Goal: Task Accomplishment & Management: Complete application form

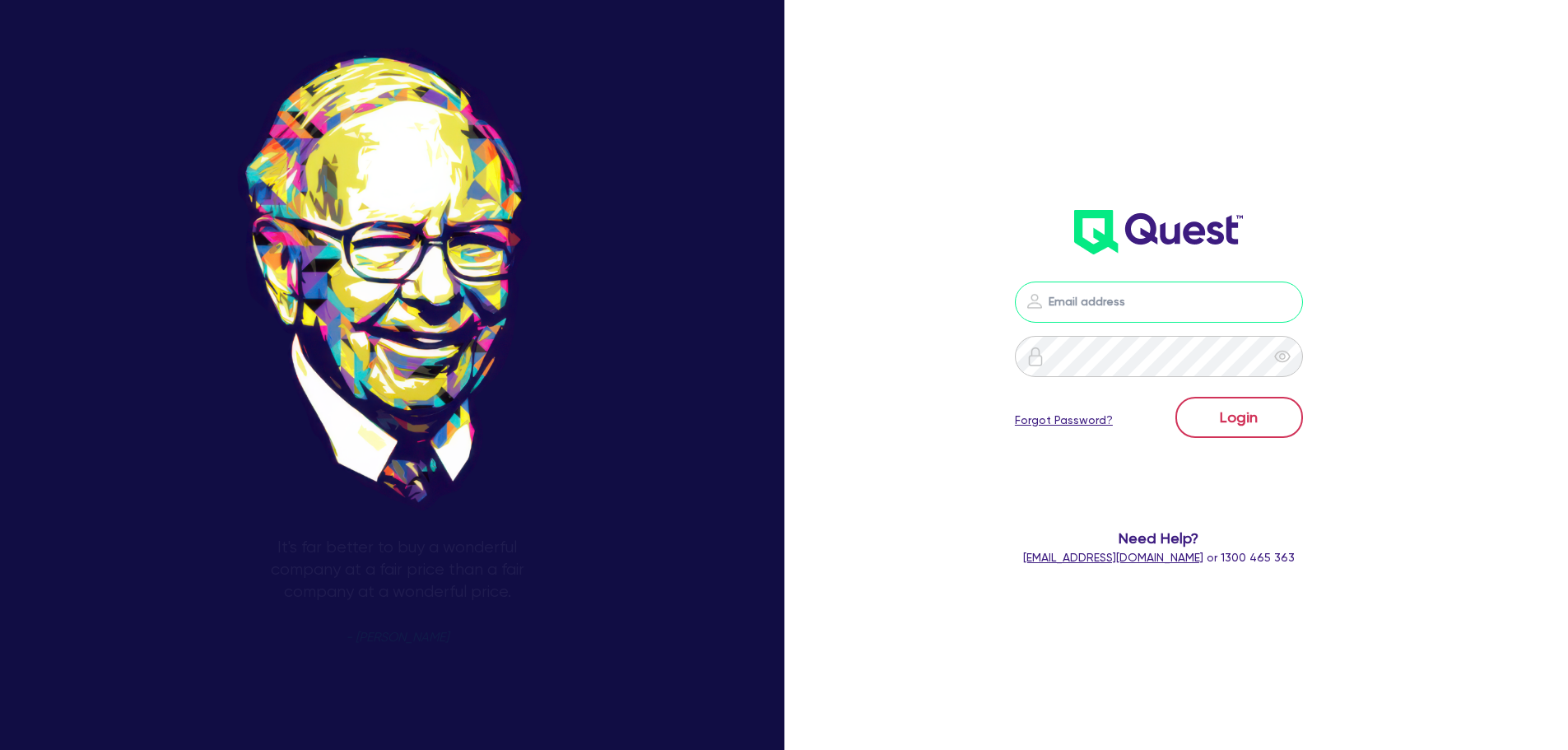
type input "[PERSON_NAME][EMAIL_ADDRESS][DOMAIN_NAME]"
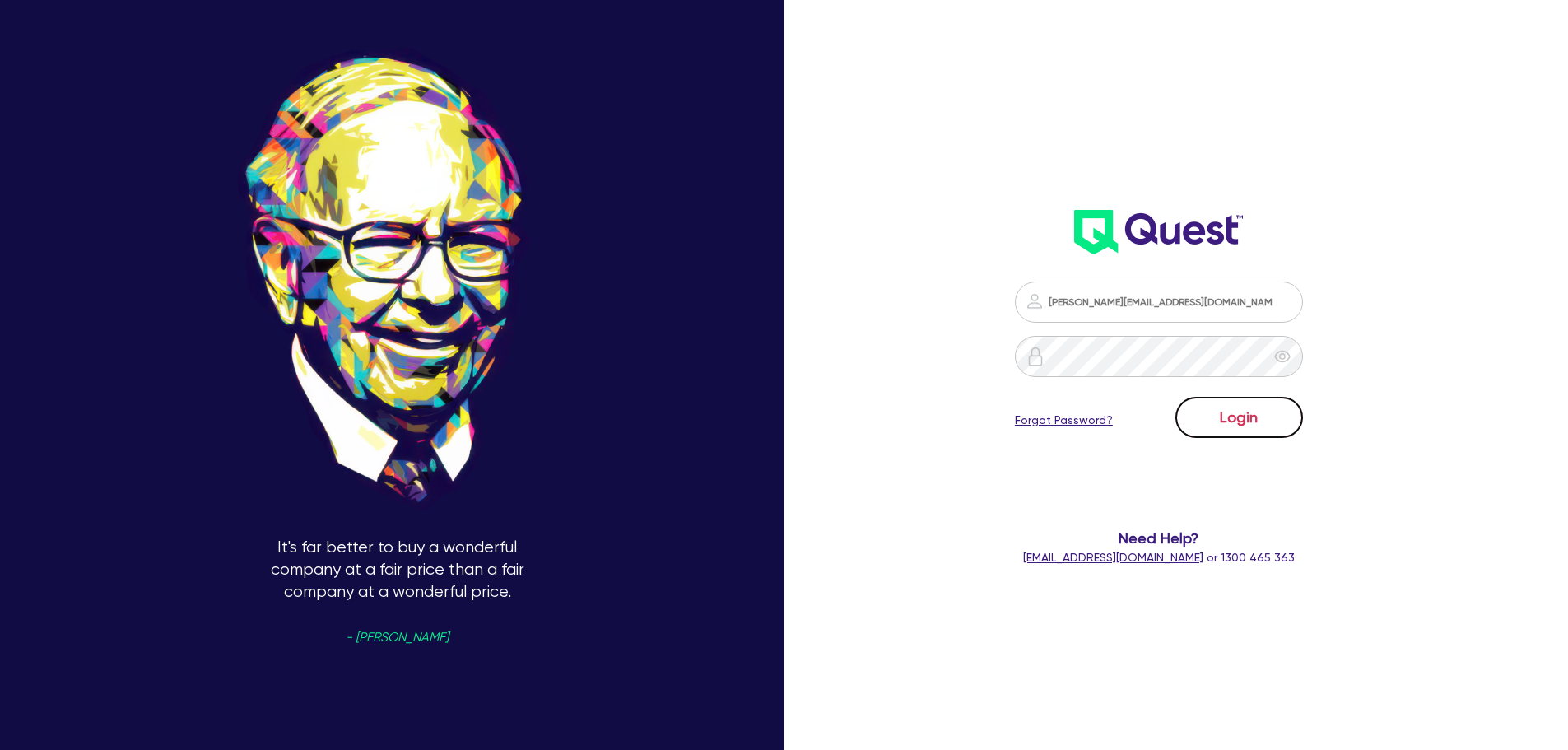
click at [1235, 423] on button "Login" at bounding box center [1239, 417] width 128 height 41
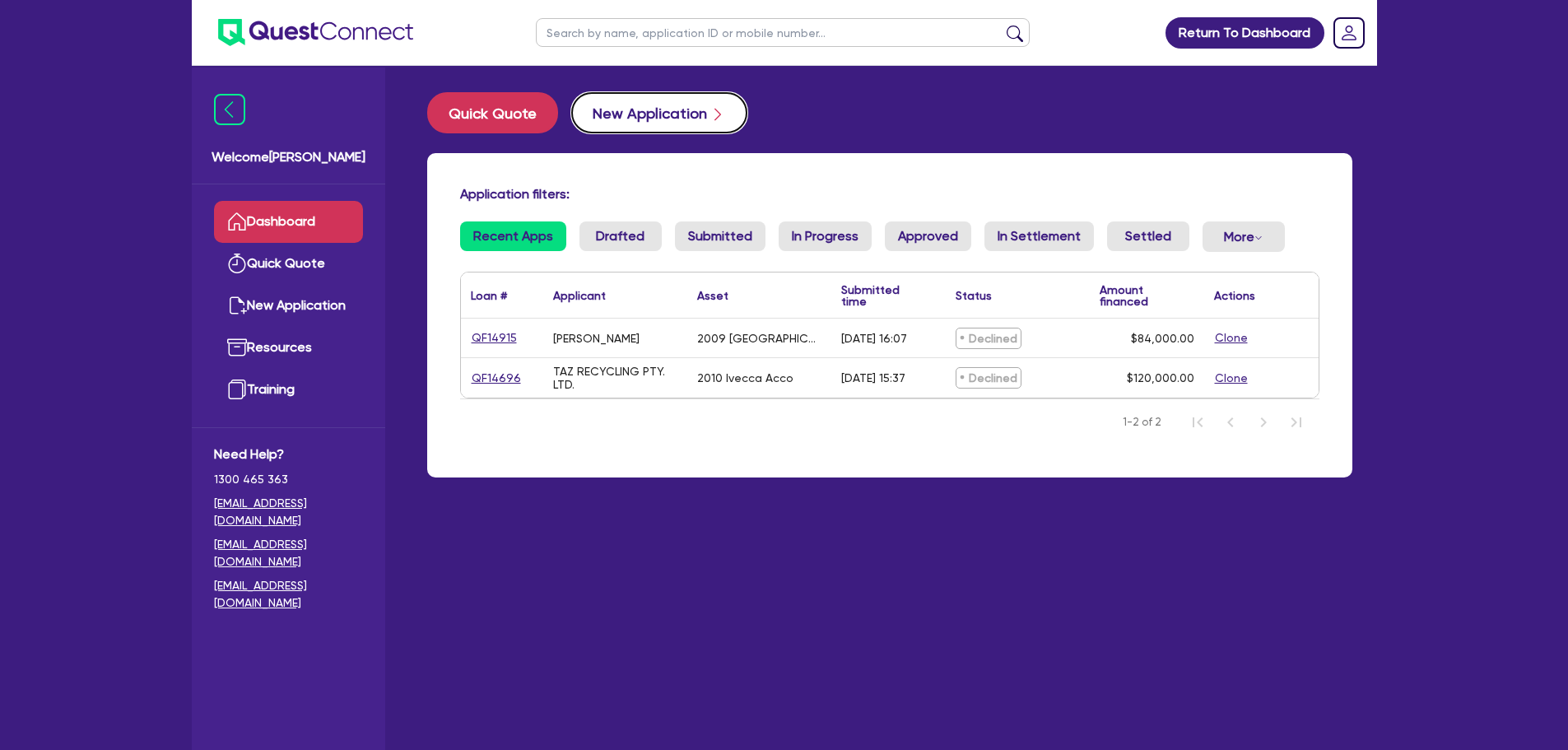
click at [633, 104] on button "New Application" at bounding box center [659, 113] width 176 height 41
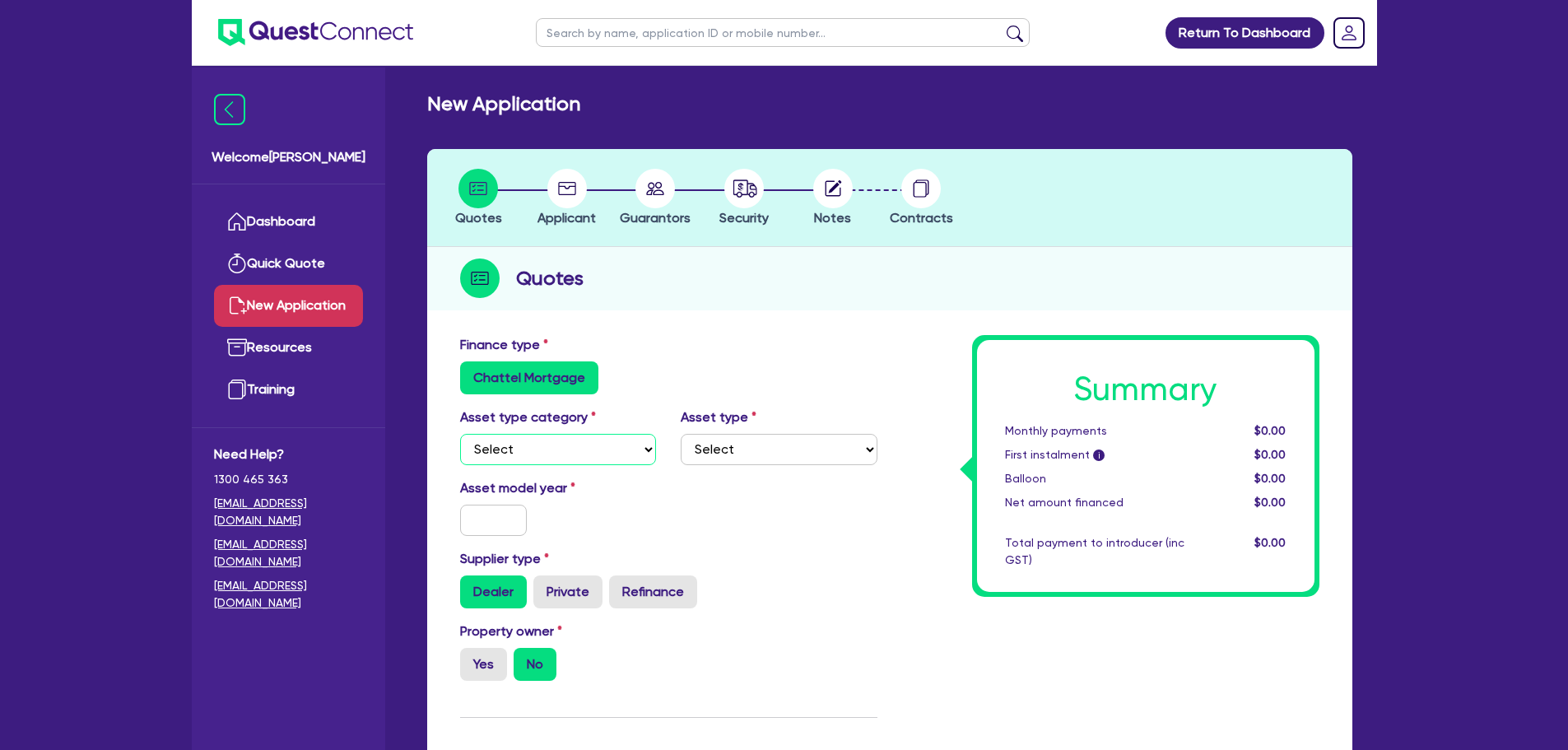
click at [594, 433] on select "Select Cars and light trucks Primary assets Secondary assets Tertiary assets" at bounding box center [558, 449] width 196 height 31
select select "PRIMARY_ASSETS"
click at [460, 433] on select "Select Cars and light trucks Primary assets Secondary assets Tertiary assets" at bounding box center [558, 449] width 196 height 31
click at [738, 447] on select "Select Heavy trucks over 4.5 tonne Trailers Bus and coaches Yellow goods and ex…" at bounding box center [779, 449] width 196 height 31
select select "YELLOW_GOODS_AND_EXCAVATORS"
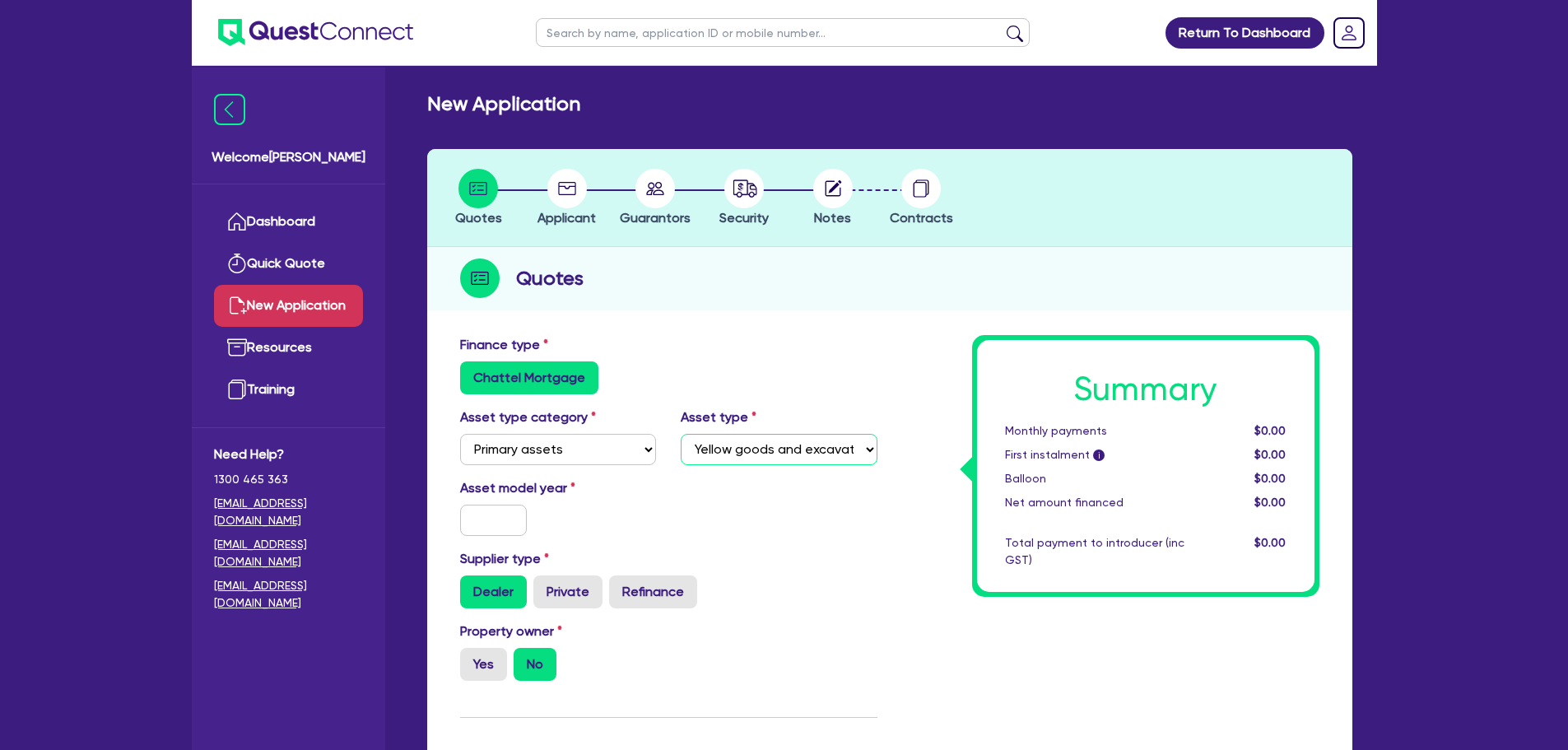
click at [681, 433] on select "Select Heavy trucks over 4.5 tonne Trailers Bus and coaches Yellow goods and ex…" at bounding box center [779, 449] width 196 height 31
click at [500, 516] on input "text" at bounding box center [494, 520] width 68 height 31
click at [469, 667] on label "Yes" at bounding box center [483, 664] width 47 height 33
click at [469, 658] on input "Yes" at bounding box center [466, 653] width 11 height 11
radio input "true"
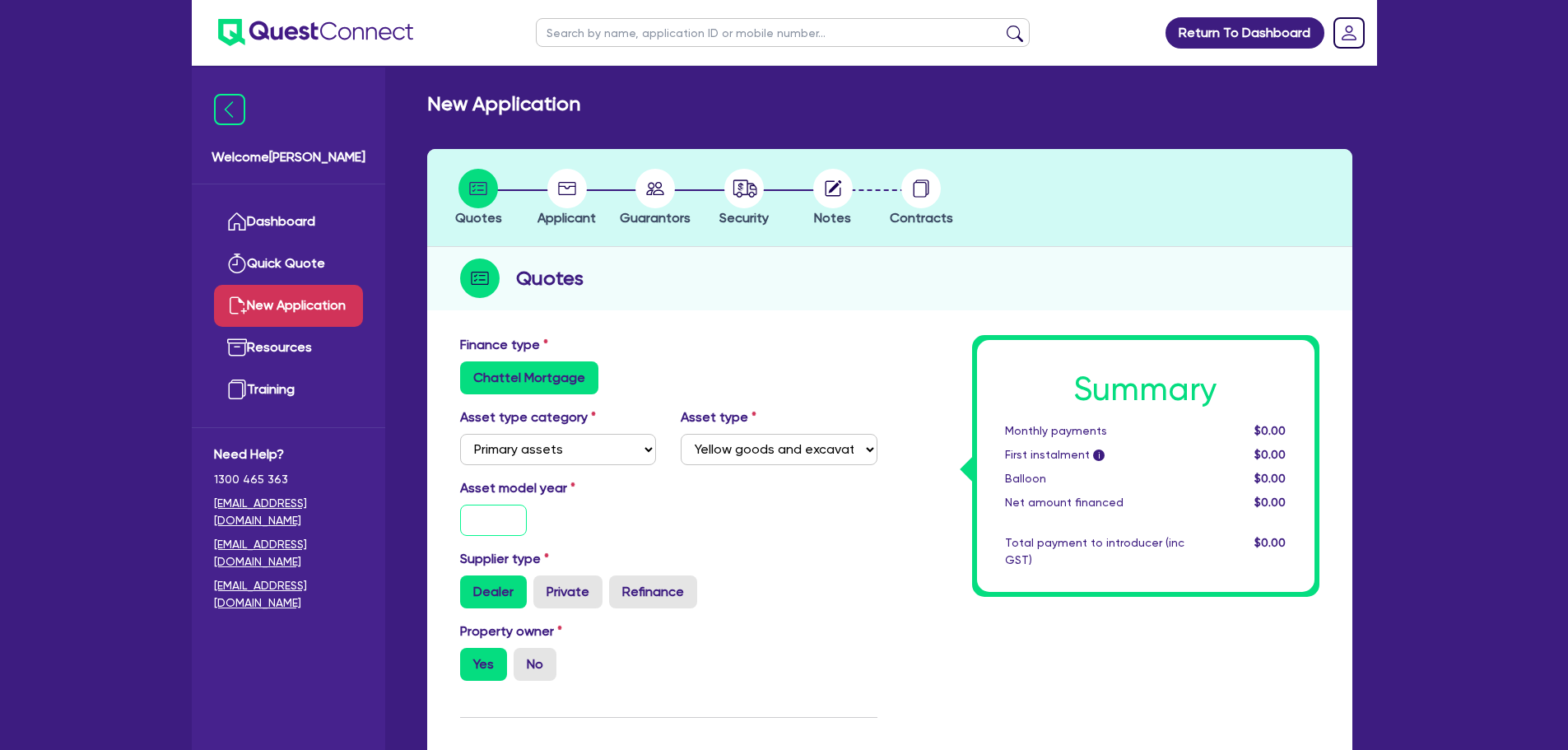
click at [488, 519] on input "text" at bounding box center [494, 520] width 68 height 31
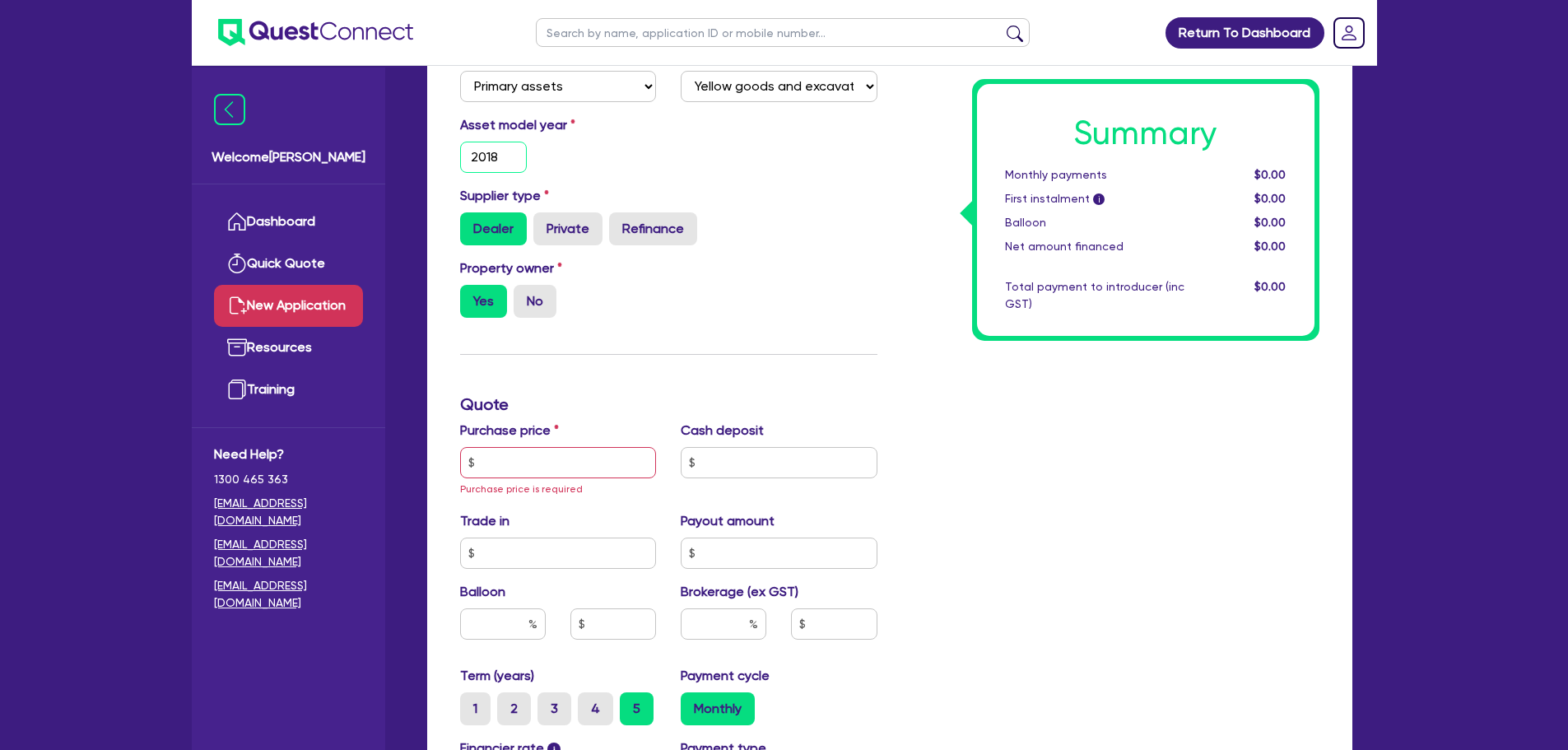
scroll to position [411, 0]
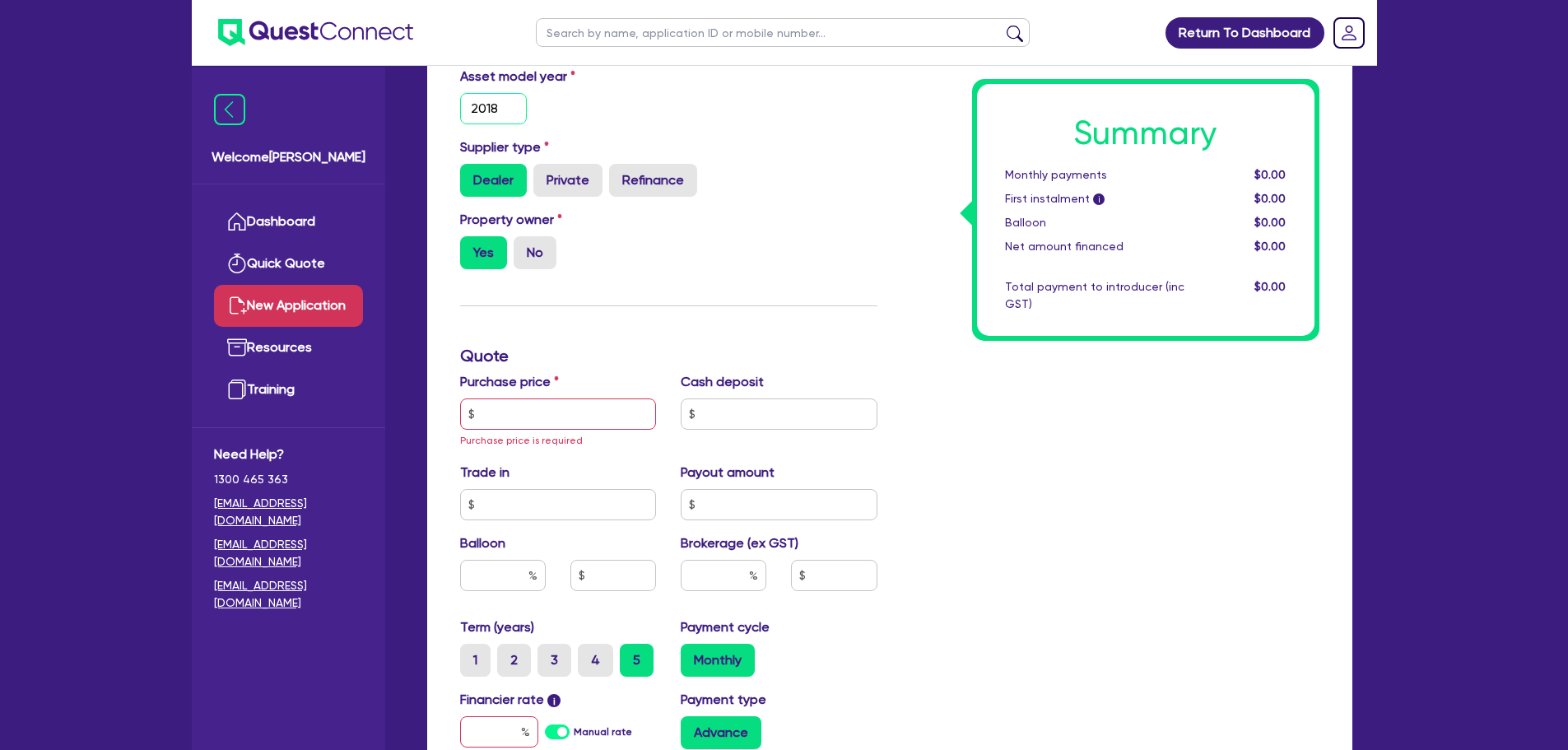
type input "2018"
click at [524, 409] on input "text" at bounding box center [558, 414] width 196 height 31
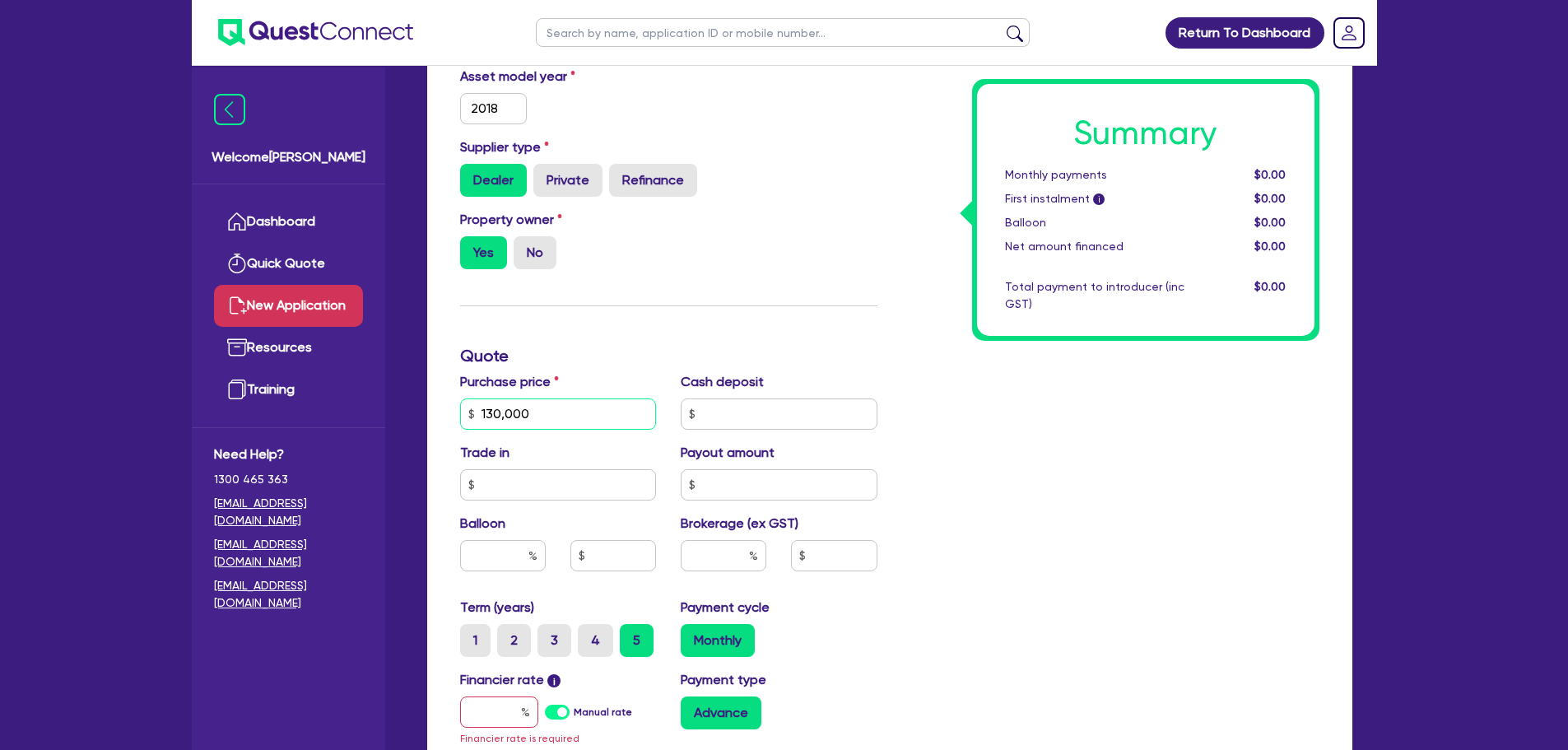
type input "130,000"
click at [743, 415] on input "text" at bounding box center [779, 414] width 196 height 31
type input "31,000"
drag, startPoint x: 1048, startPoint y: 477, endPoint x: 894, endPoint y: 477, distance: 154.0
click at [1046, 477] on div "Summary Monthly payments $0.00 First instalment i $0.00 Balloon $0.00 Net amoun…" at bounding box center [1110, 413] width 442 height 980
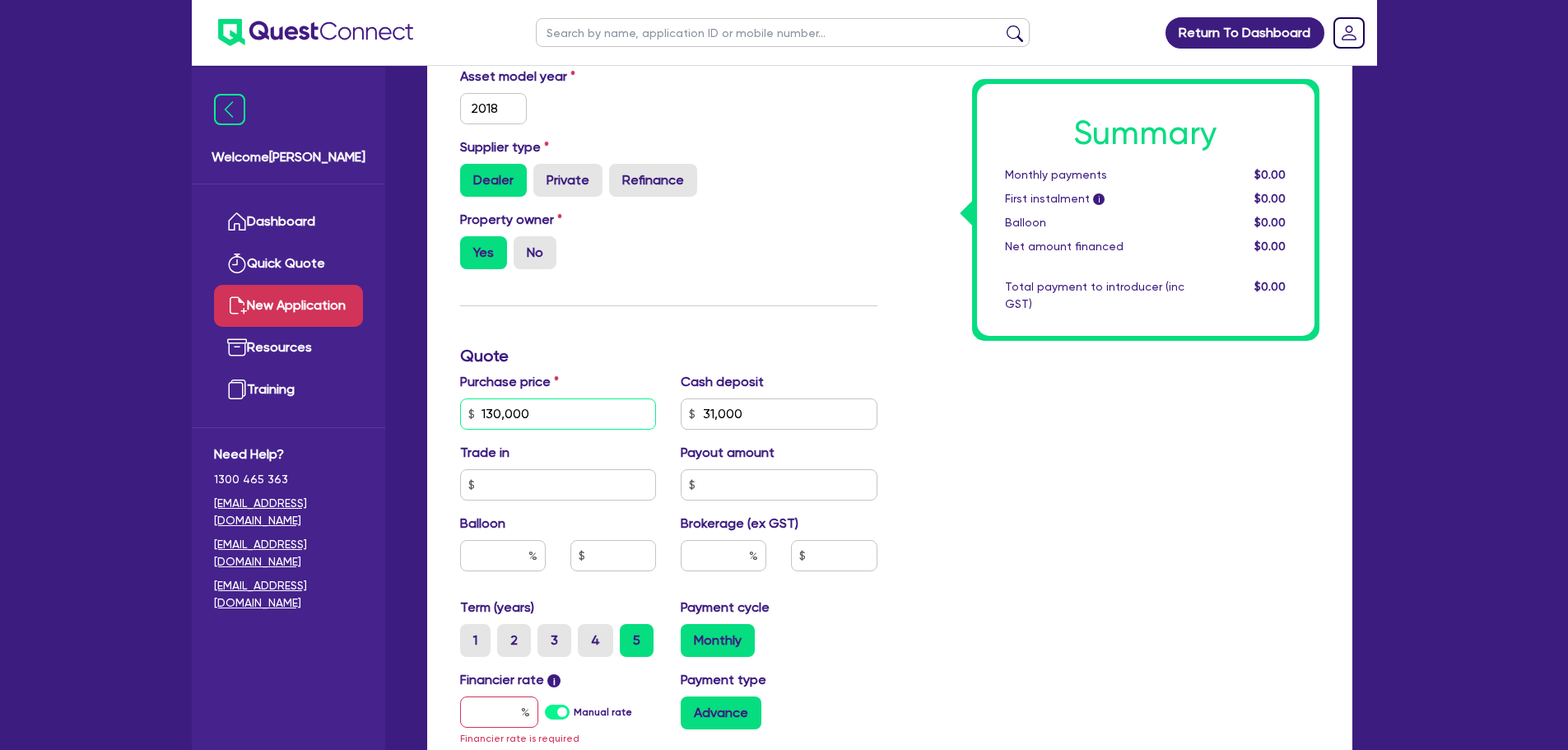
drag, startPoint x: 551, startPoint y: 406, endPoint x: 437, endPoint y: 407, distance: 114.0
click at [437, 407] on div "Finance type Chattel Mortgage Asset type category Select Cars and light trucks …" at bounding box center [889, 471] width 925 height 1113
type input "103,000"
click at [497, 488] on input "text" at bounding box center [558, 485] width 196 height 31
type input "0"
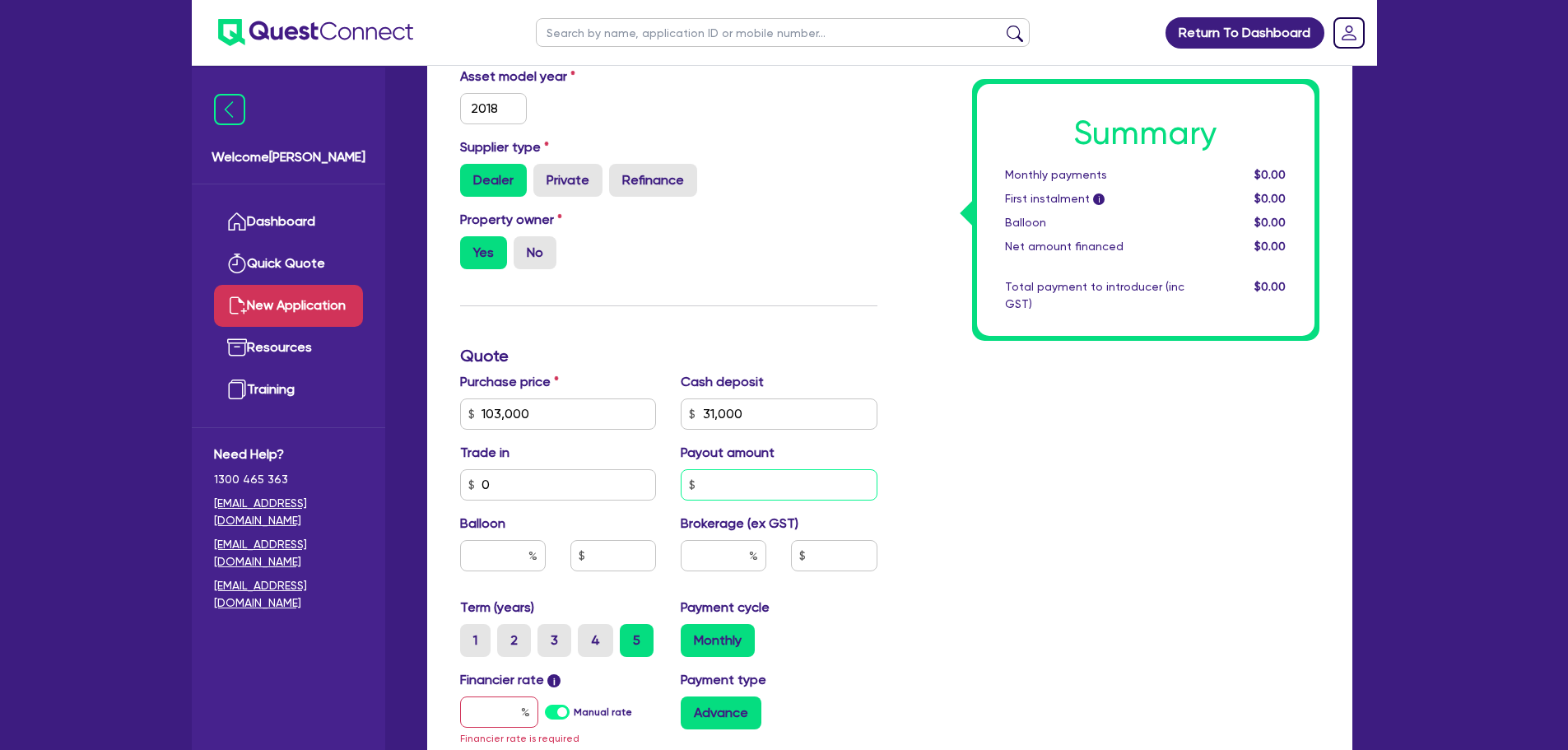
click at [760, 492] on input "text" at bounding box center [779, 485] width 196 height 31
type input "0"
click at [692, 561] on input "text" at bounding box center [723, 556] width 85 height 31
type input "5"
click at [1025, 573] on div "Summary Monthly payments $0.00 First instalment i $0.00 Balloon $0.00 Net amoun…" at bounding box center [1110, 413] width 442 height 980
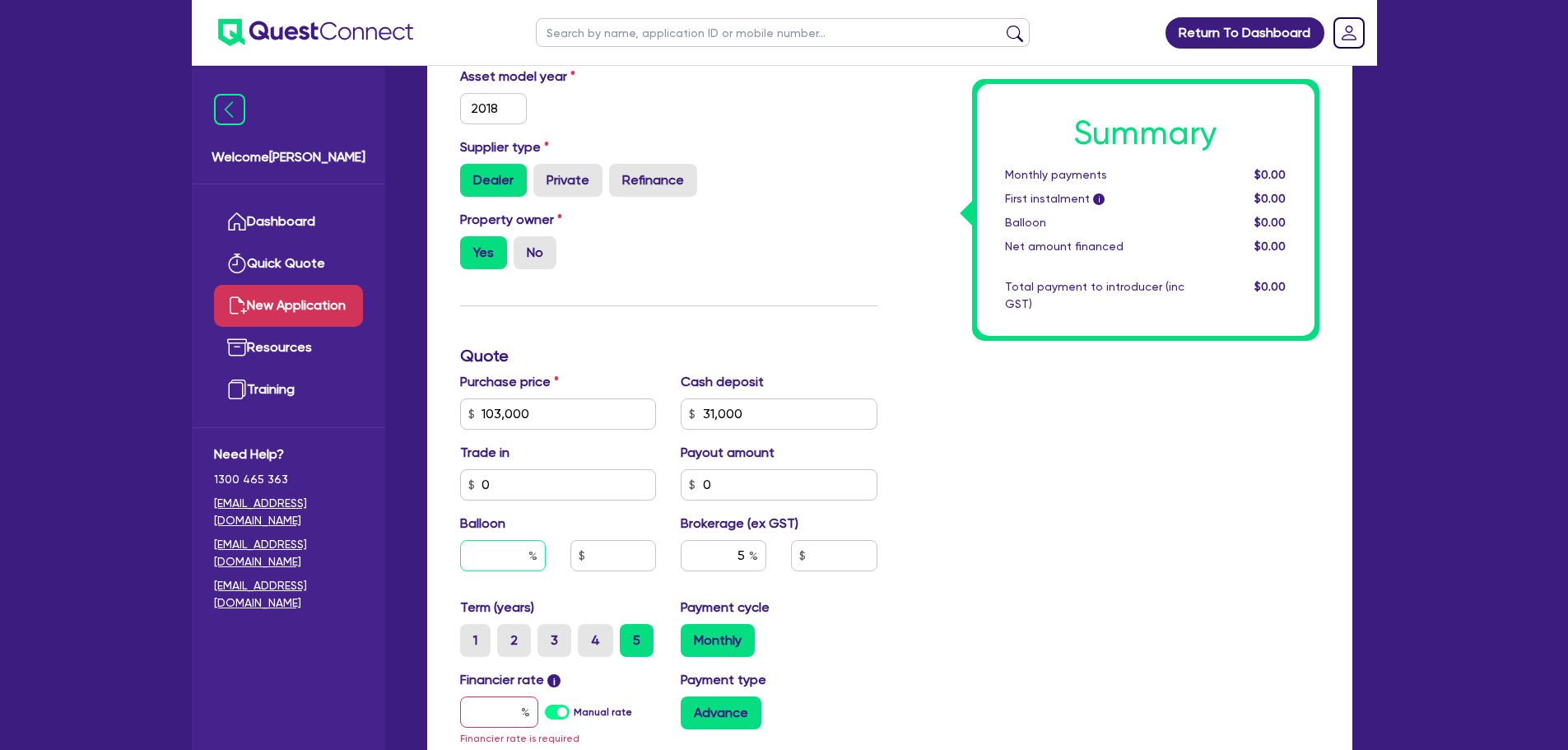
click at [508, 557] on input "text" at bounding box center [503, 556] width 85 height 31
type input "0"
click at [1128, 593] on div "Summary Monthly payments $0.00 First instalment i $0.00 Balloon $0.00 Net amoun…" at bounding box center [1110, 413] width 442 height 980
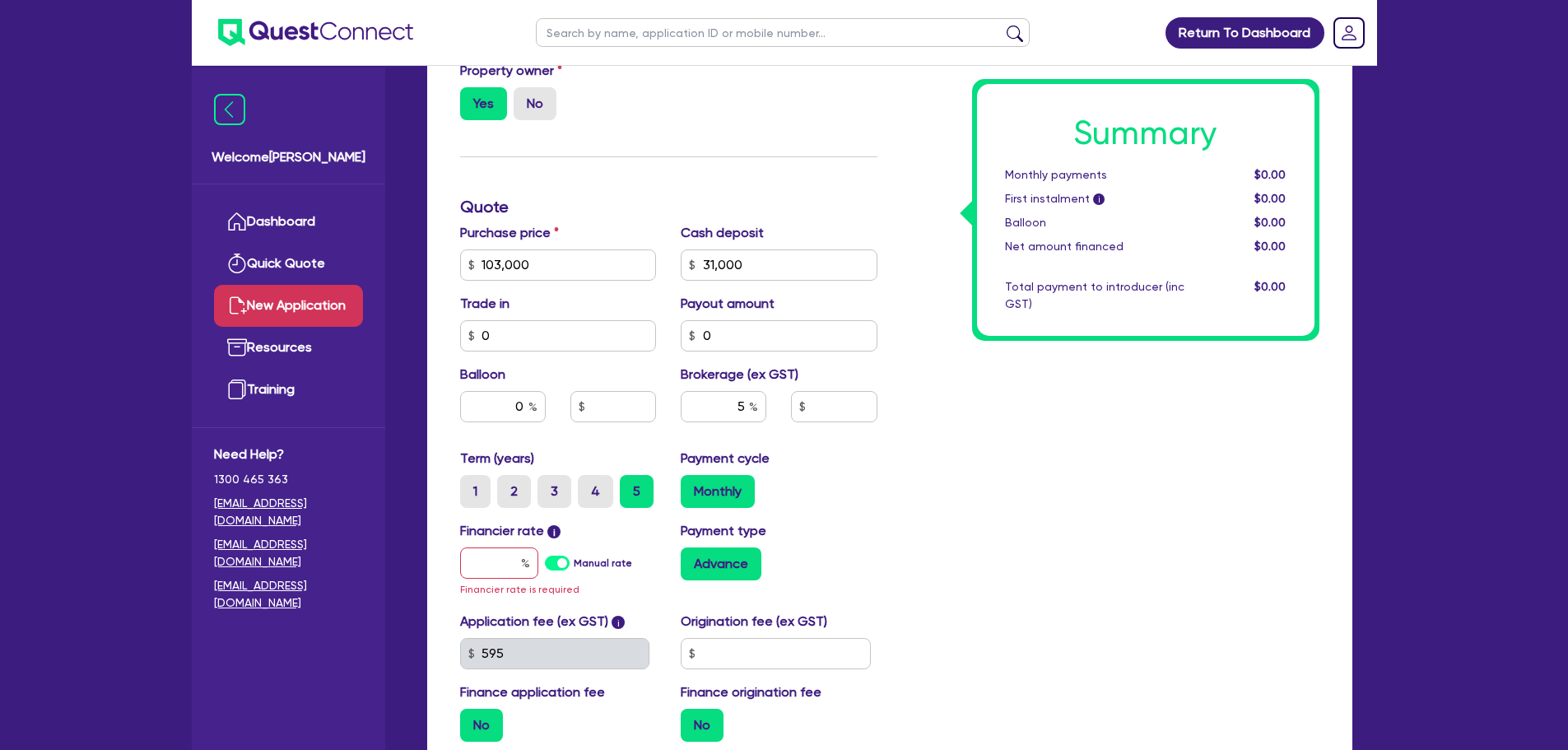
scroll to position [576, 0]
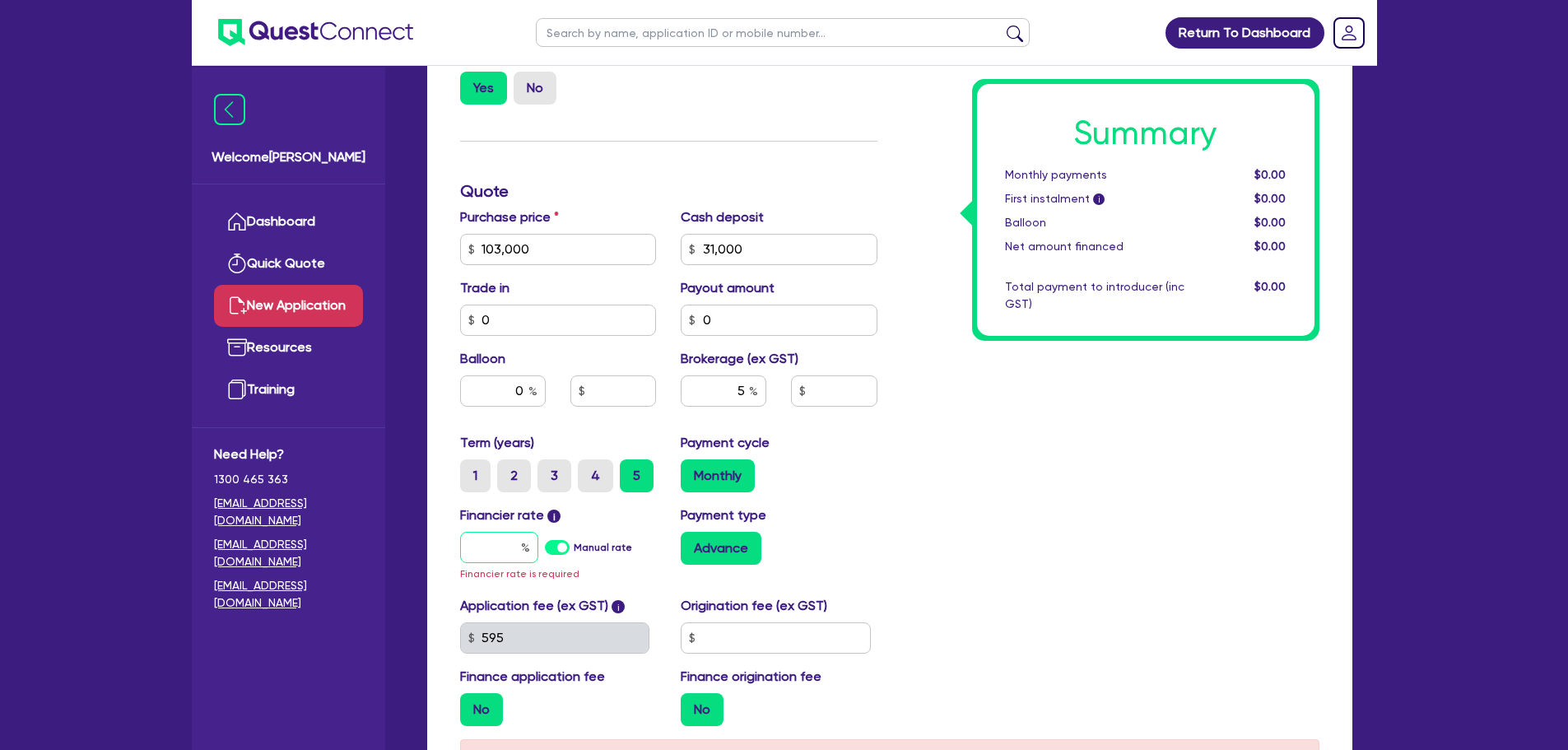
click at [495, 545] on input "text" at bounding box center [499, 547] width 78 height 31
type input "1"
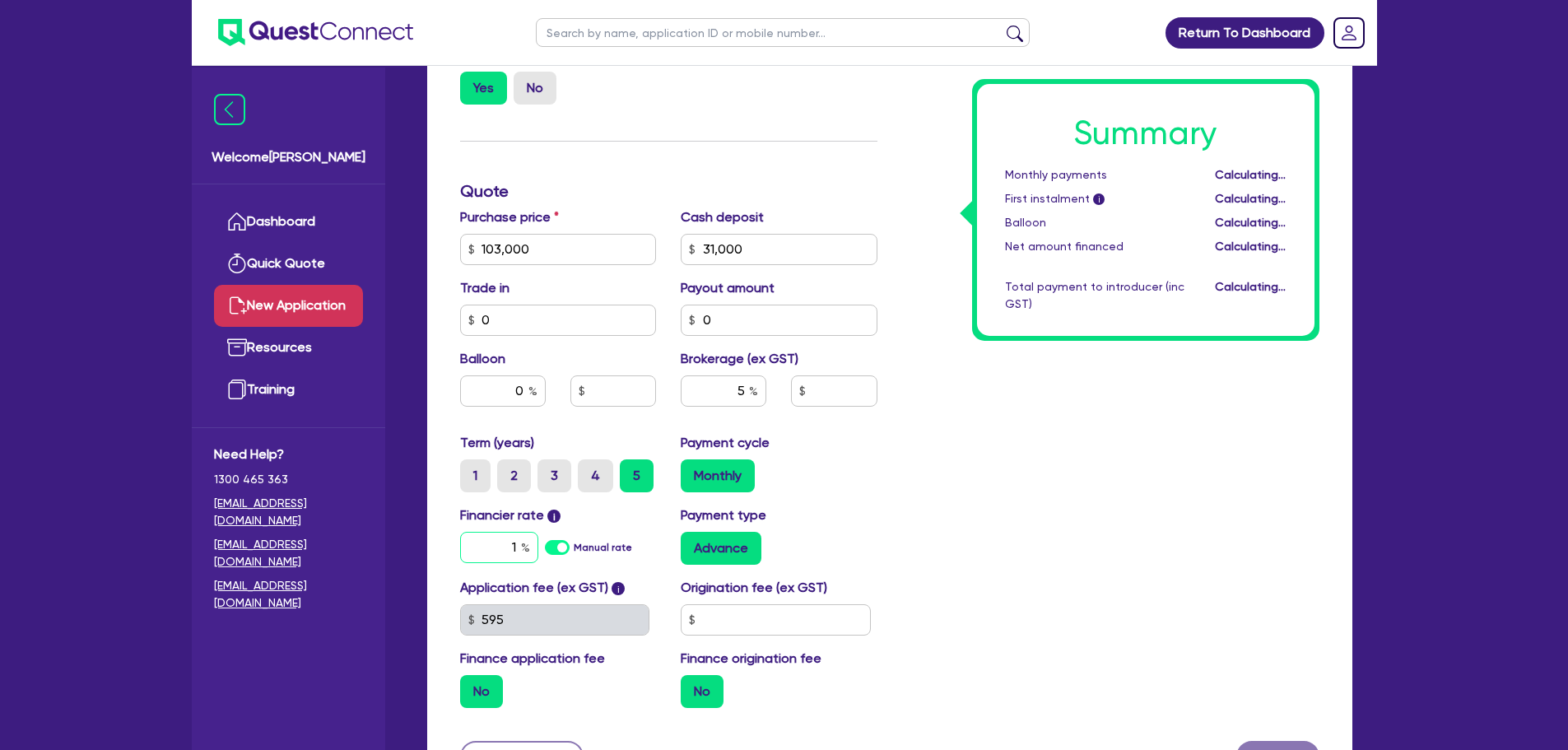
type input "3,600"
type input "17.95"
click at [951, 533] on div "Summary Monthly payments Calculating... First instalment i Calculating... Ballo…" at bounding box center [1110, 240] width 442 height 962
type input "3,600"
click at [741, 615] on input "text" at bounding box center [775, 619] width 190 height 31
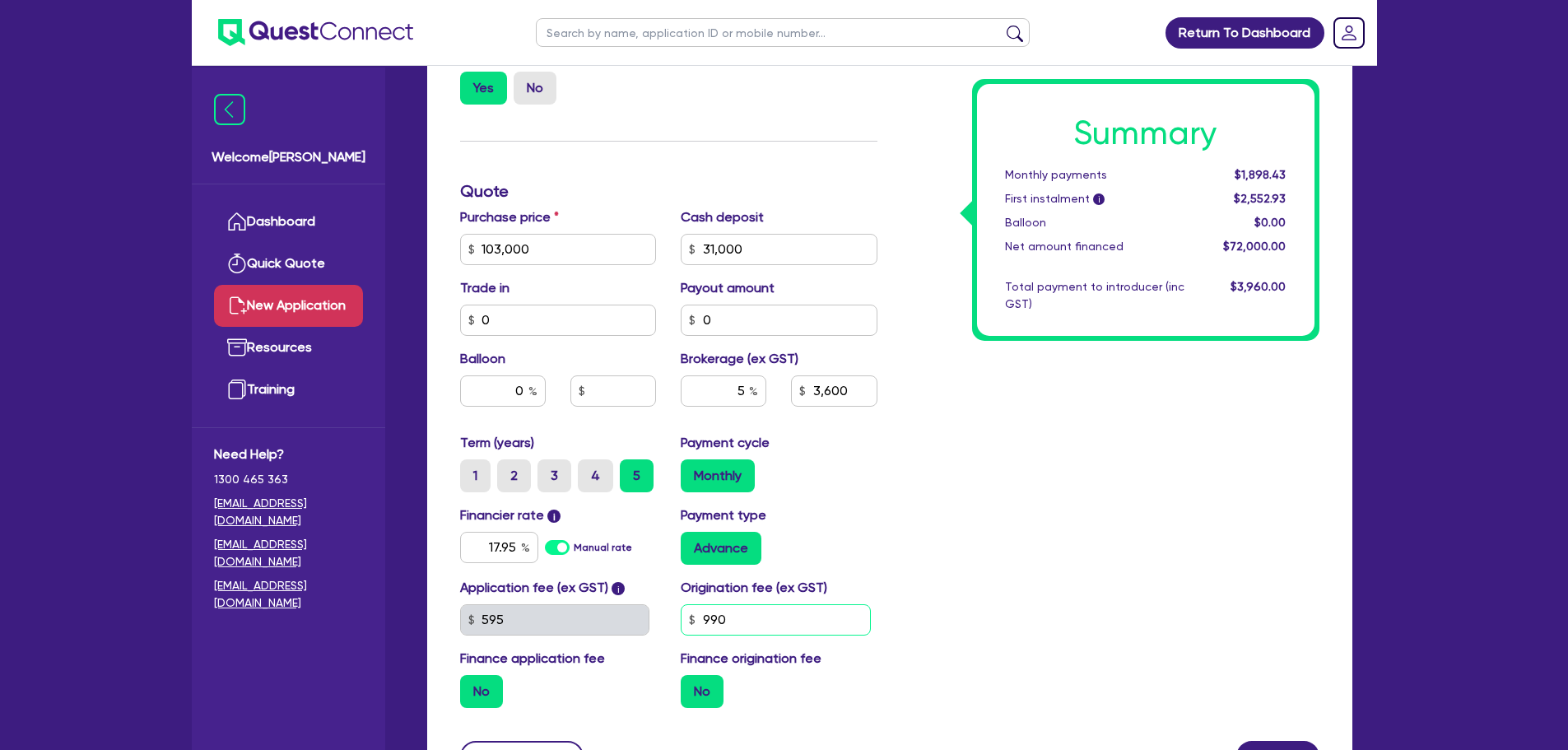
type input "990"
click at [886, 426] on div "Purchase price 103,000 Cash deposit 31,000 Trade in 0 Payout amount 0 Balloon 0…" at bounding box center [668, 319] width 442 height 225
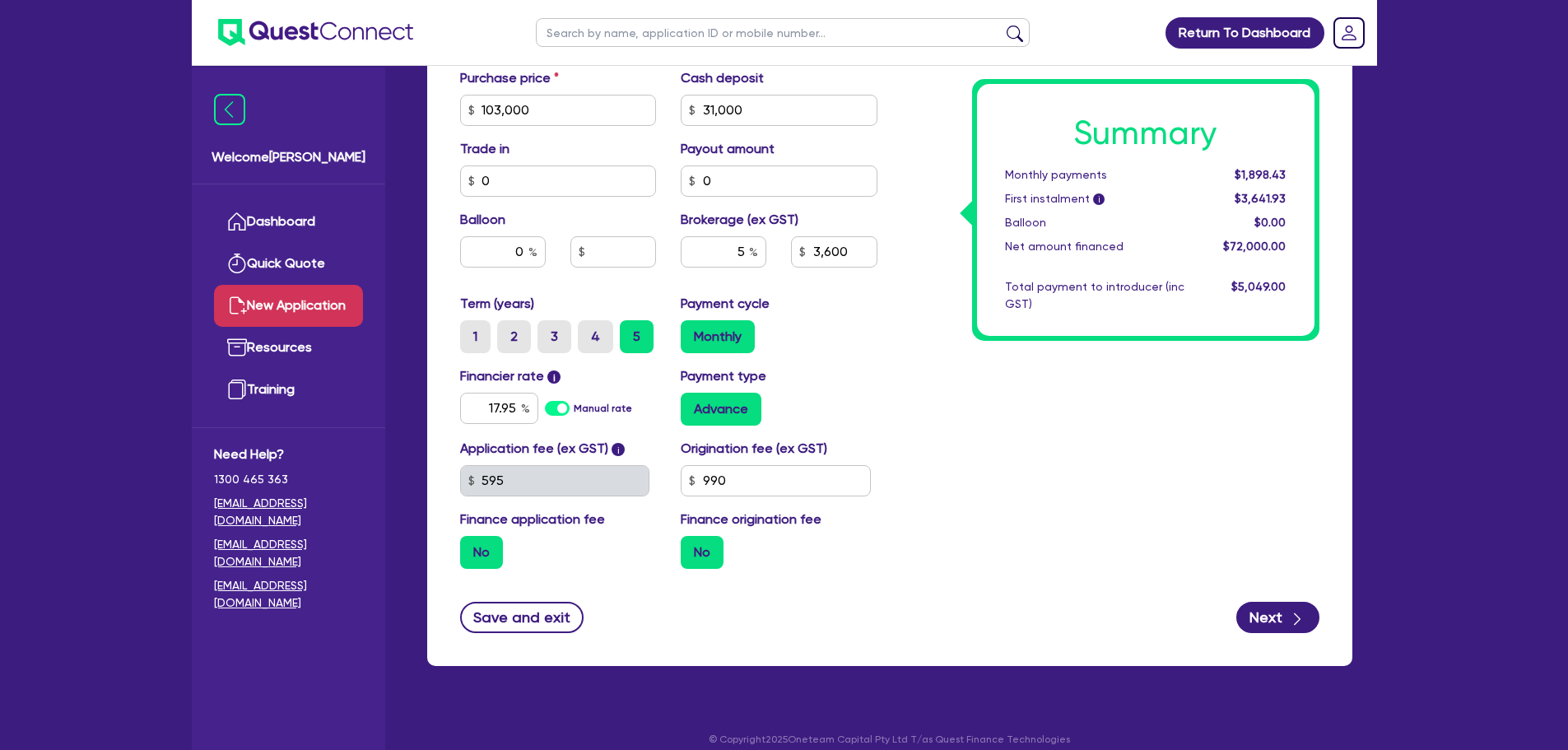
scroll to position [731, 0]
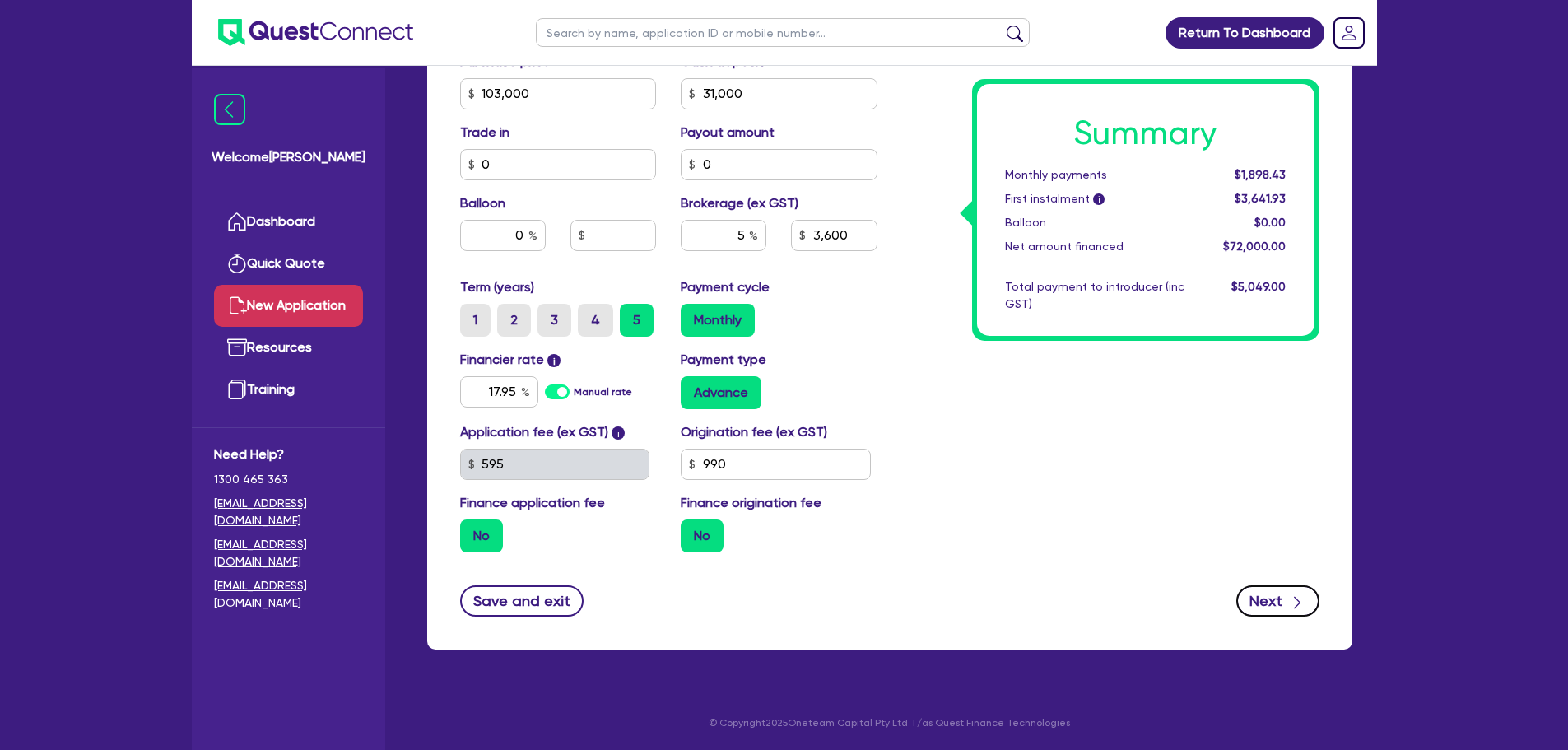
click at [1284, 609] on button "Next" at bounding box center [1278, 601] width 83 height 31
type input "3,600"
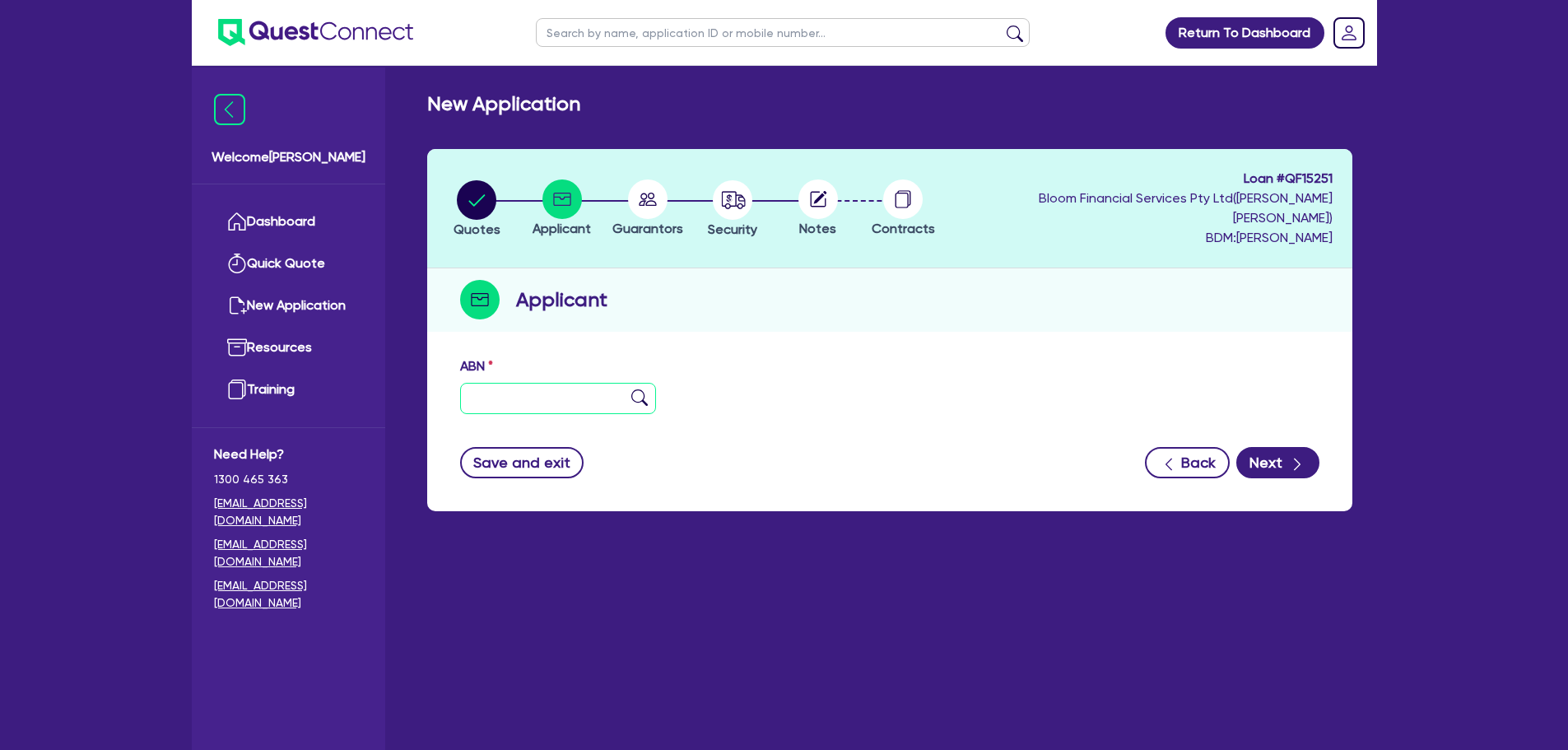
click at [558, 382] on input "text" at bounding box center [558, 398] width 196 height 31
click at [565, 386] on input "text" at bounding box center [558, 398] width 196 height 31
paste input "76 140 109 888"
type input "76 140 109 888"
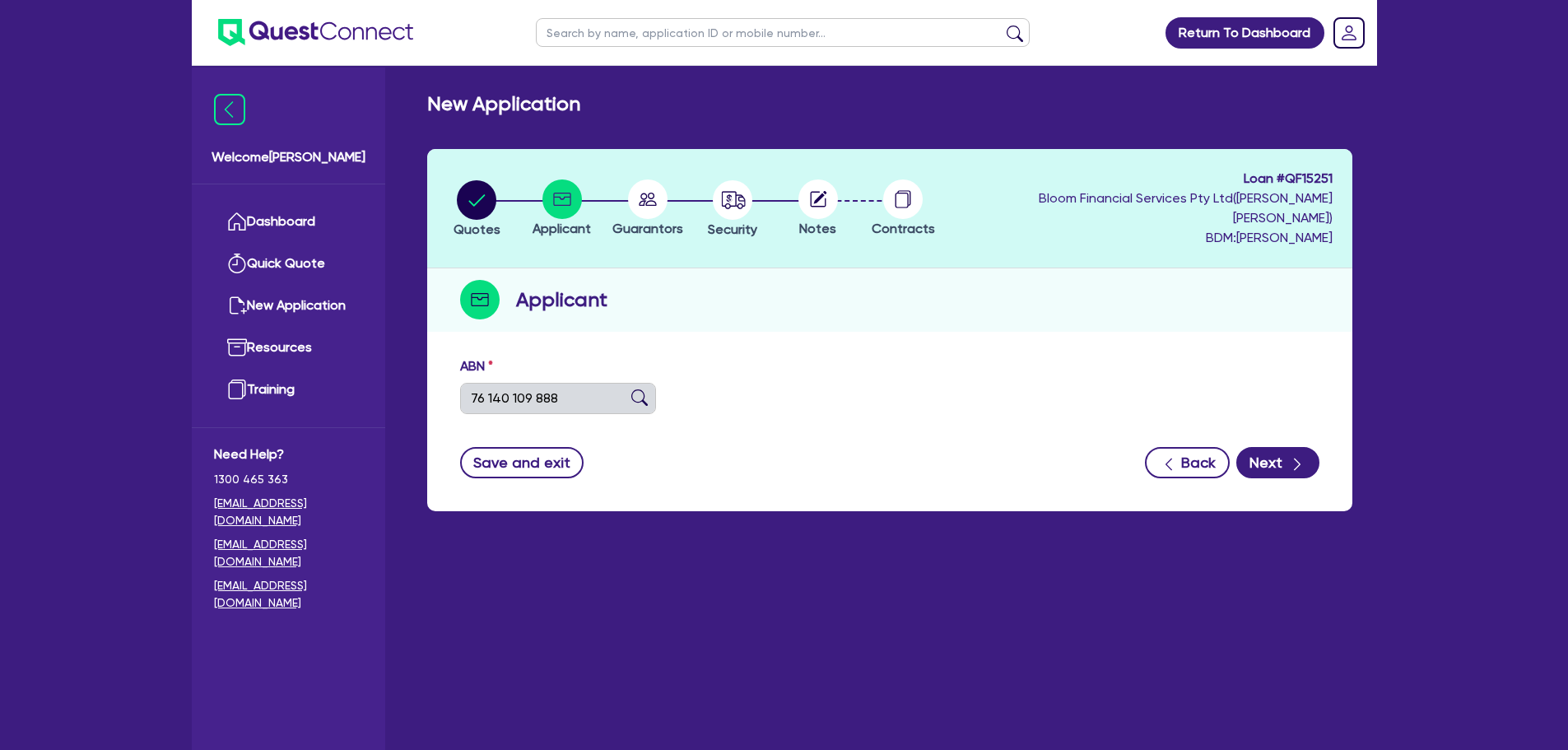
click at [645, 389] on img at bounding box center [640, 397] width 17 height 17
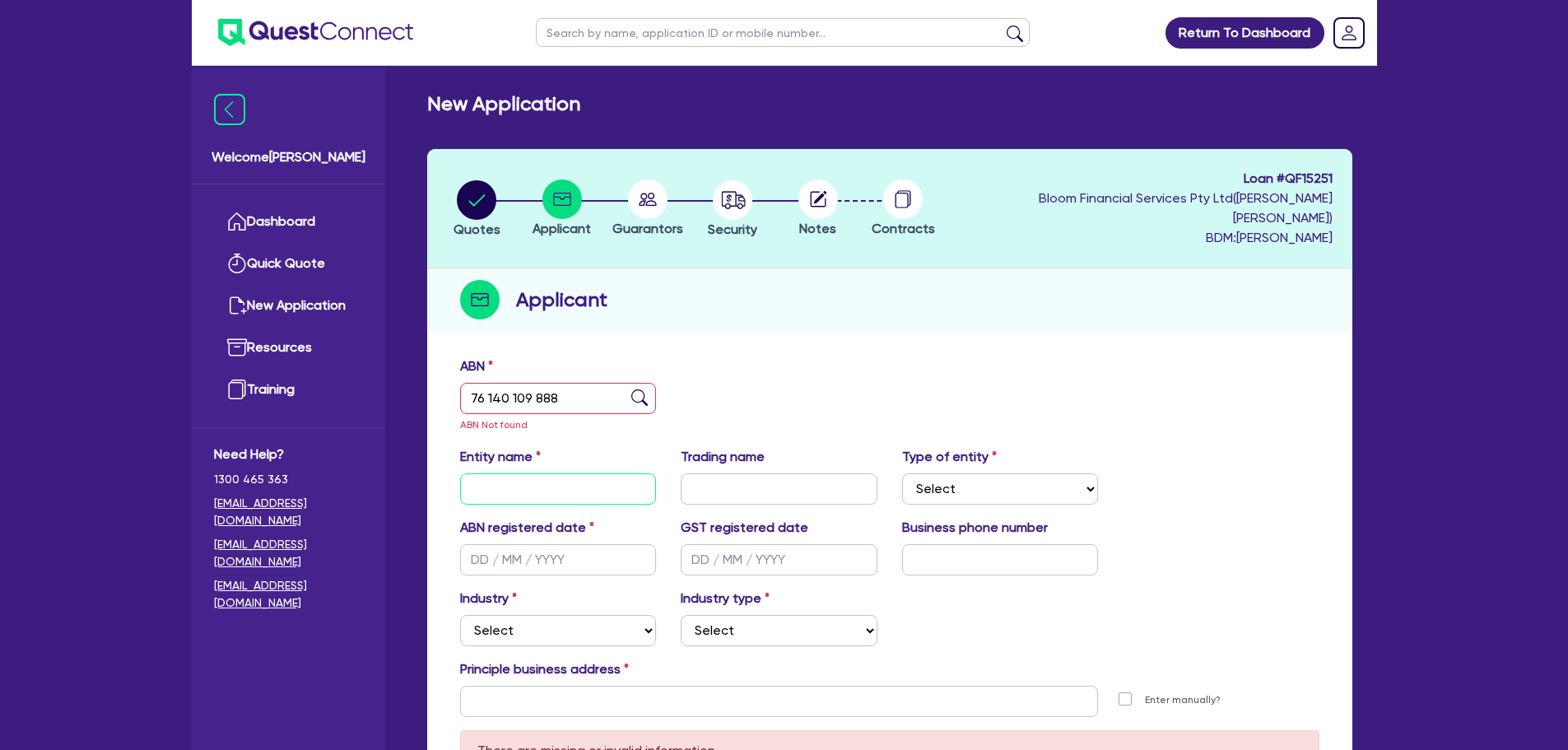
click at [592, 473] on input "text" at bounding box center [558, 489] width 196 height 31
type input "TBC - New Venture"
click at [964, 473] on select "Select Sole Trader Company Partnership Trust" at bounding box center [1000, 489] width 196 height 31
select select "SOLE_TRADER"
click at [902, 473] on select "Select Sole Trader Company Partnership Trust" at bounding box center [1000, 489] width 196 height 31
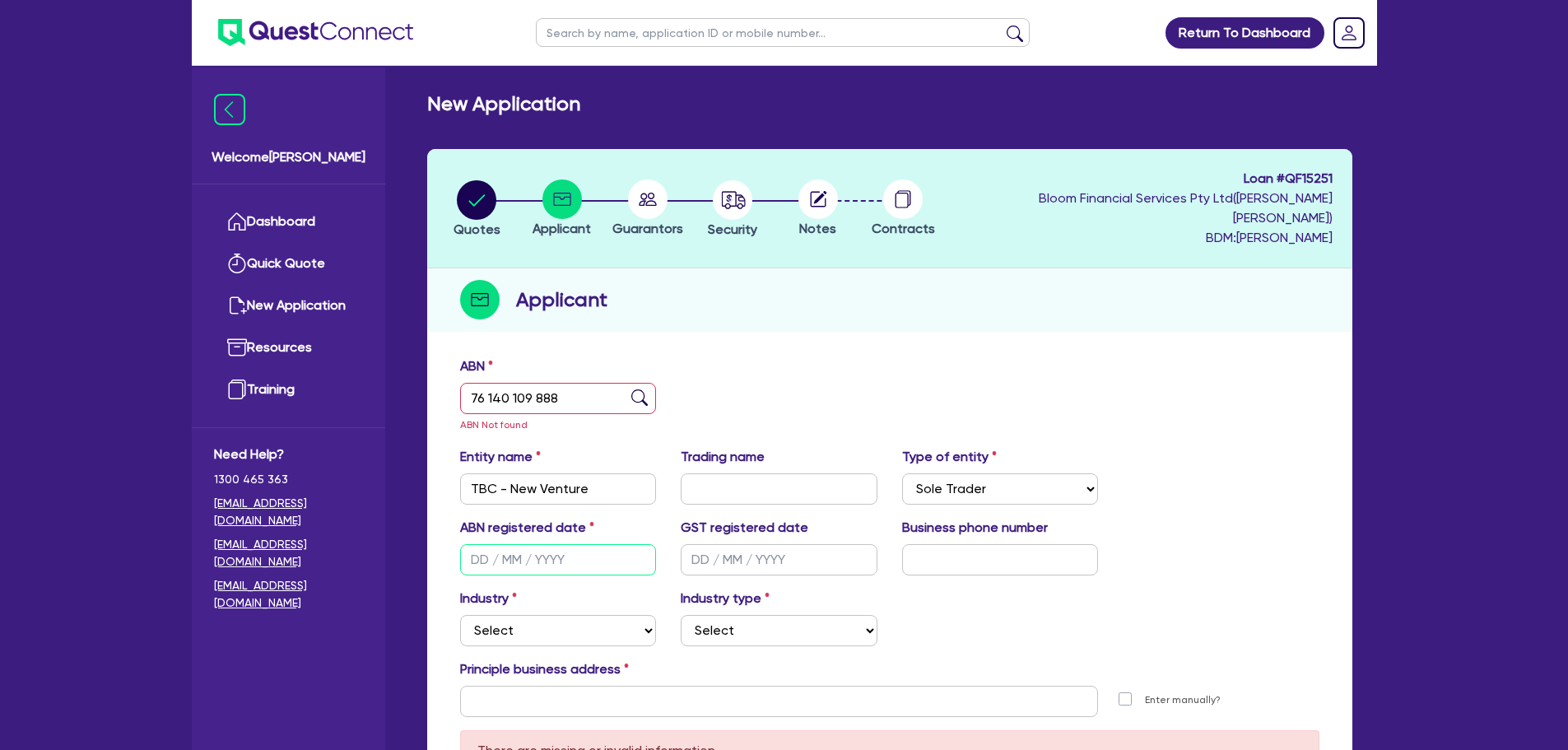
click at [595, 544] on input "text" at bounding box center [558, 559] width 196 height 31
type input "[DATE]"
click at [561, 618] on select "Select Accomodation & Food Services Administrative & Support Services Agricultu…" at bounding box center [558, 631] width 196 height 31
select select "BUILDING_CONSTRUCTION"
click at [460, 615] on select "Select Accomodation & Food Services Administrative & Support Services Agricultu…" at bounding box center [558, 631] width 196 height 31
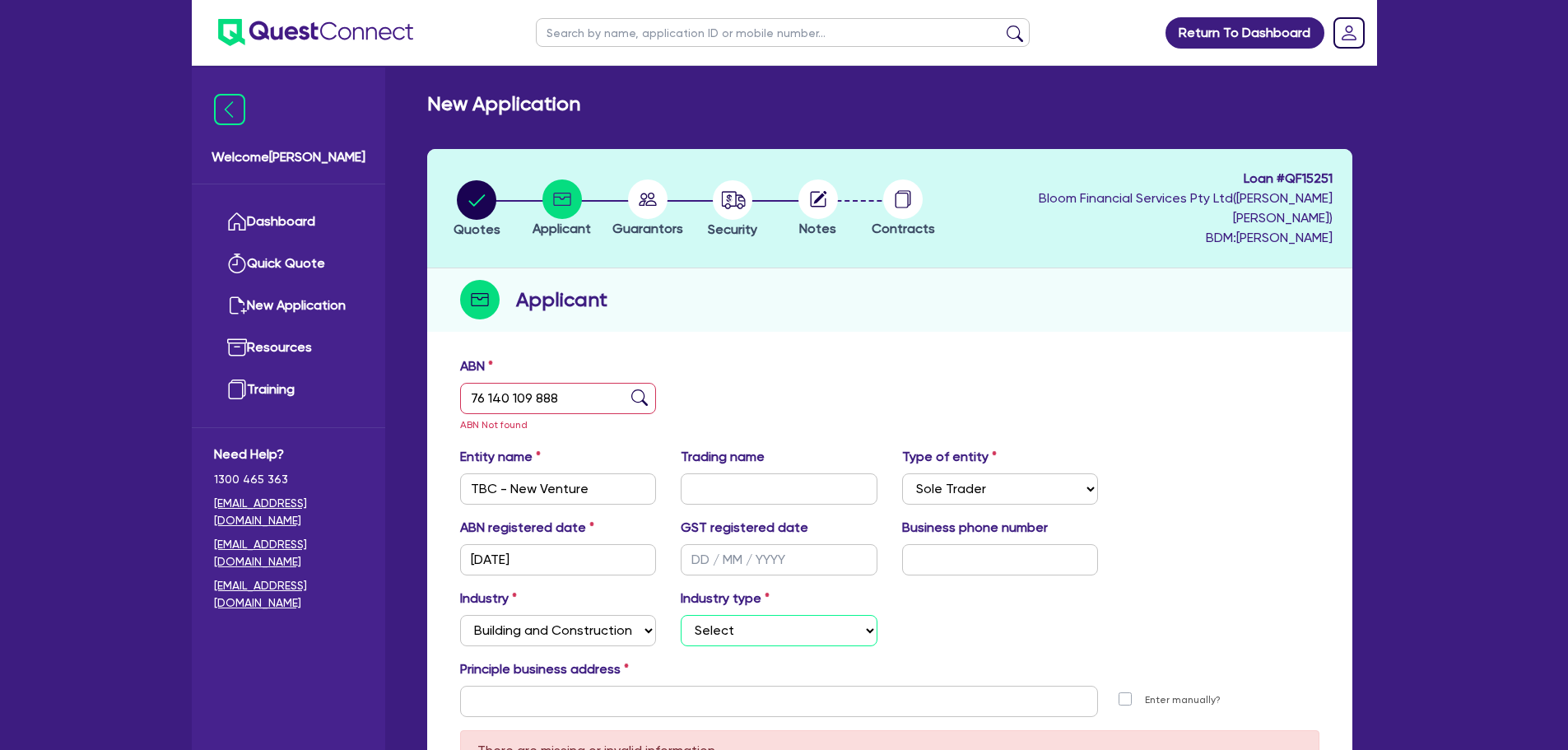
click at [812, 619] on select "Select Trades People Providing Services Direct to Consumers Trades People Provi…" at bounding box center [779, 631] width 196 height 31
select select "BUSINESSES_CONSTRUCTION_SERVICES"
click at [681, 615] on select "Select Trades People Providing Services Direct to Consumers Trades People Provi…" at bounding box center [779, 631] width 196 height 31
click at [1124, 594] on div "Industry Select Accomodation & Food Services Administrative & Support Services …" at bounding box center [889, 623] width 884 height 70
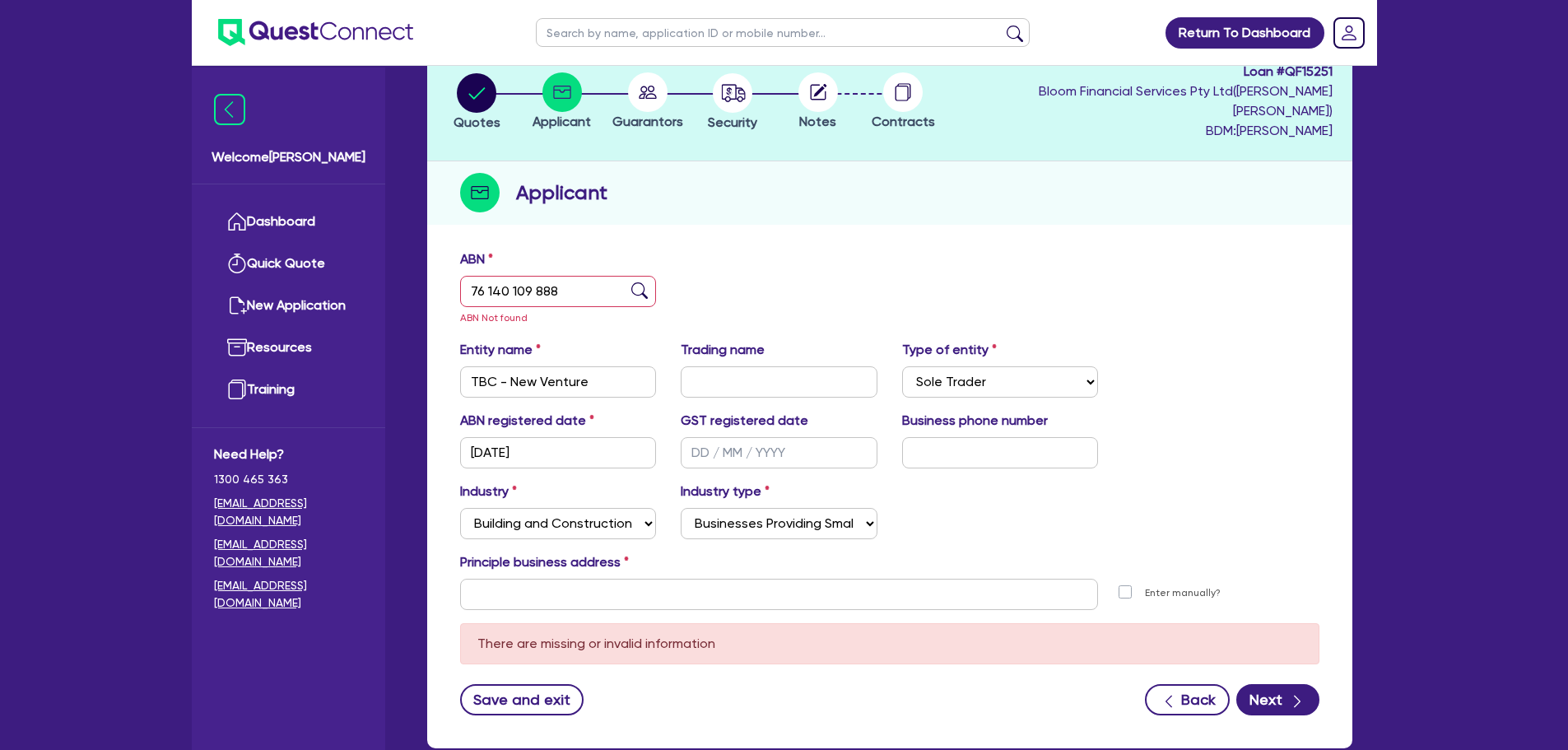
scroll to position [186, 0]
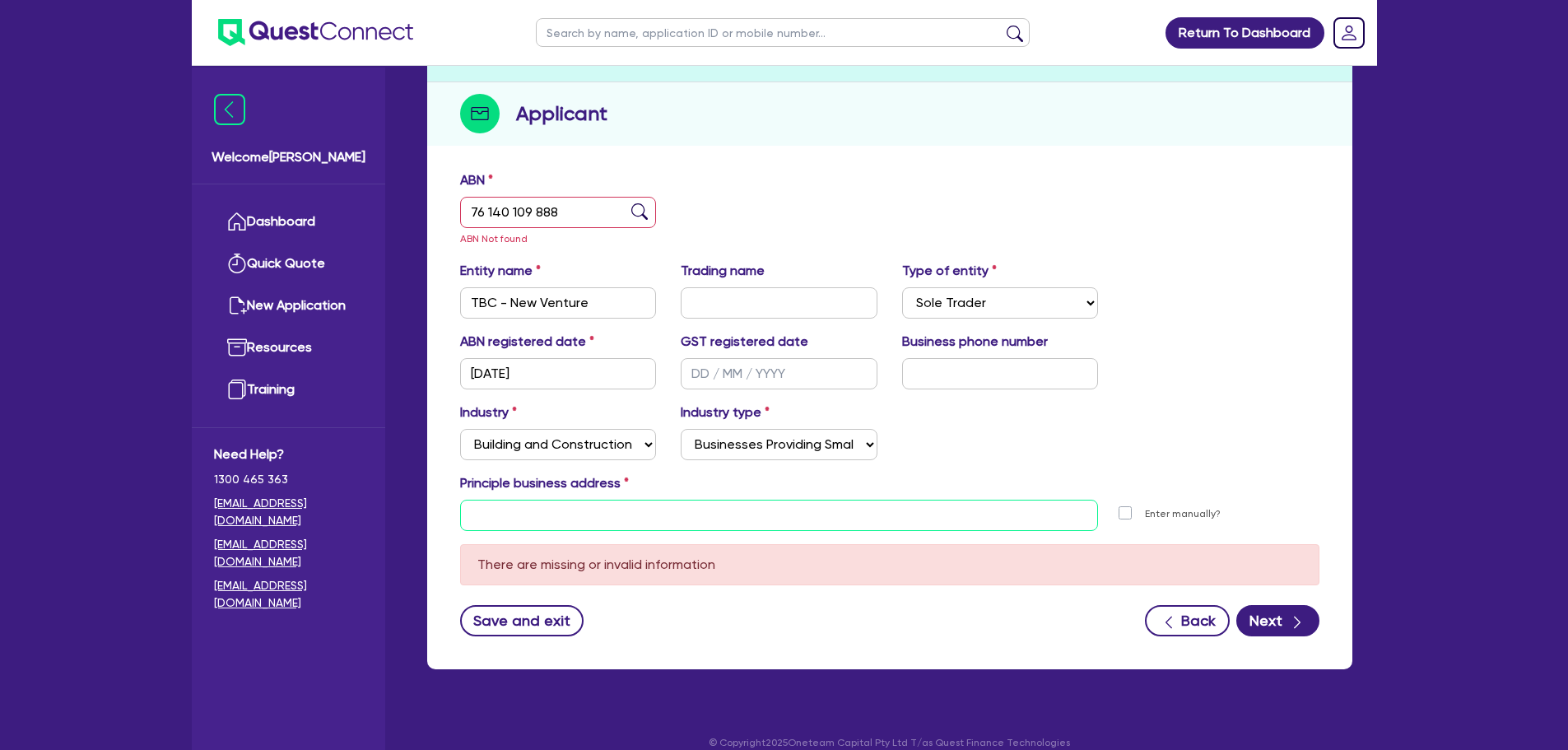
click at [572, 499] on input "text" at bounding box center [780, 515] width 639 height 31
paste input "[STREET_ADDRESS]"
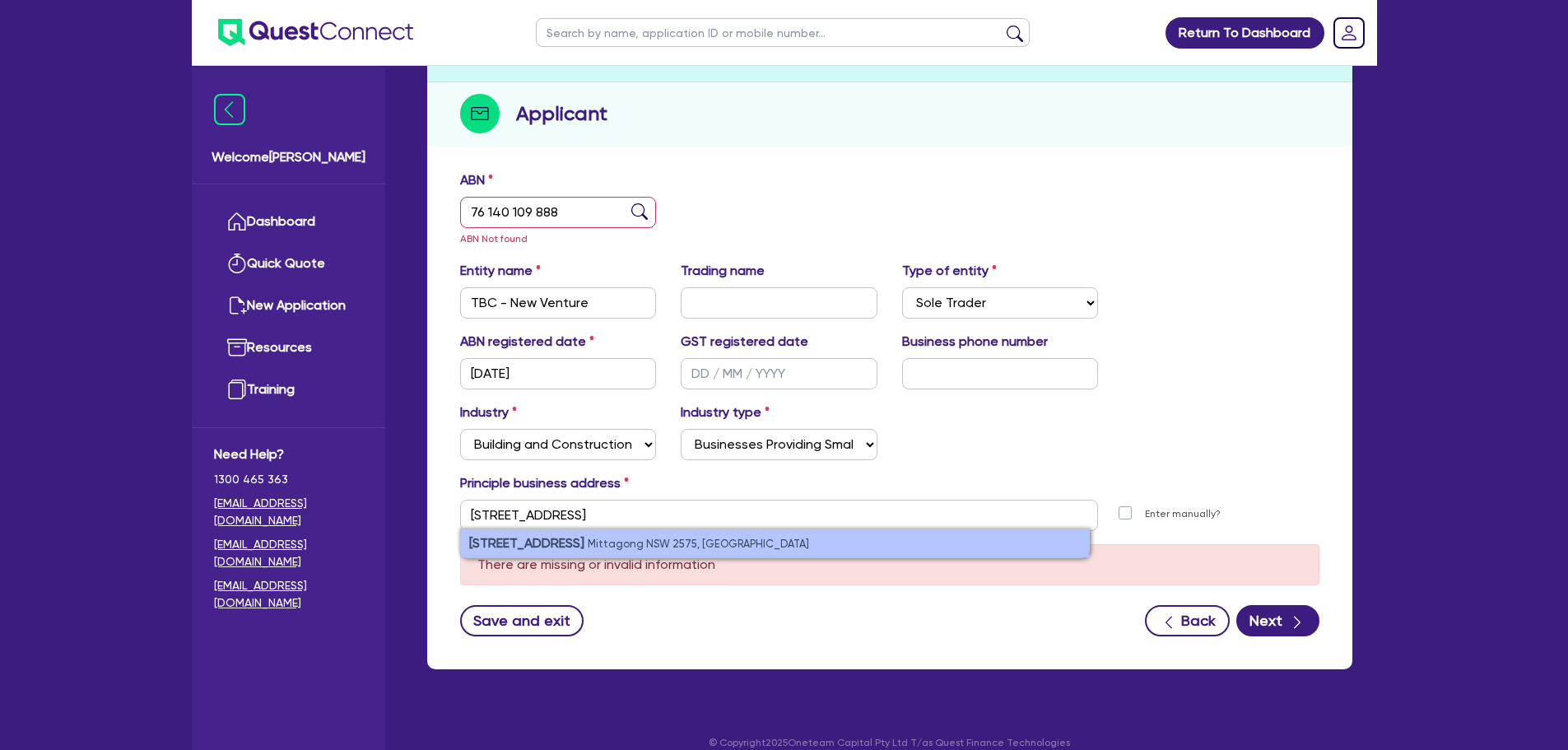
click at [692, 537] on small "Mittagong NSW 2575, [GEOGRAPHIC_DATA]" at bounding box center [697, 543] width 221 height 12
type input "[STREET_ADDRESS]"
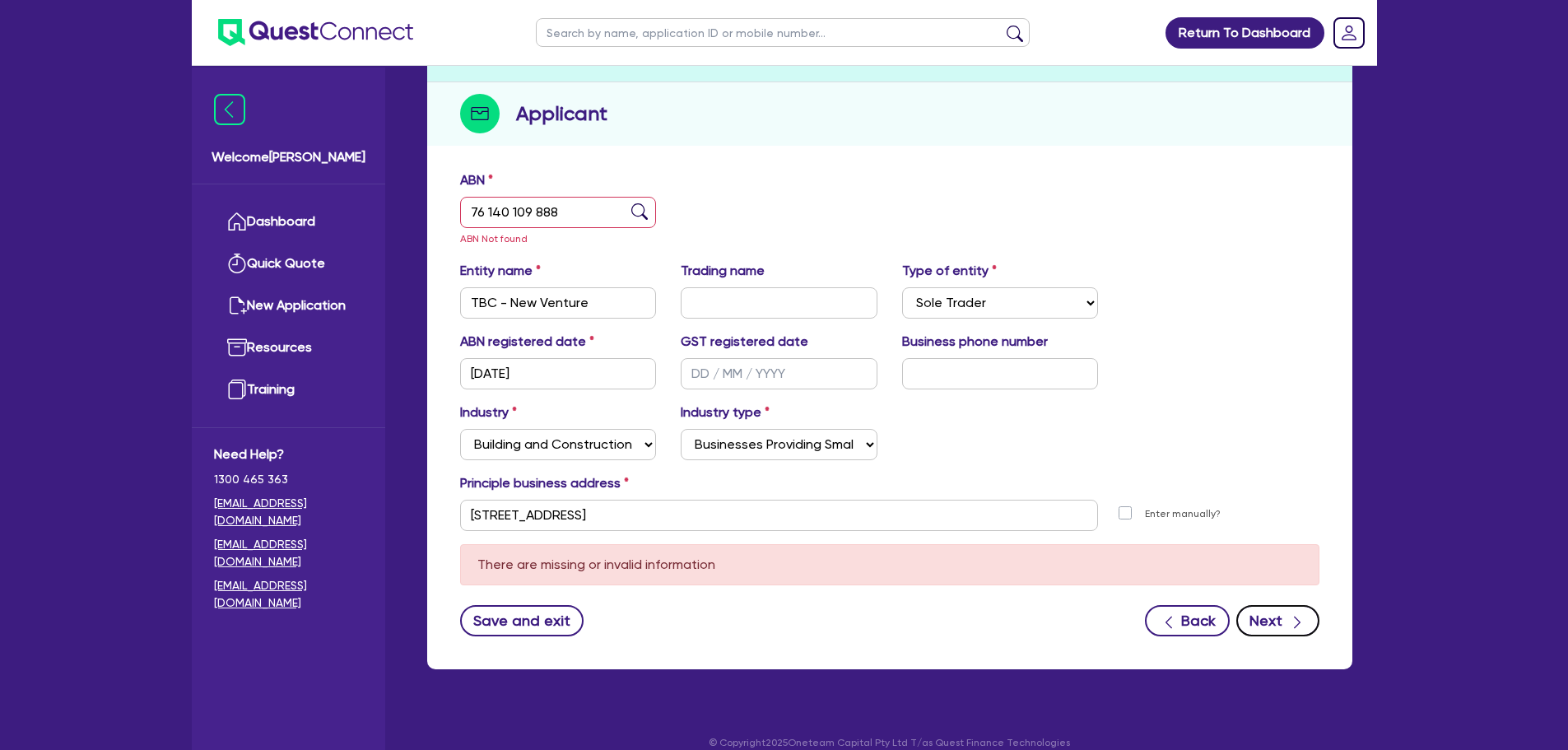
click at [1291, 610] on div "button" at bounding box center [1298, 619] width 17 height 20
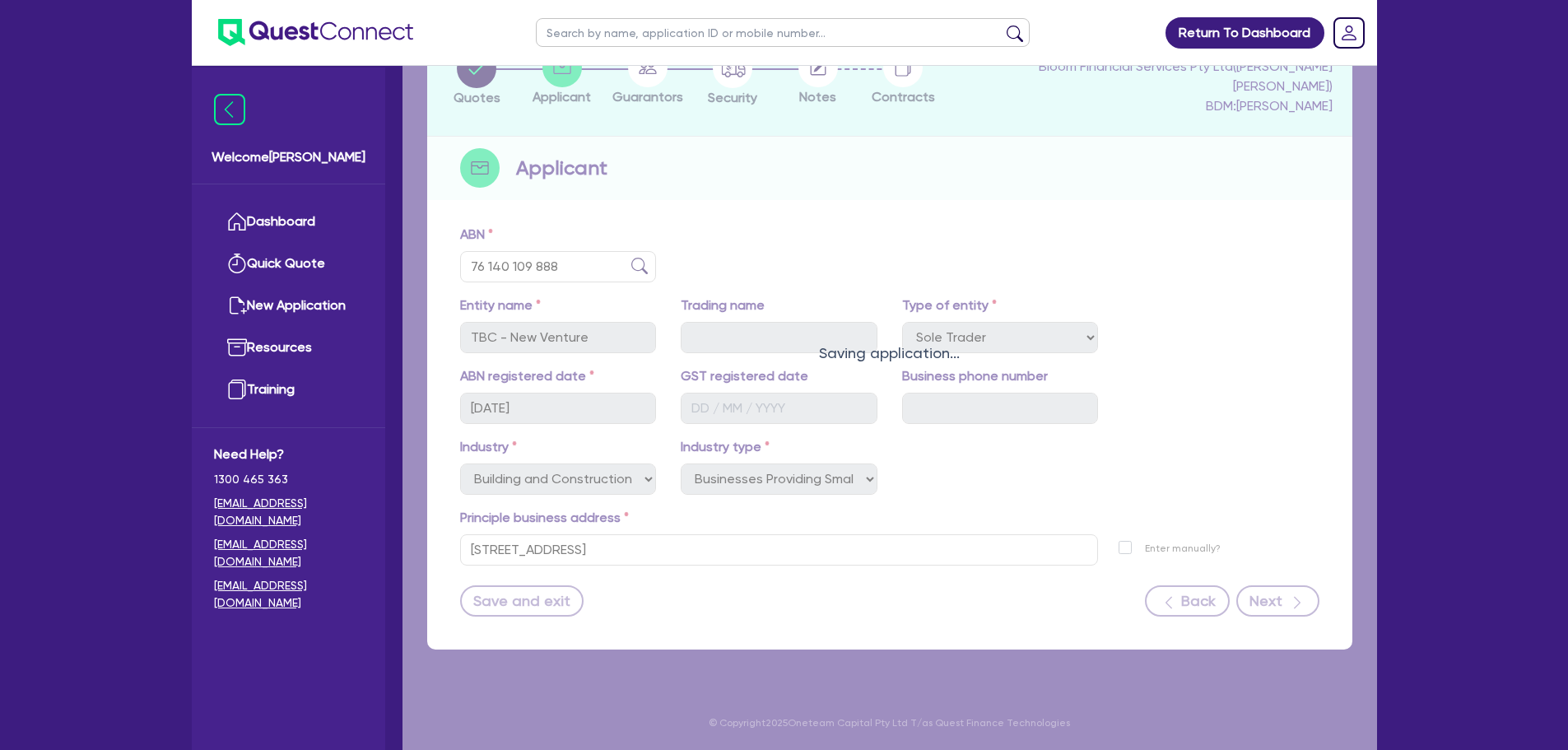
scroll to position [112, 0]
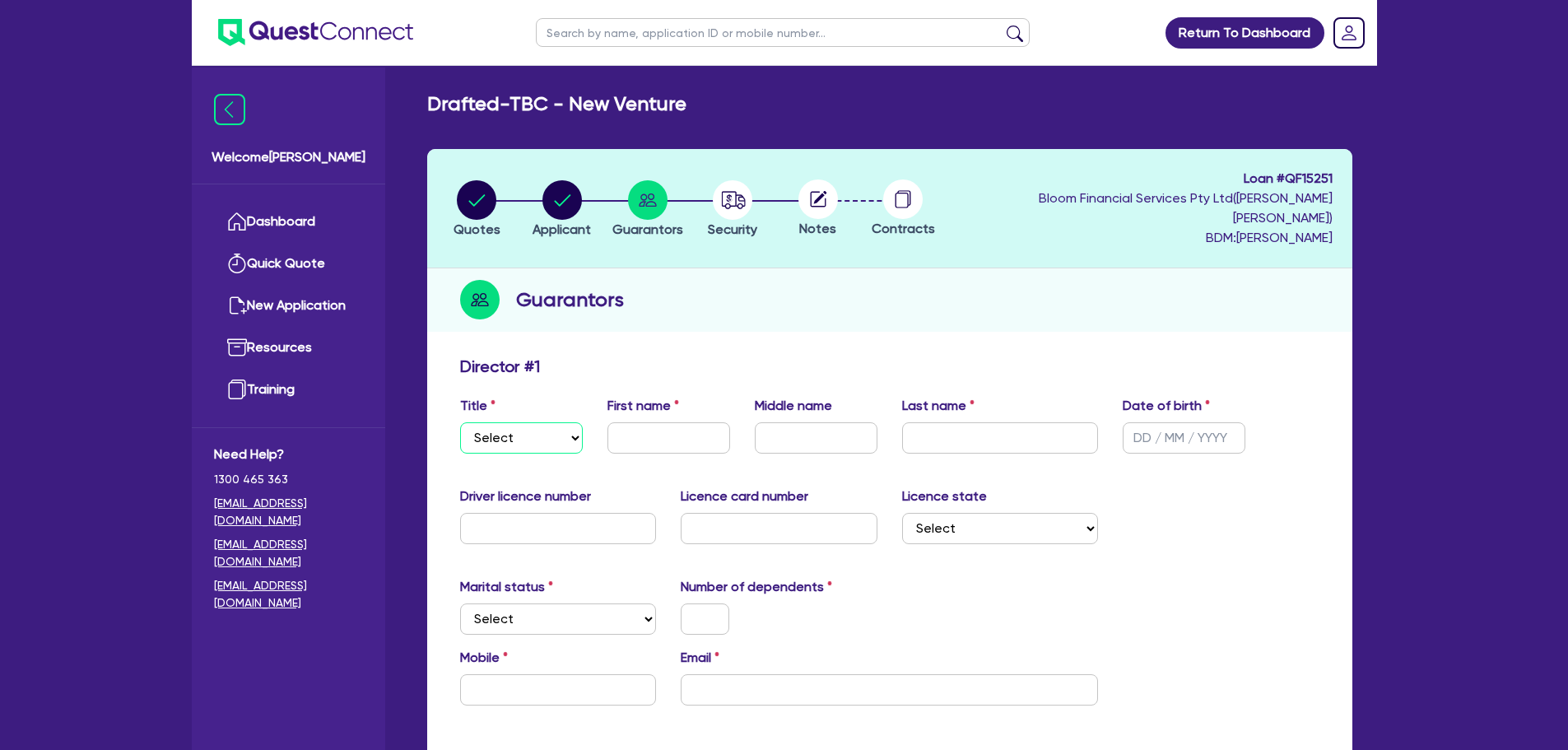
click at [560, 422] on select "Select Mr Mrs Ms Miss Dr" at bounding box center [521, 438] width 122 height 31
select select "MR"
click at [460, 422] on select "Select Mr Mrs Ms Miss Dr" at bounding box center [521, 438] width 122 height 31
click at [632, 422] on input "text" at bounding box center [669, 438] width 122 height 31
type input "[PERSON_NAME]"
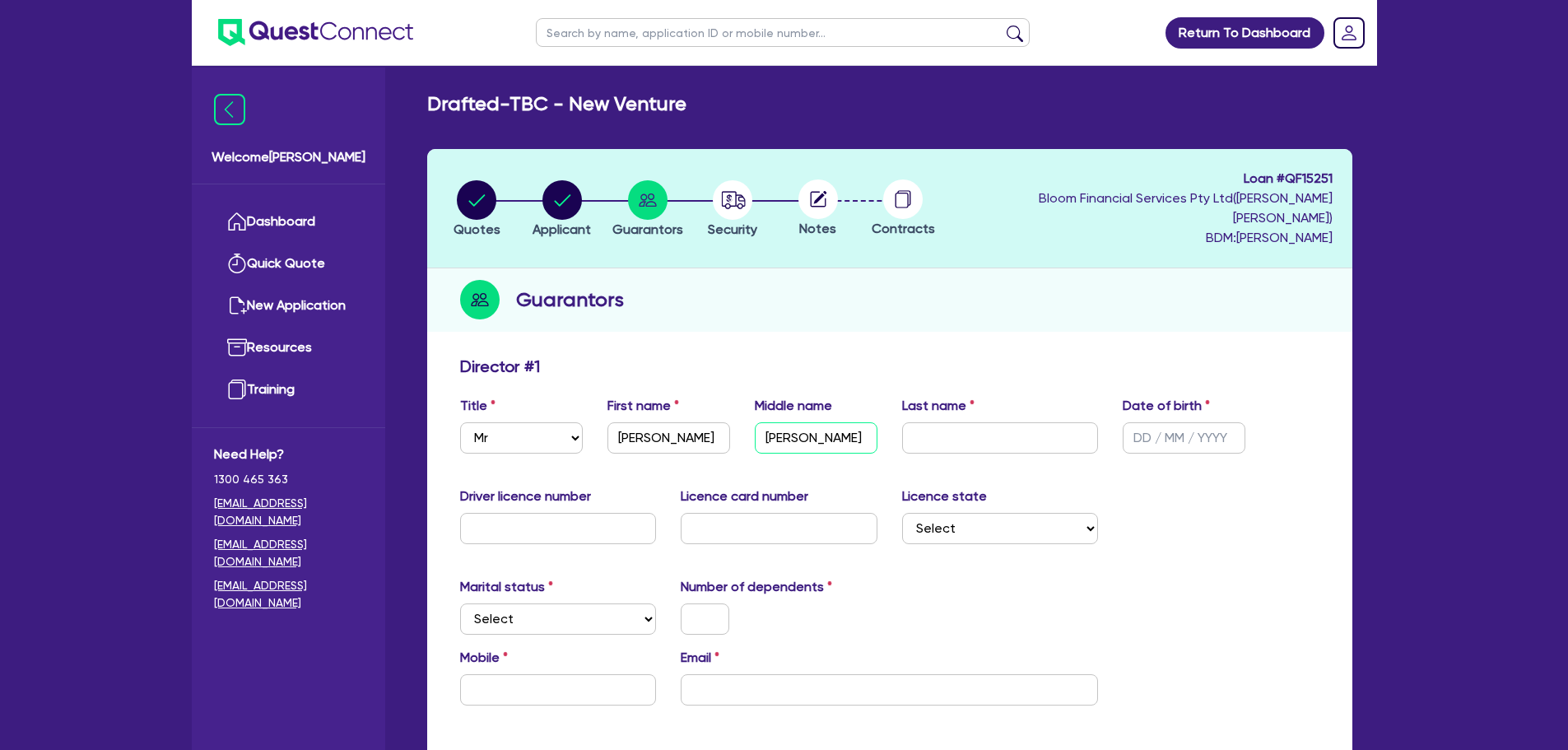
type input "[PERSON_NAME]"
click at [1135, 422] on input "text" at bounding box center [1184, 438] width 122 height 31
type input "[DATE]"
click at [520, 513] on input "text" at bounding box center [558, 529] width 196 height 31
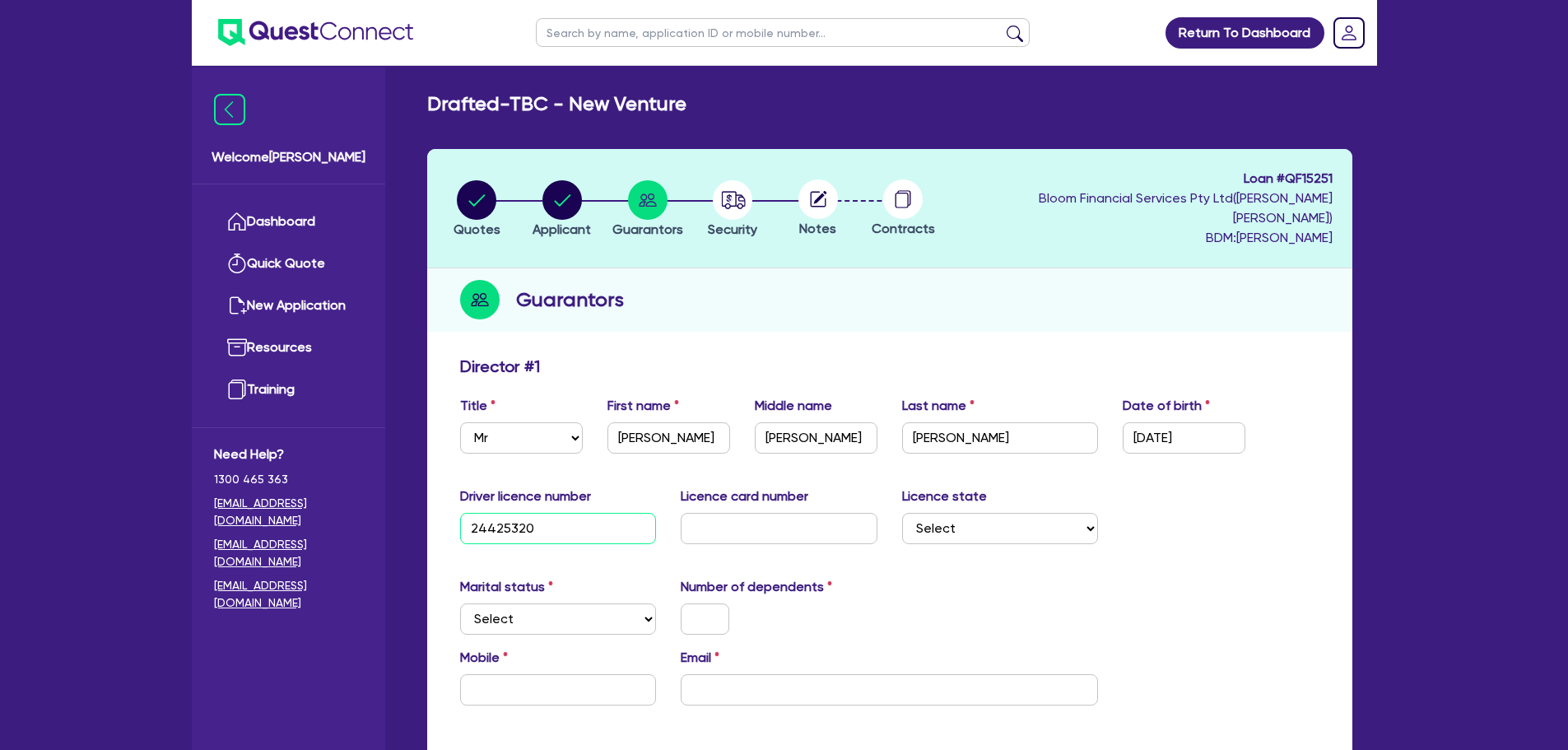
type input "24425320"
click at [761, 513] on input "text" at bounding box center [779, 529] width 196 height 31
type input "2060623976"
click at [1033, 513] on select "Select [GEOGRAPHIC_DATA] [GEOGRAPHIC_DATA] [GEOGRAPHIC_DATA] [GEOGRAPHIC_DATA] …" at bounding box center [1000, 529] width 196 height 31
select select "[GEOGRAPHIC_DATA]"
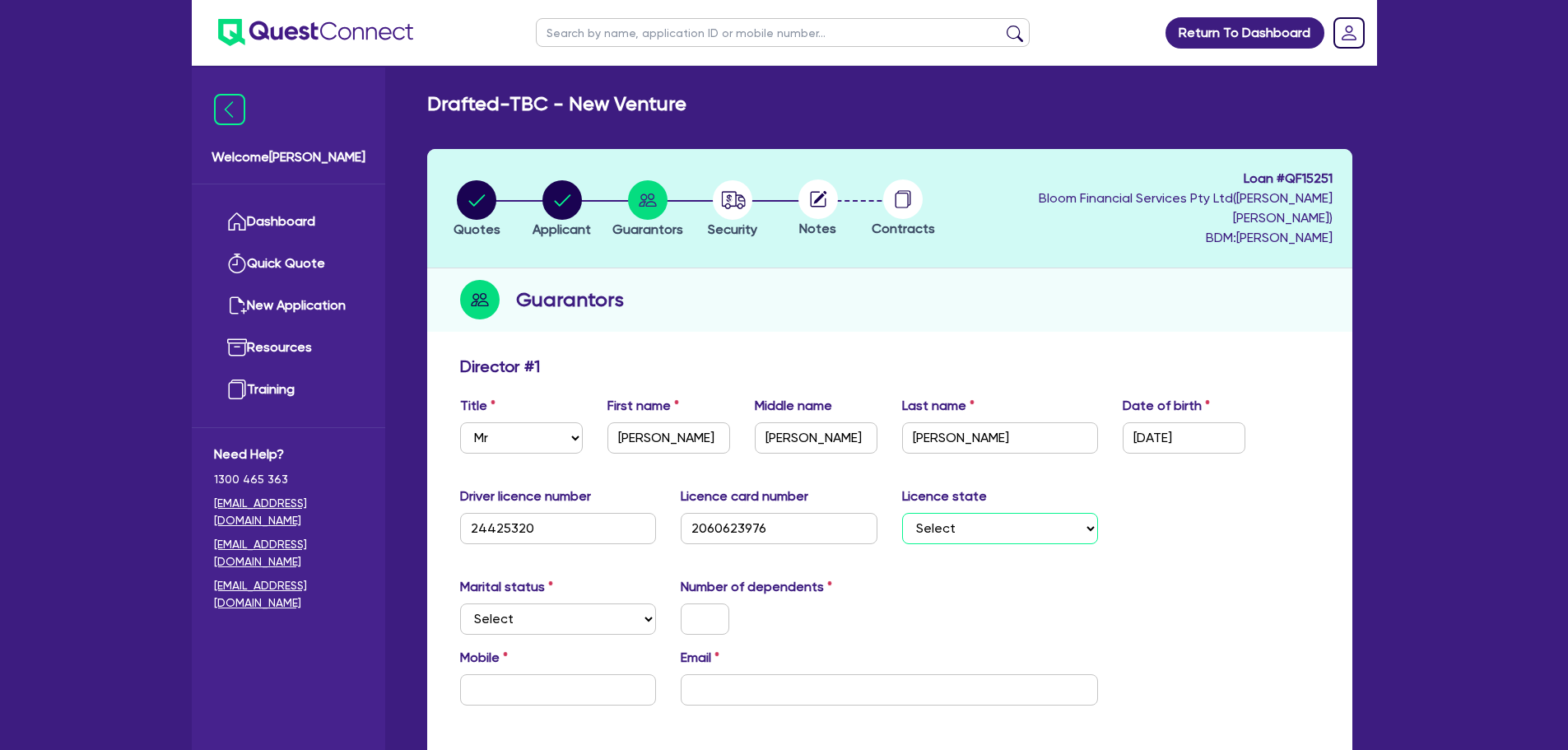
click at [902, 513] on select "Select [GEOGRAPHIC_DATA] [GEOGRAPHIC_DATA] [GEOGRAPHIC_DATA] [GEOGRAPHIC_DATA] …" at bounding box center [1000, 529] width 196 height 31
click at [550, 606] on select "Select Single Married De Facto / Partner" at bounding box center [558, 619] width 196 height 31
select select "MARRIED"
click at [460, 603] on select "Select Single Married De Facto / Partner" at bounding box center [558, 619] width 196 height 31
click at [694, 603] on input "text" at bounding box center [705, 619] width 48 height 31
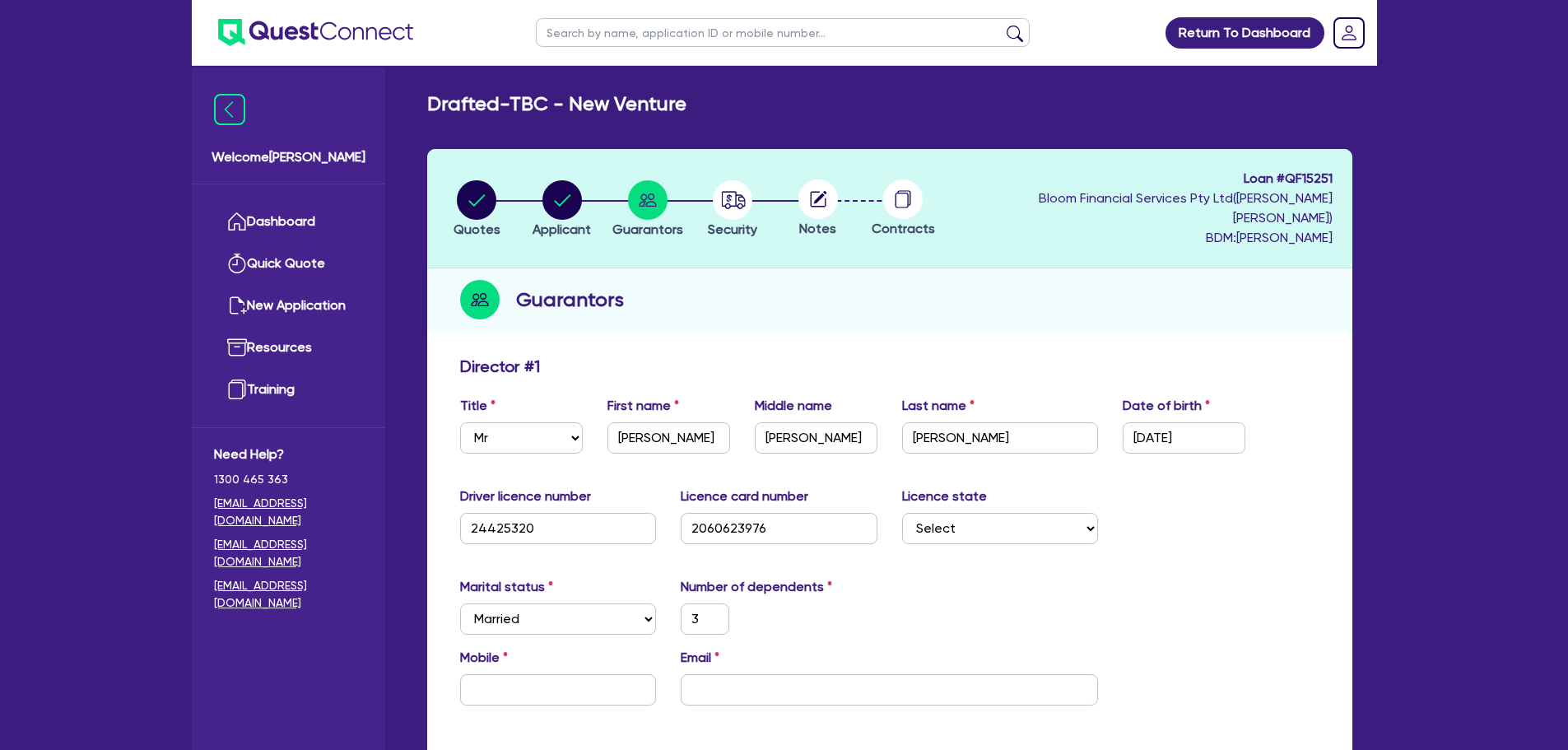
scroll to position [165, 0]
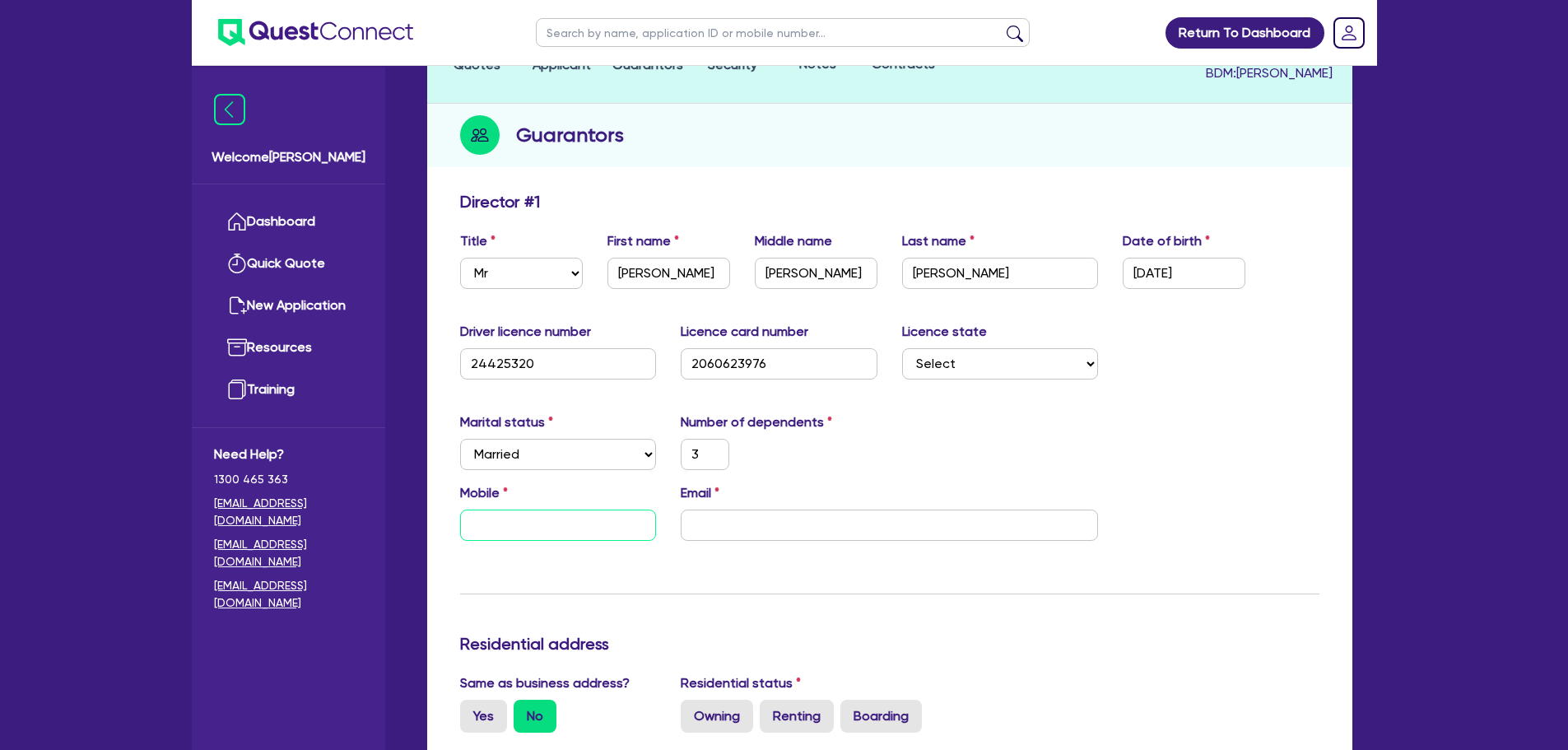
click at [533, 512] on input "text" at bounding box center [558, 525] width 196 height 31
paste input "0427 749 169"
type input "3"
type input "0427 749 169"
click at [804, 509] on input "email" at bounding box center [889, 525] width 418 height 31
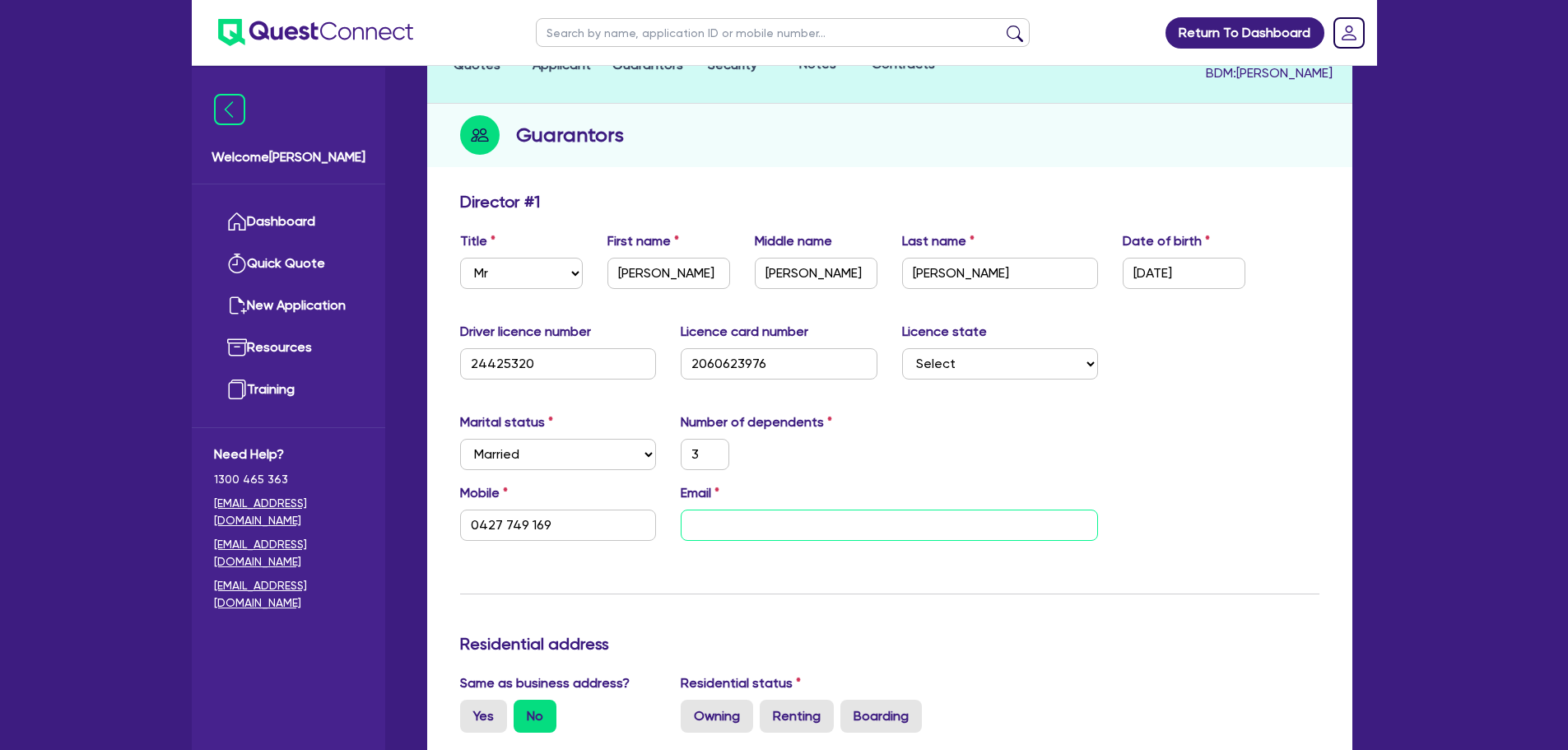
paste input "[EMAIL_ADDRESS][DOMAIN_NAME]"
type input "3"
type input "0427 749 169"
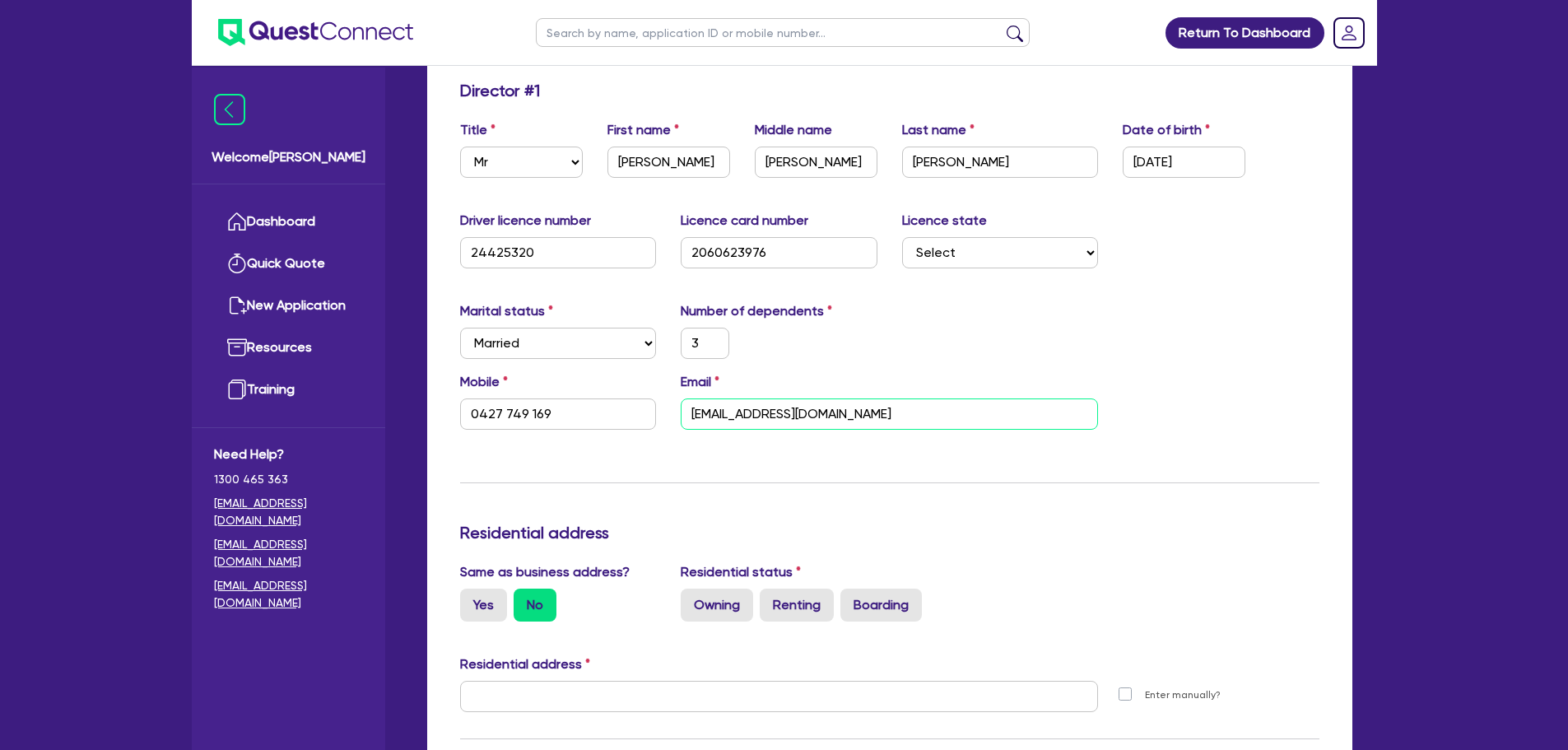
scroll to position [494, 0]
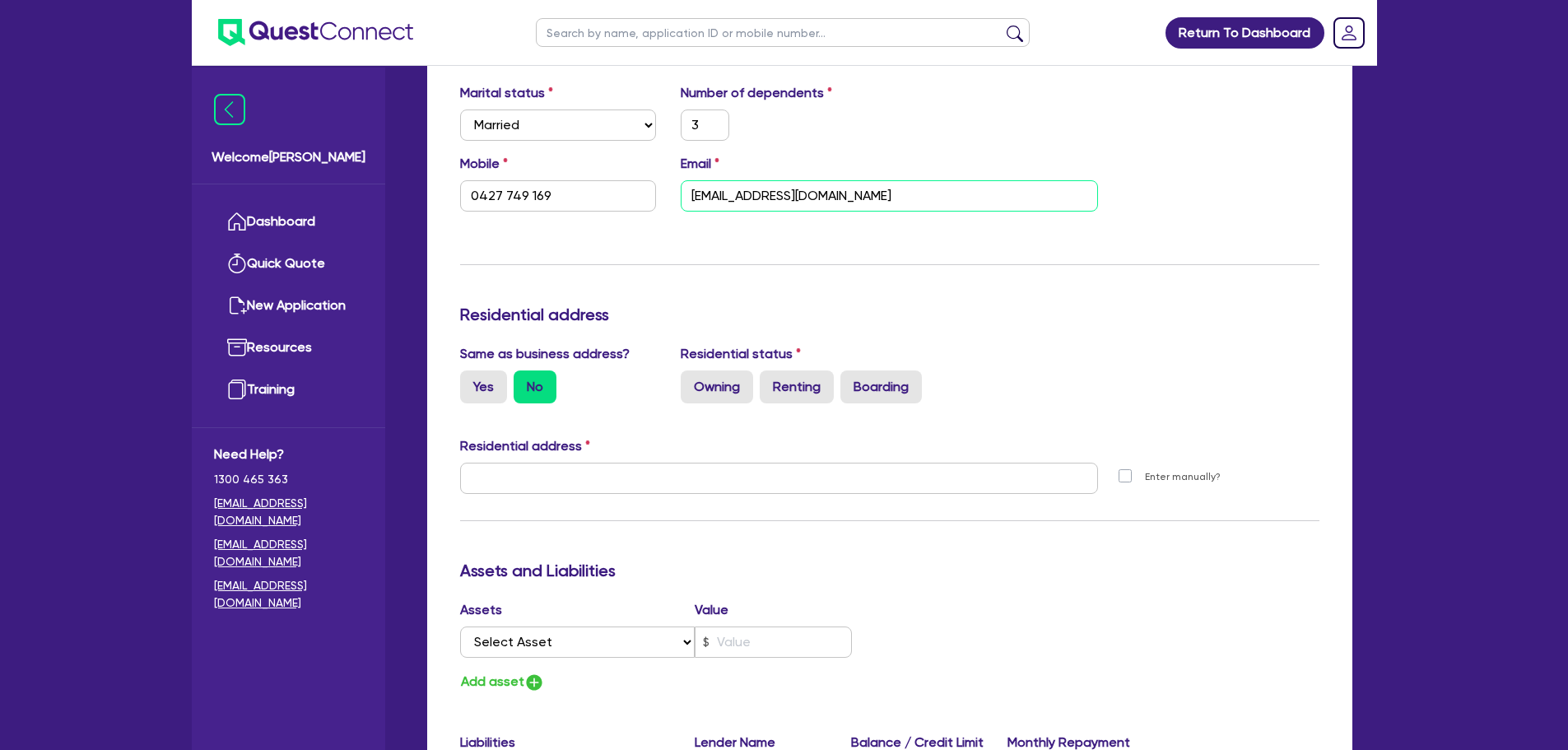
type input "[EMAIL_ADDRESS][DOMAIN_NAME]"
click at [528, 181] on input "0427 749 169" at bounding box center [558, 196] width 196 height 31
click at [504, 181] on input "0427 749 169" at bounding box center [558, 196] width 196 height 31
type input "0427 749 169"
click at [569, 240] on div "Update residential status for Director #1 Boarding is only acceptable when the …" at bounding box center [890, 471] width 859 height 1217
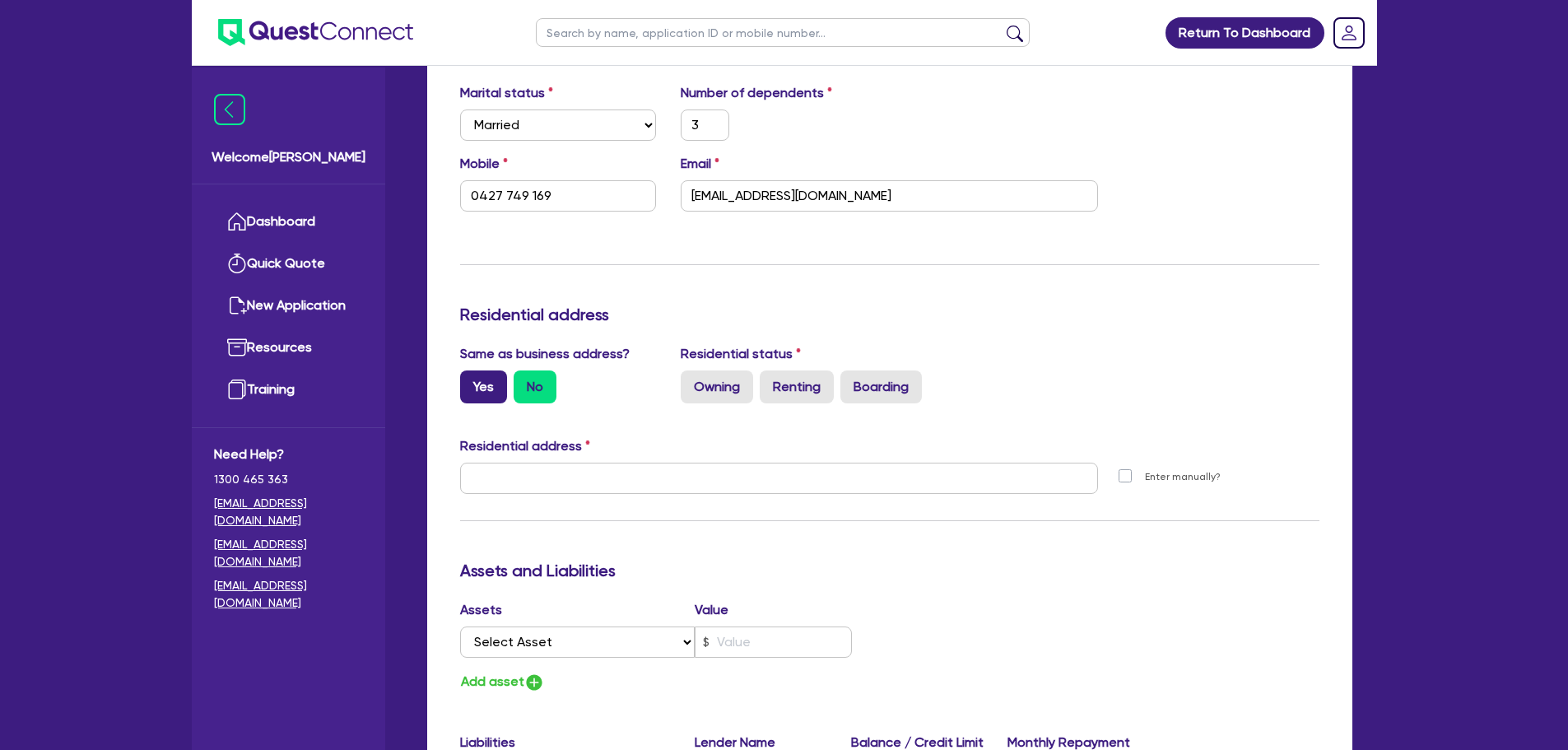
click at [481, 372] on label "Yes" at bounding box center [483, 387] width 47 height 33
click at [470, 372] on input "Yes" at bounding box center [466, 376] width 11 height 11
radio input "true"
type input "3"
type input "0427 749 169"
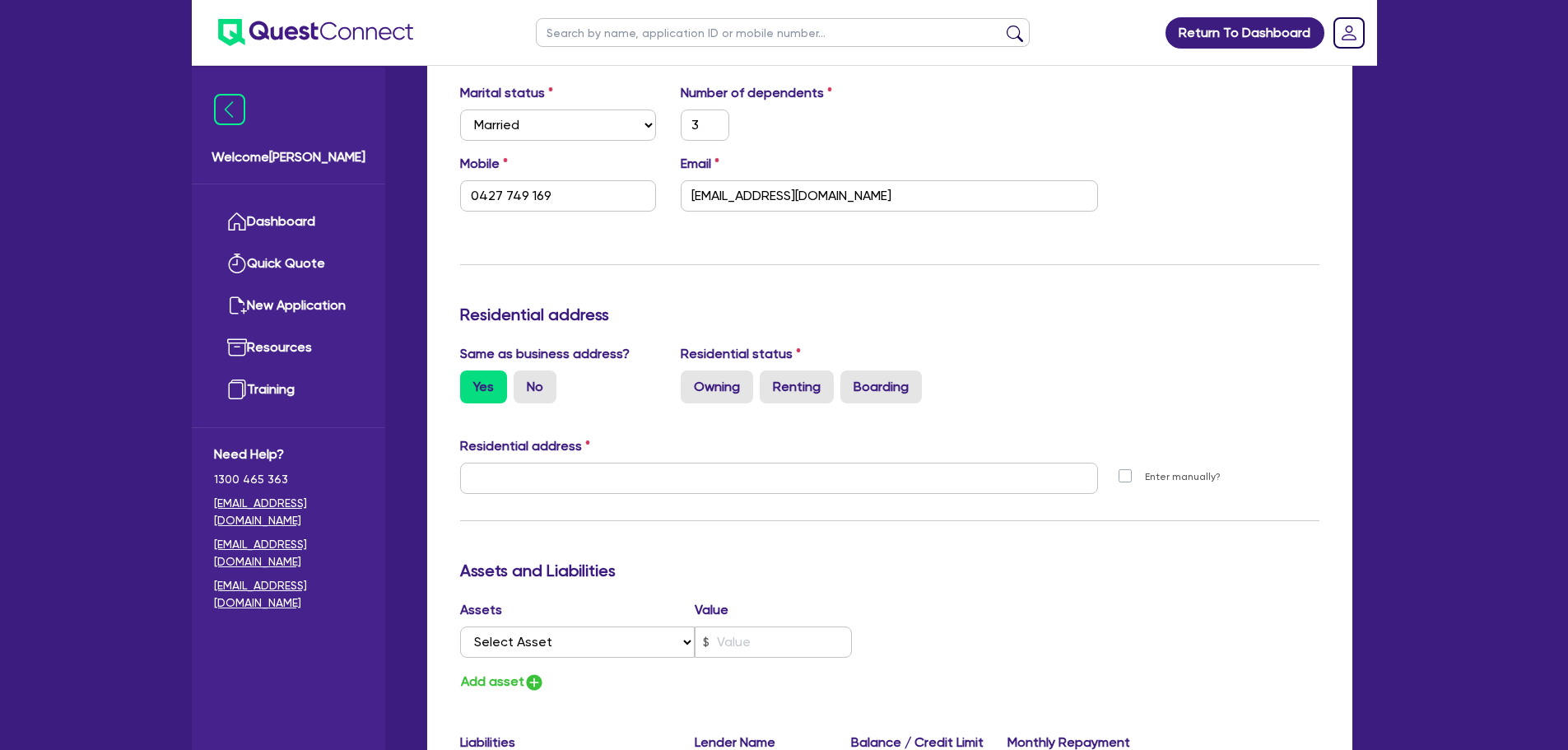
type input "[STREET_ADDRESS]"
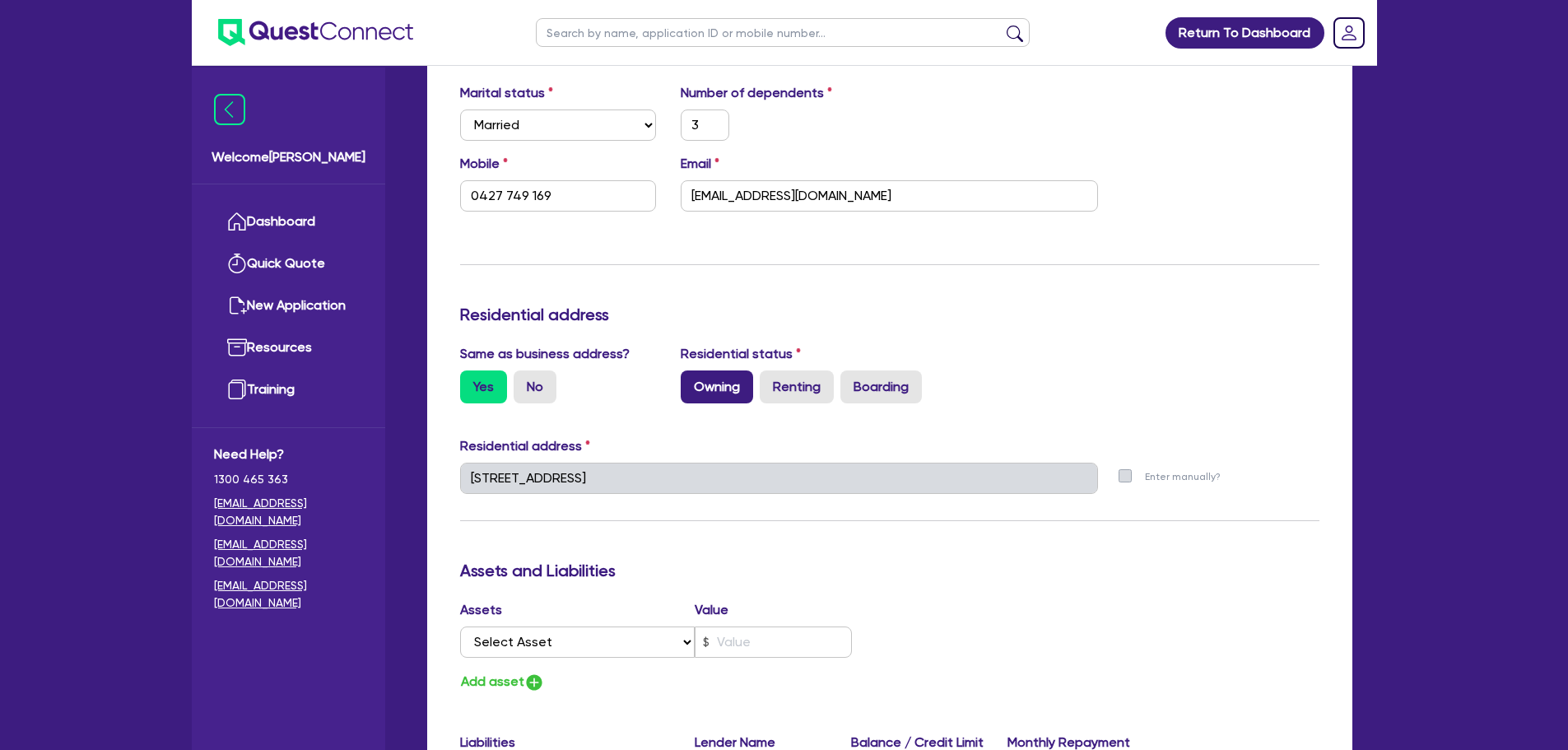
click at [714, 370] on label "Owning" at bounding box center [717, 387] width 72 height 33
click at [691, 370] on input "Owning" at bounding box center [686, 376] width 11 height 11
radio input "true"
type input "3"
type input "0427 749 169"
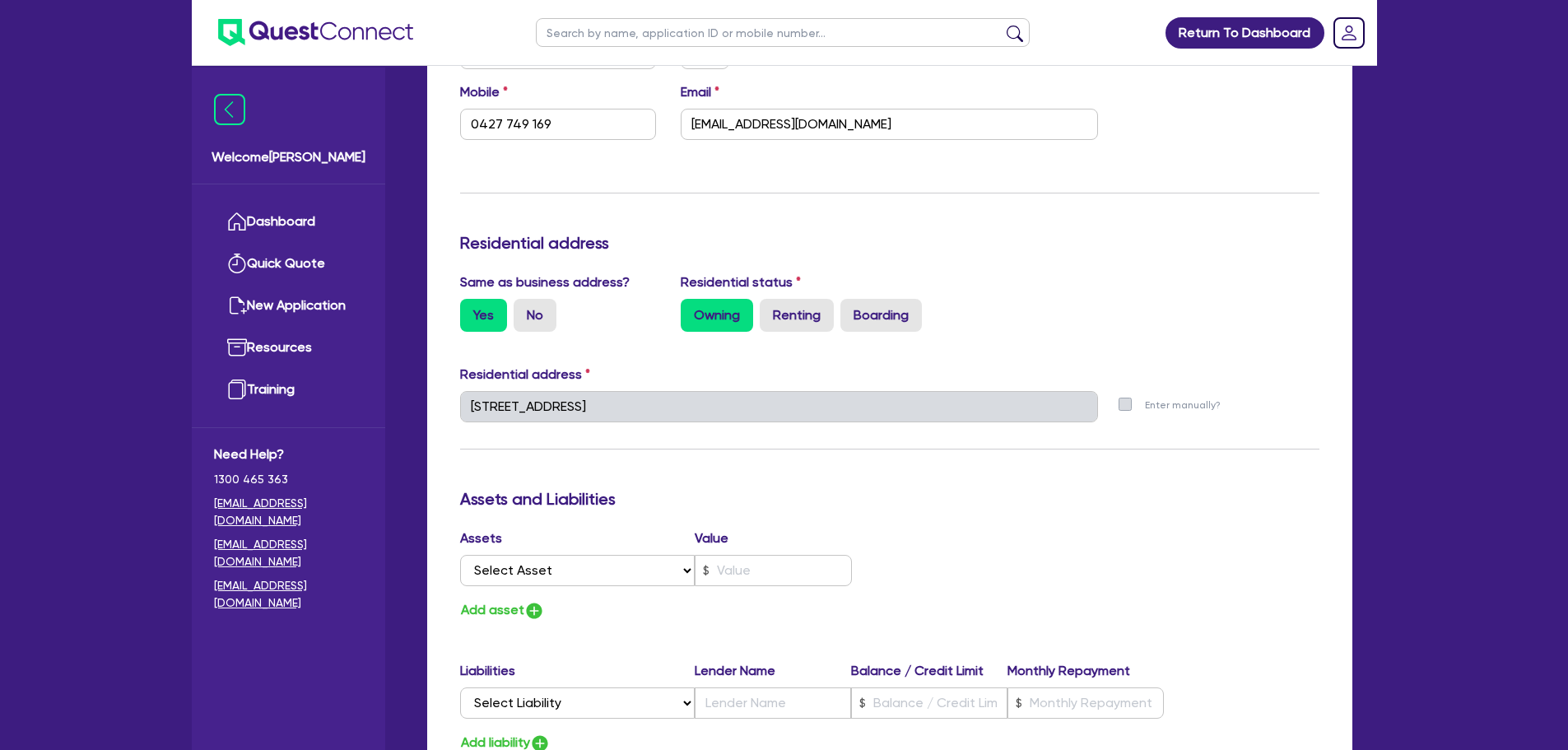
scroll to position [658, 0]
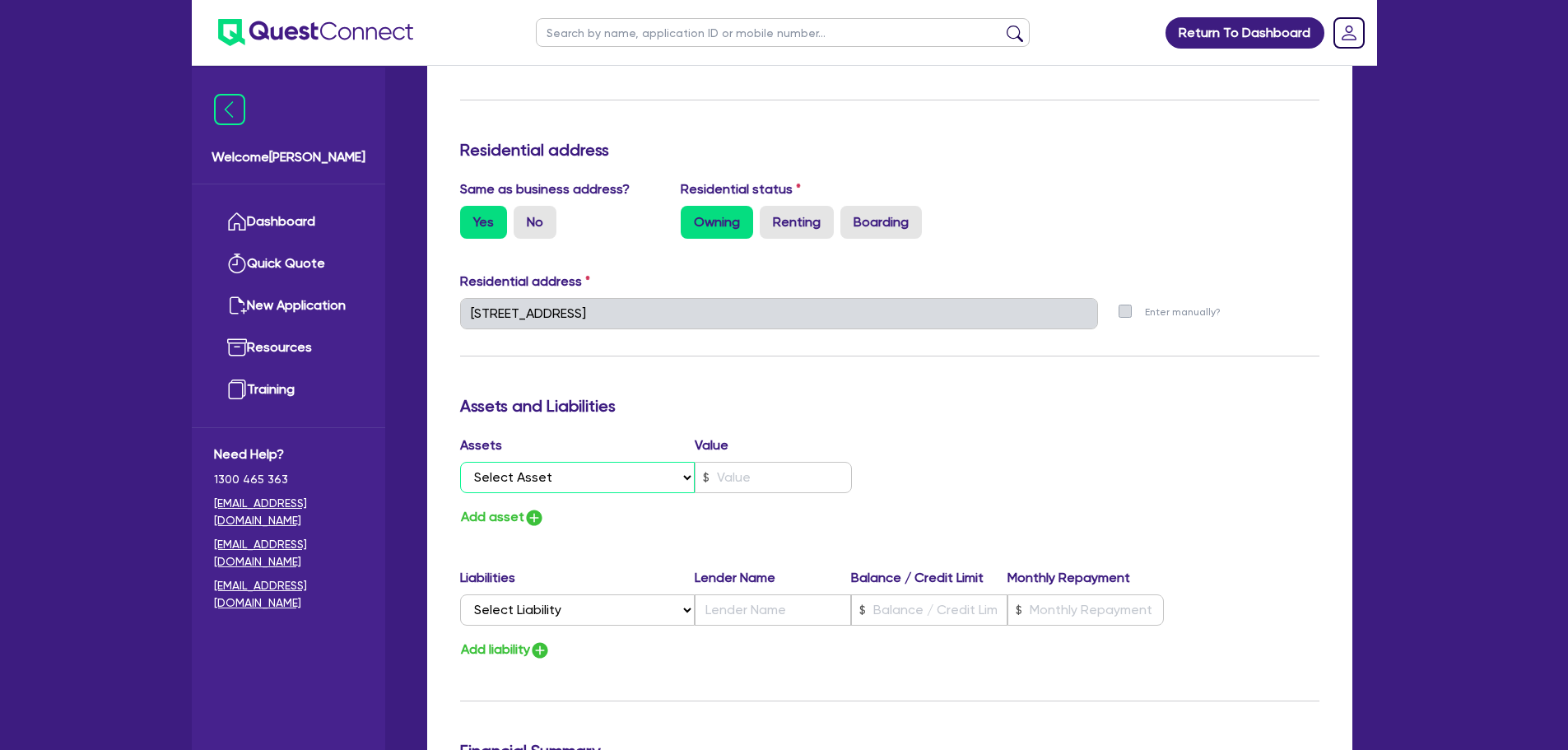
click at [633, 462] on select "Select Asset Cash Property Investment property Vehicle Truck Trailer Equipment …" at bounding box center [578, 478] width 235 height 31
select select "CASH"
click at [460, 462] on select "Select Asset Cash Property Investment property Vehicle Truck Trailer Equipment …" at bounding box center [578, 478] width 235 height 31
type input "3"
type input "0427 749 169"
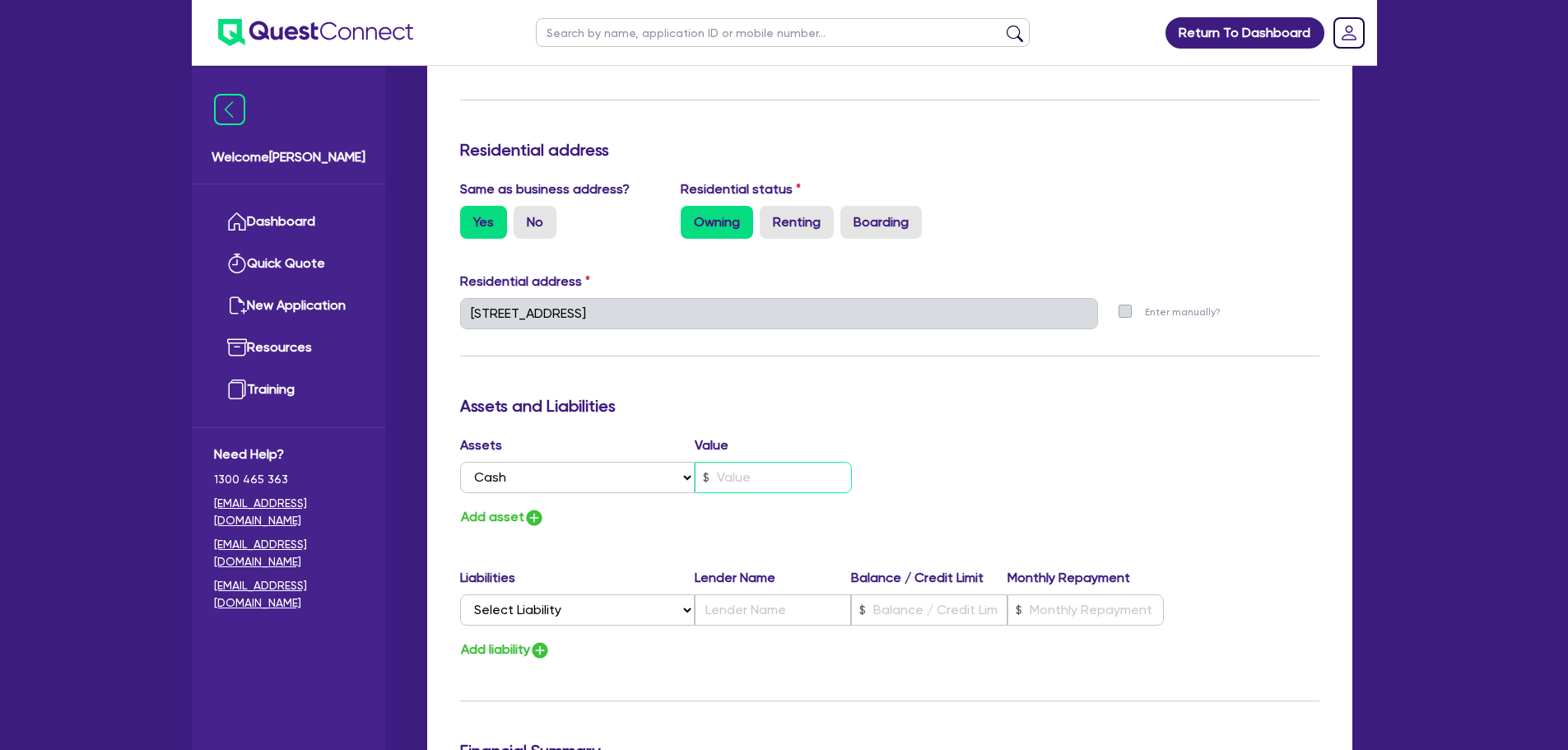
click at [740, 462] on input "text" at bounding box center [773, 478] width 157 height 31
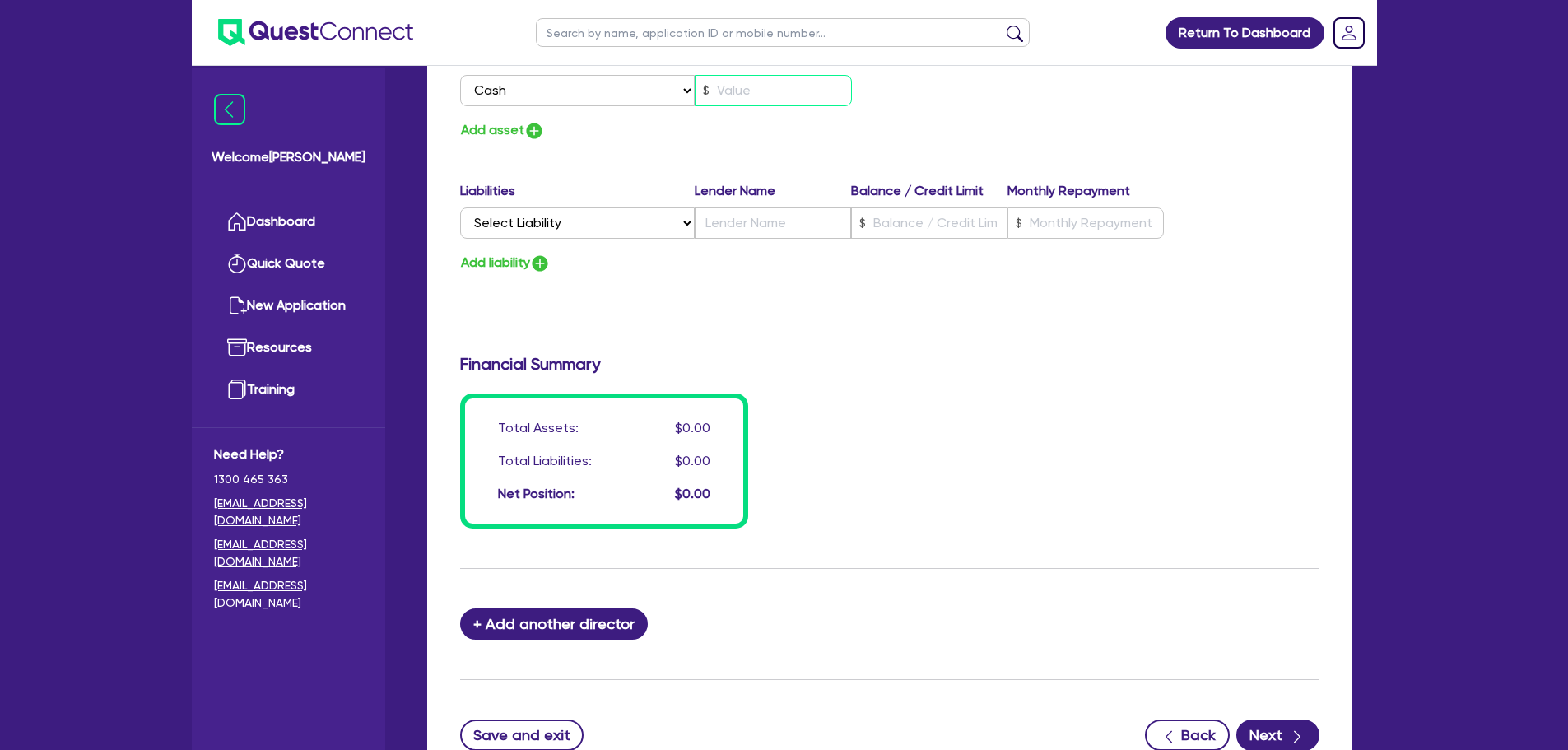
scroll to position [906, 0]
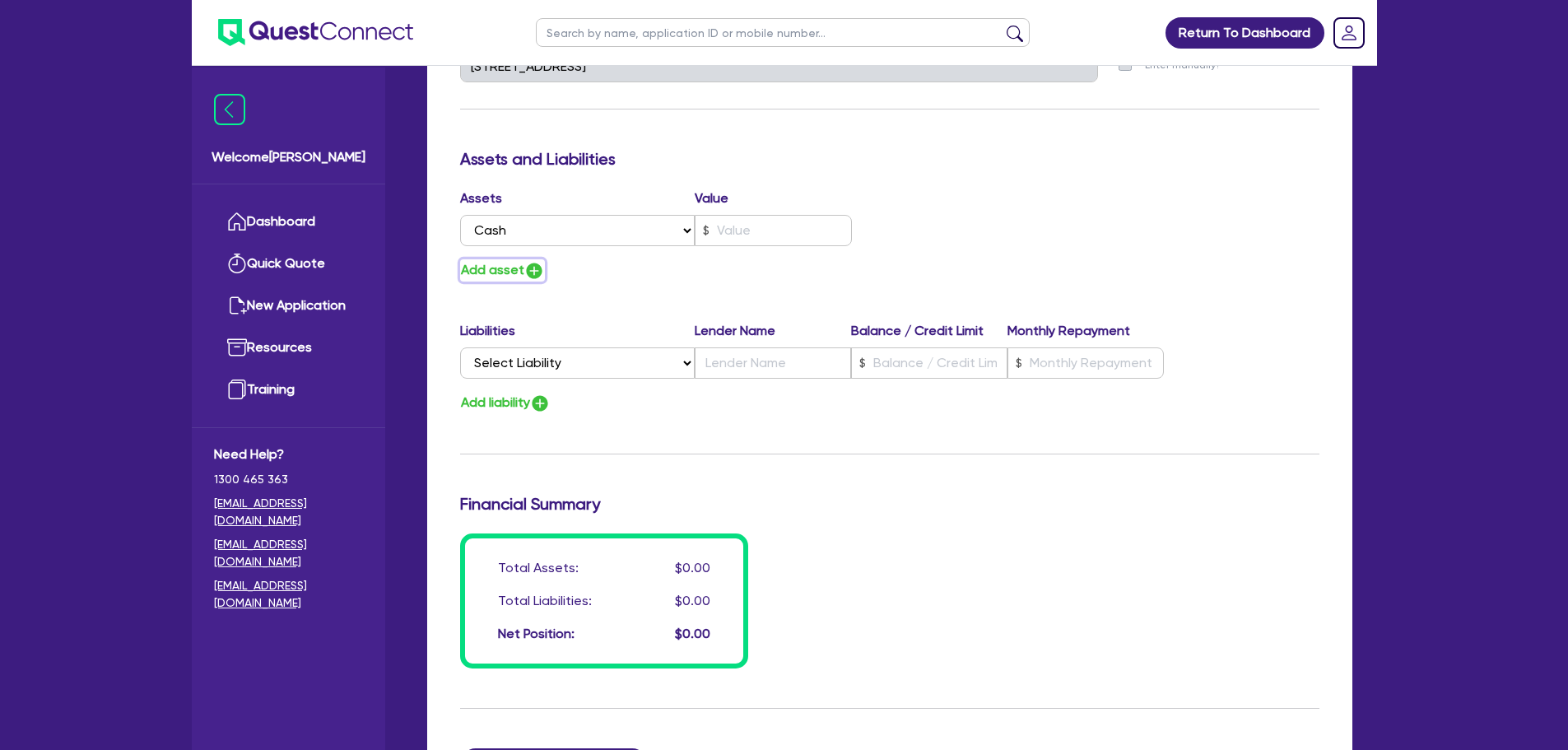
click at [524, 261] on img "button" at bounding box center [533, 270] width 19 height 19
type input "3"
type input "0427 749 169"
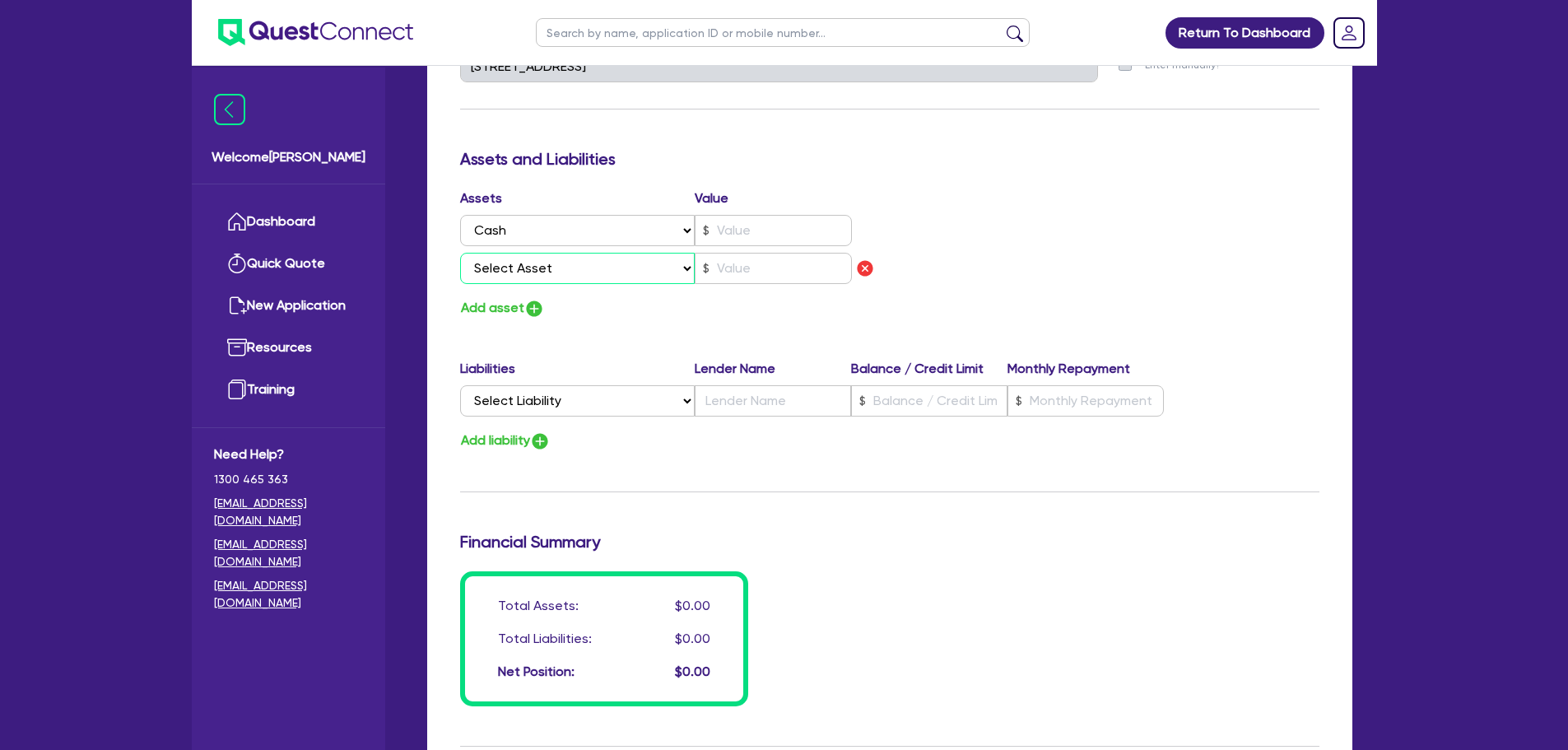
click at [530, 253] on select "Select Asset Cash Property Investment property Vehicle Truck Trailer Equipment …" at bounding box center [578, 269] width 235 height 31
select select "PROPERTY"
click at [460, 253] on select "Select Asset Cash Property Investment property Vehicle Truck Trailer Equipment …" at bounding box center [578, 269] width 235 height 31
type input "3"
type input "0427 749 169"
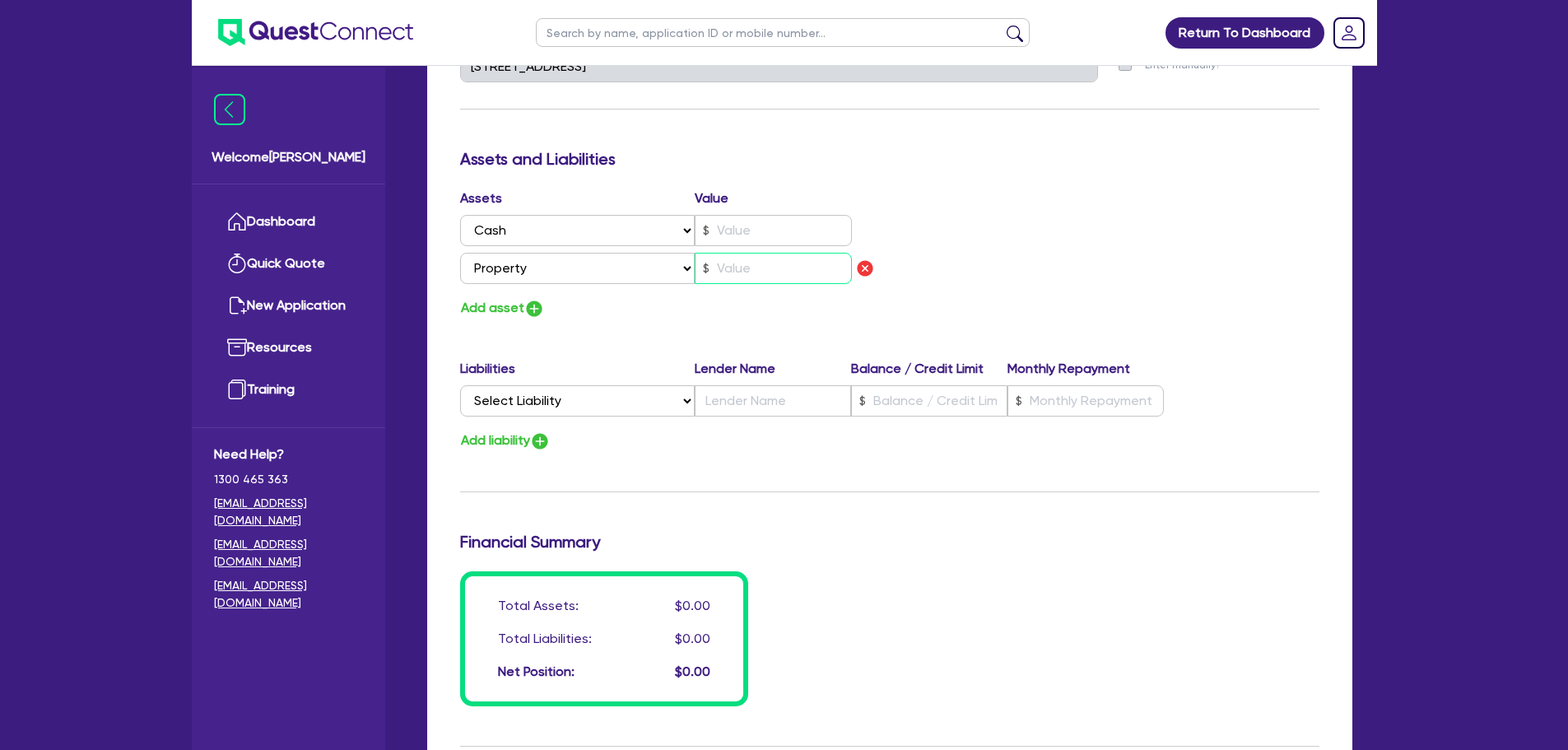
click at [782, 253] on input "text" at bounding box center [773, 269] width 157 height 31
type input "3"
type input "0427 749 169"
type input "1"
type input "3"
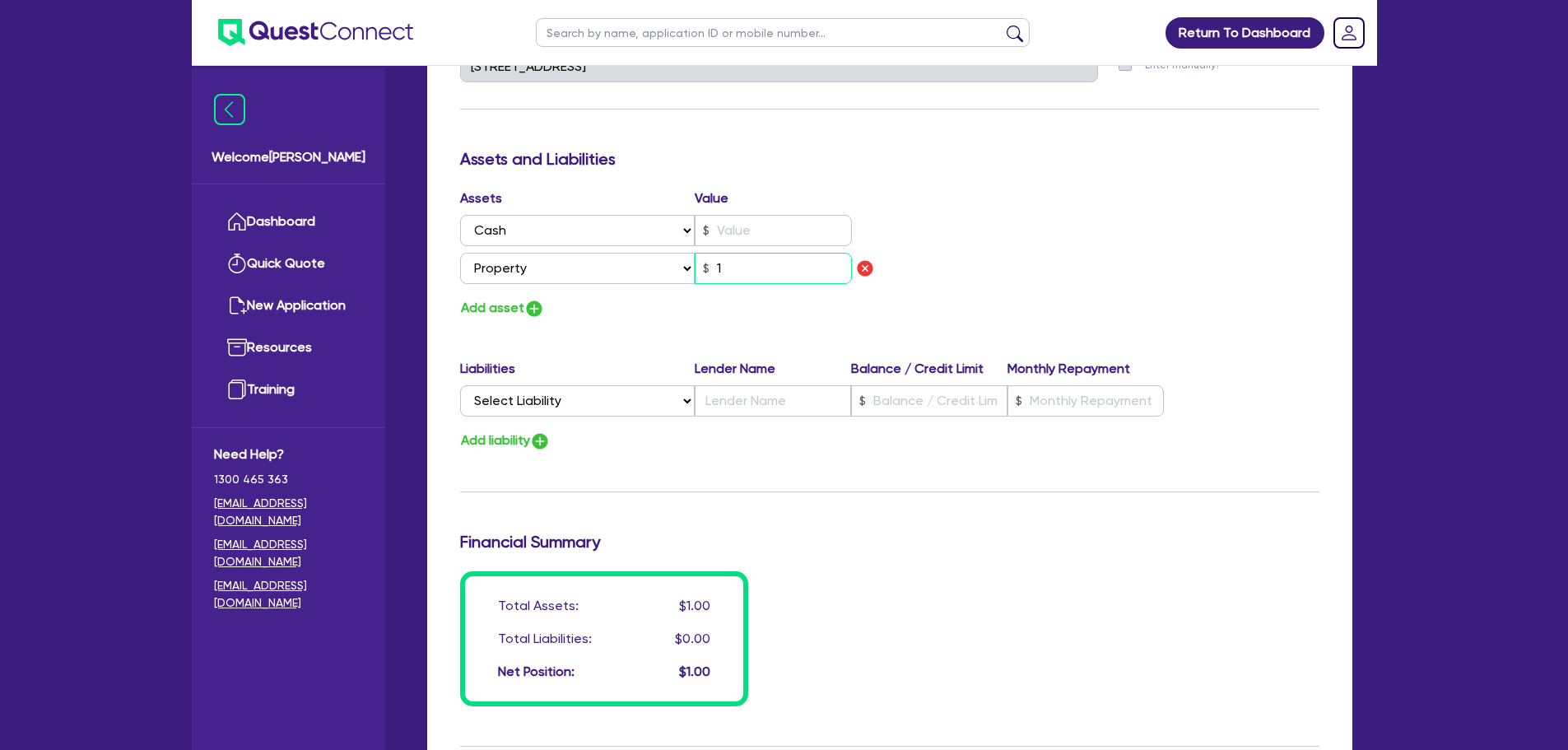
type input "0427 749 169"
type input "17"
type input "3"
type input "0427 749 169"
type input "170"
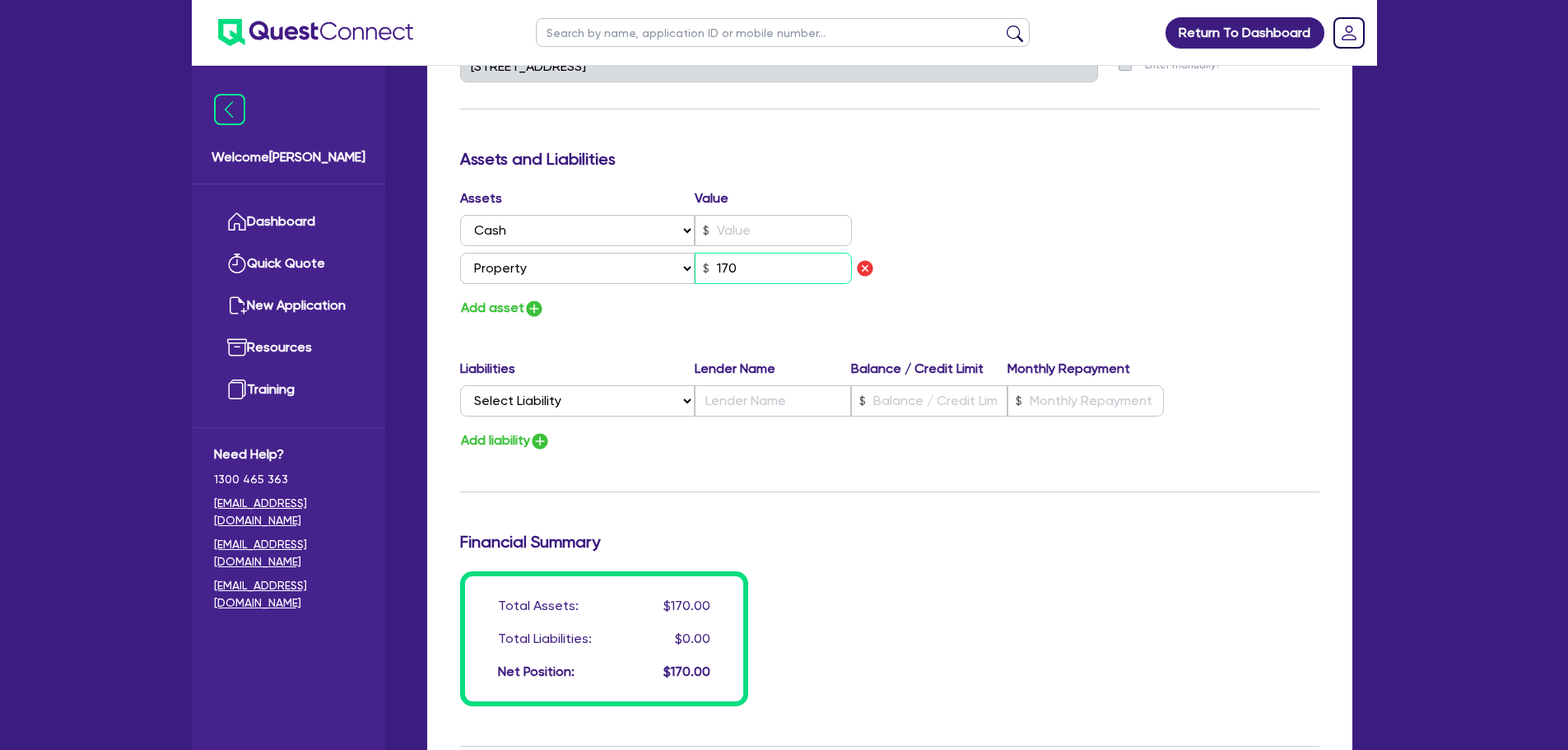
type input "3"
type input "0427 749 169"
type input "1,700"
type input "3"
type input "0427 749 169"
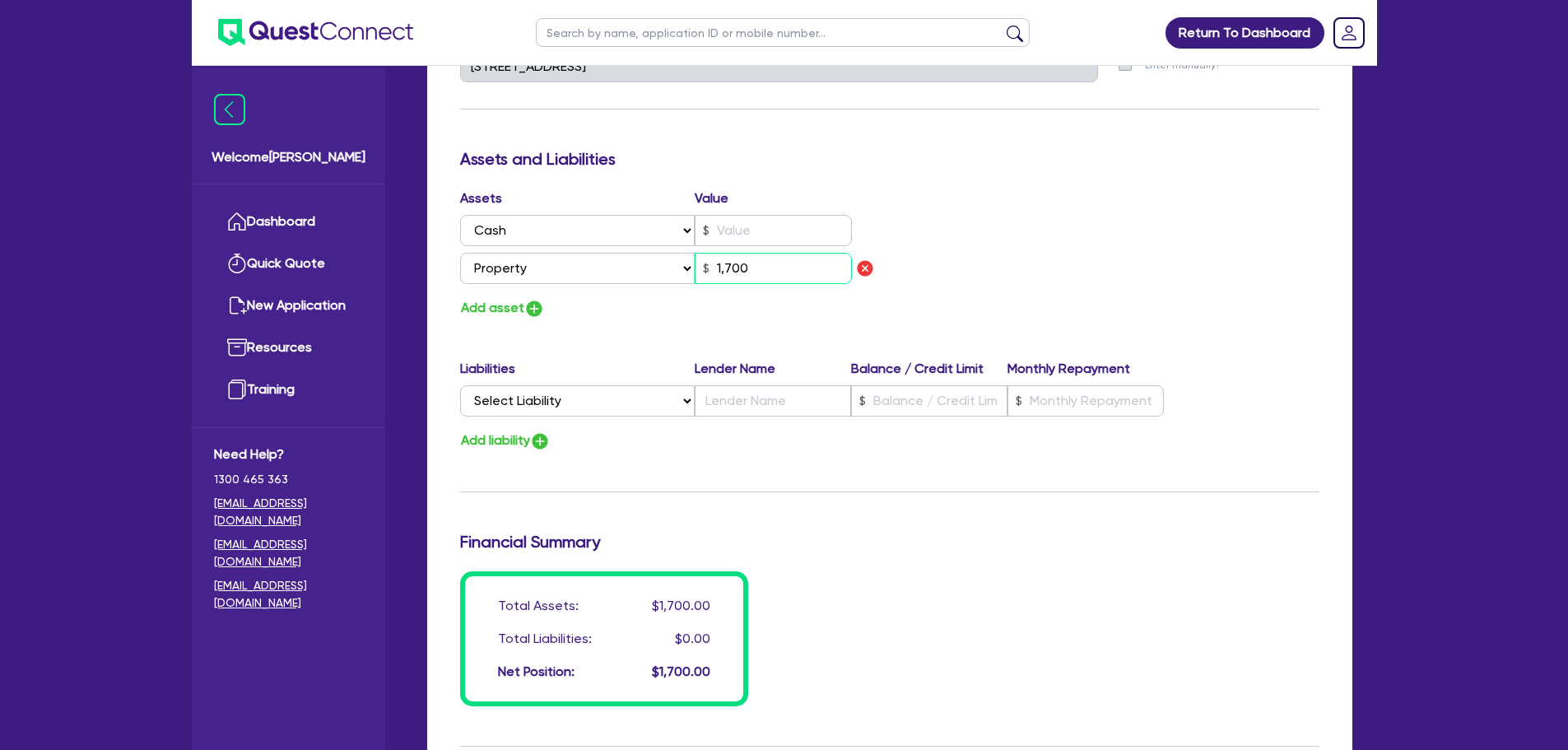
type input "17,000"
type input "3"
type input "0427 749 169"
type input "170,000"
type input "3"
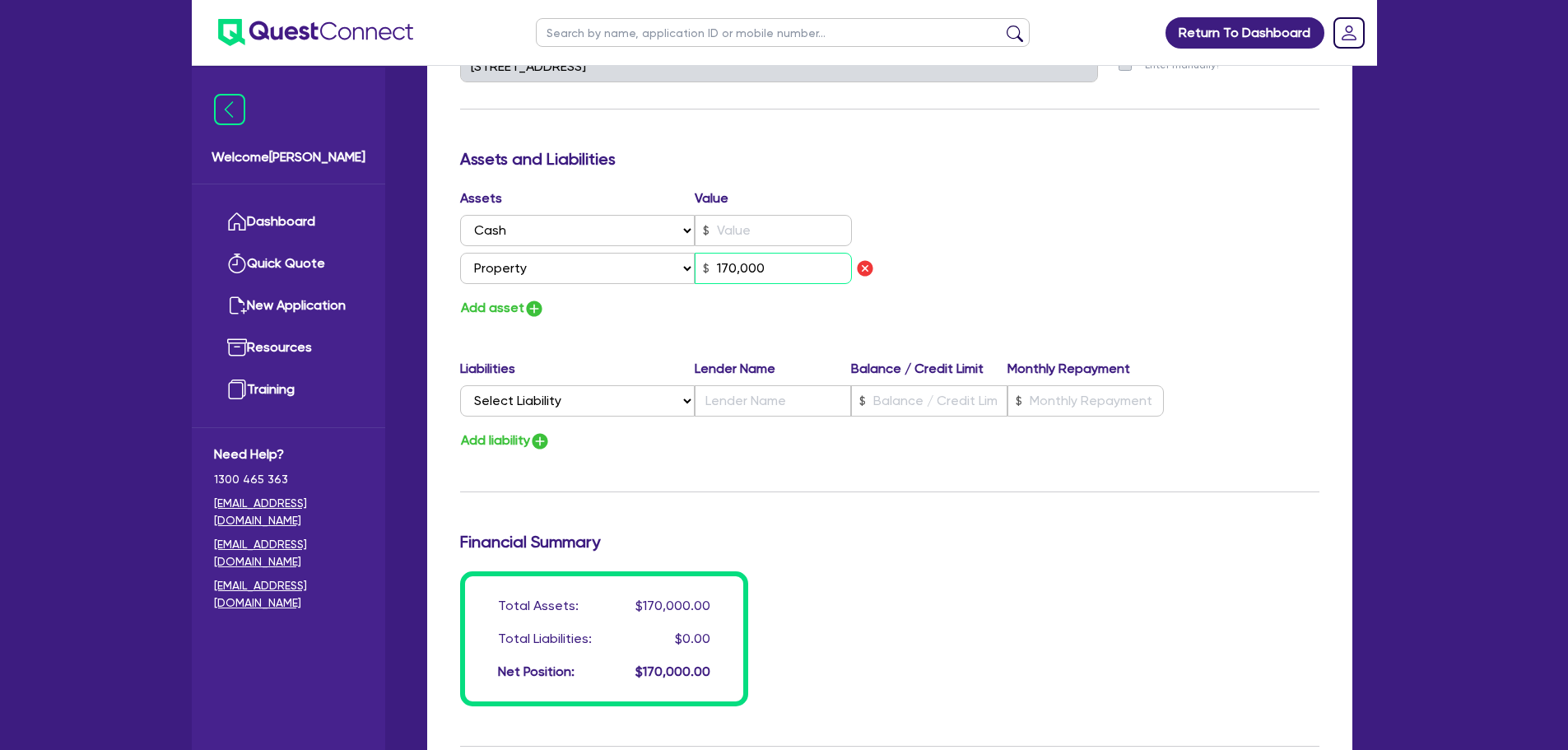
type input "0427 749 169"
type input "1,700,000"
click at [659, 385] on select "Select Liability Credit card Mortgage Investment property loan Vehicle loan Tru…" at bounding box center [577, 401] width 234 height 31
select select "MORTGAGE"
click at [460, 385] on select "Select Liability Credit card Mortgage Investment property loan Vehicle loan Tru…" at bounding box center [577, 401] width 234 height 31
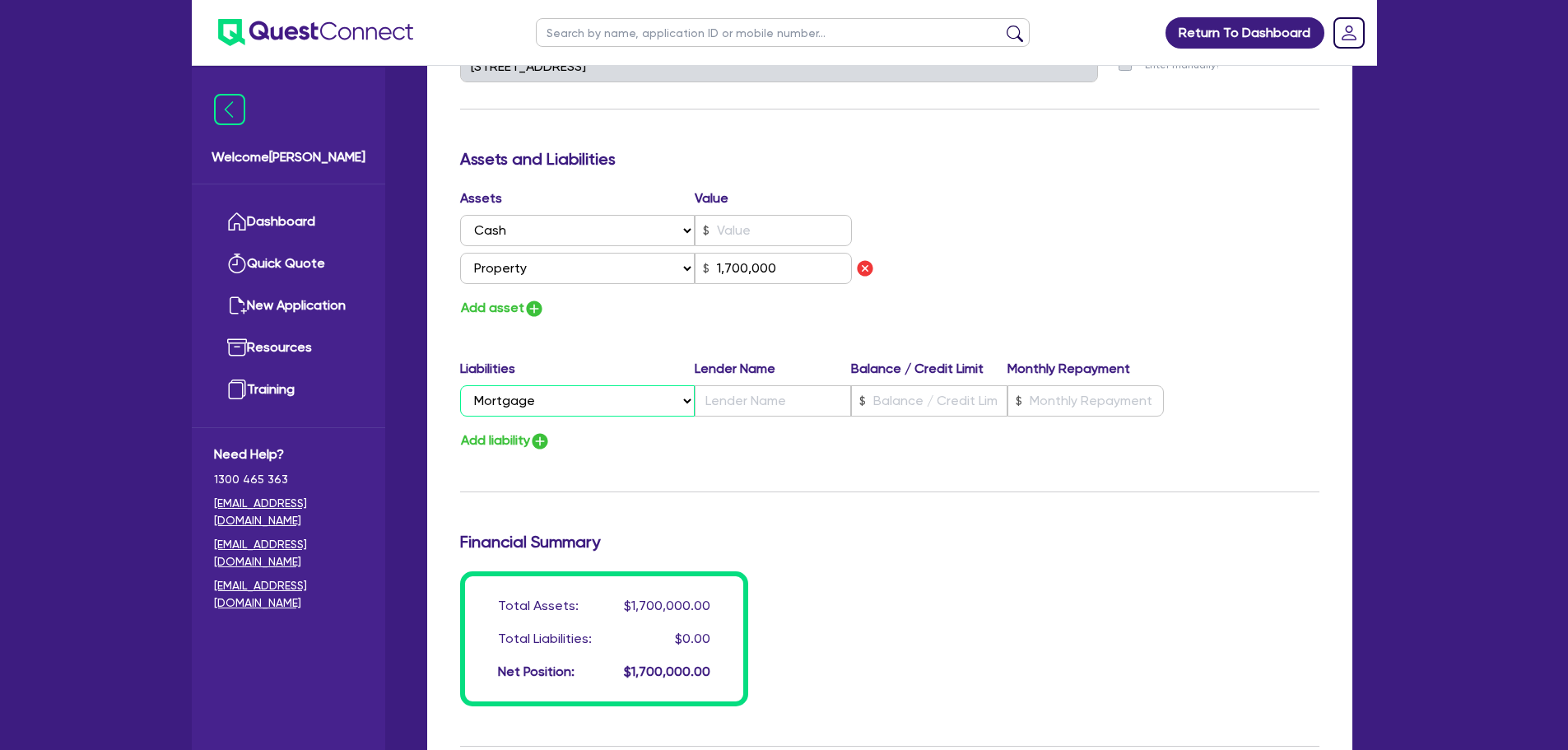
type input "3"
type input "0427 749 169"
type input "1,700,000"
click at [790, 385] on input "text" at bounding box center [772, 401] width 157 height 31
type input "3"
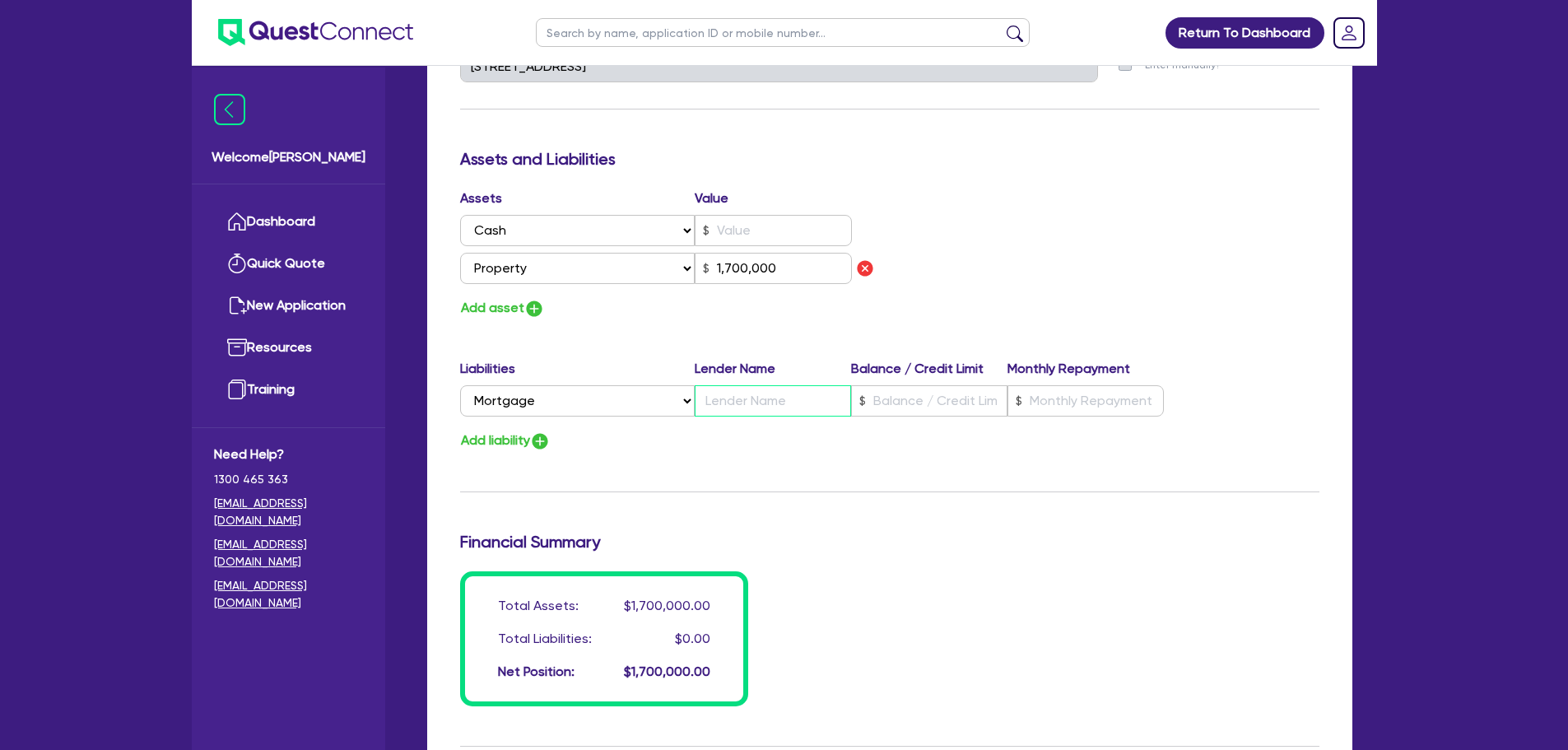
type input "0427 749 169"
type input "B"
type input "1,700,000"
type input "3"
type input "0427 749 169"
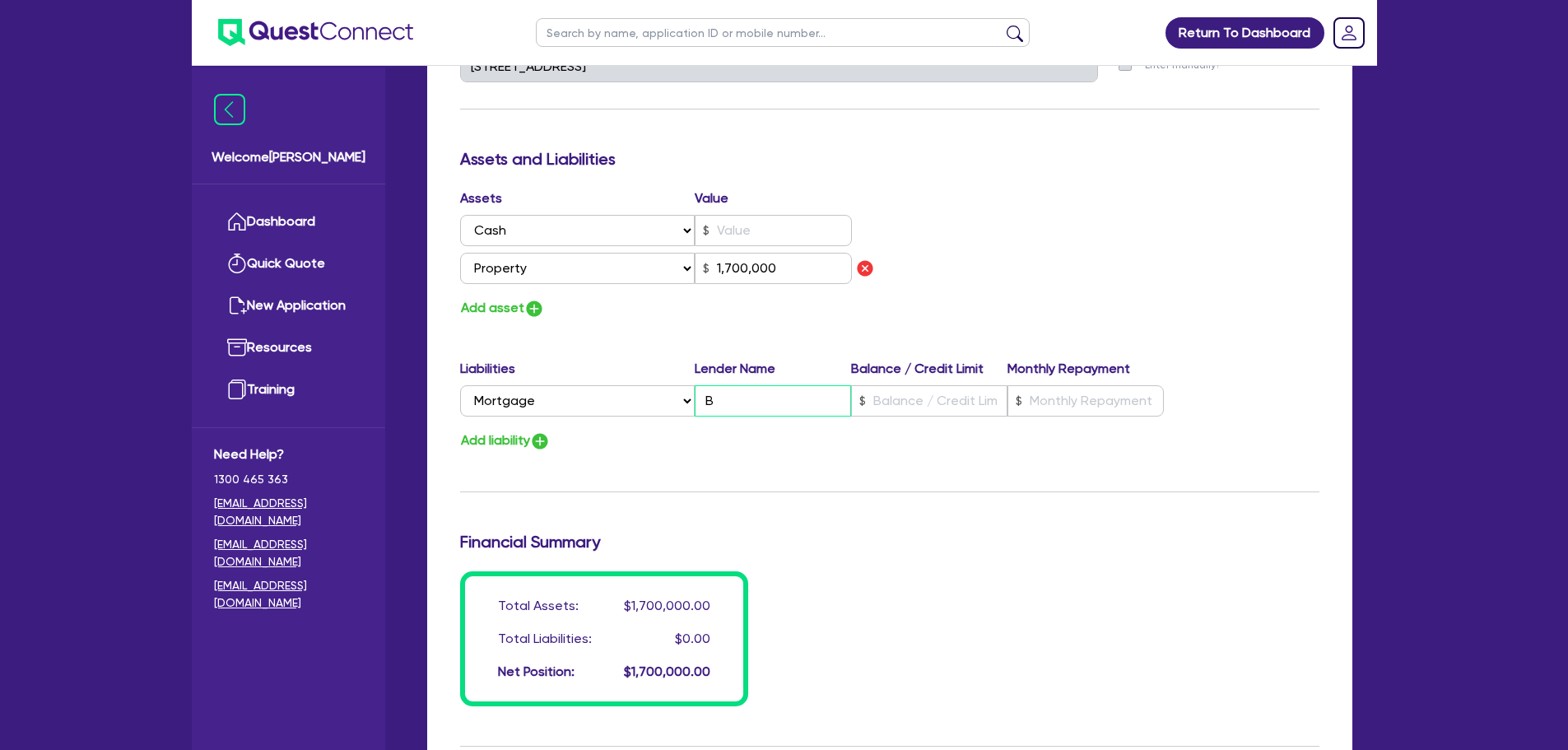
type input "Ba"
type input "1,700,000"
type input "3"
type input "0427 749 169"
type input "Ban"
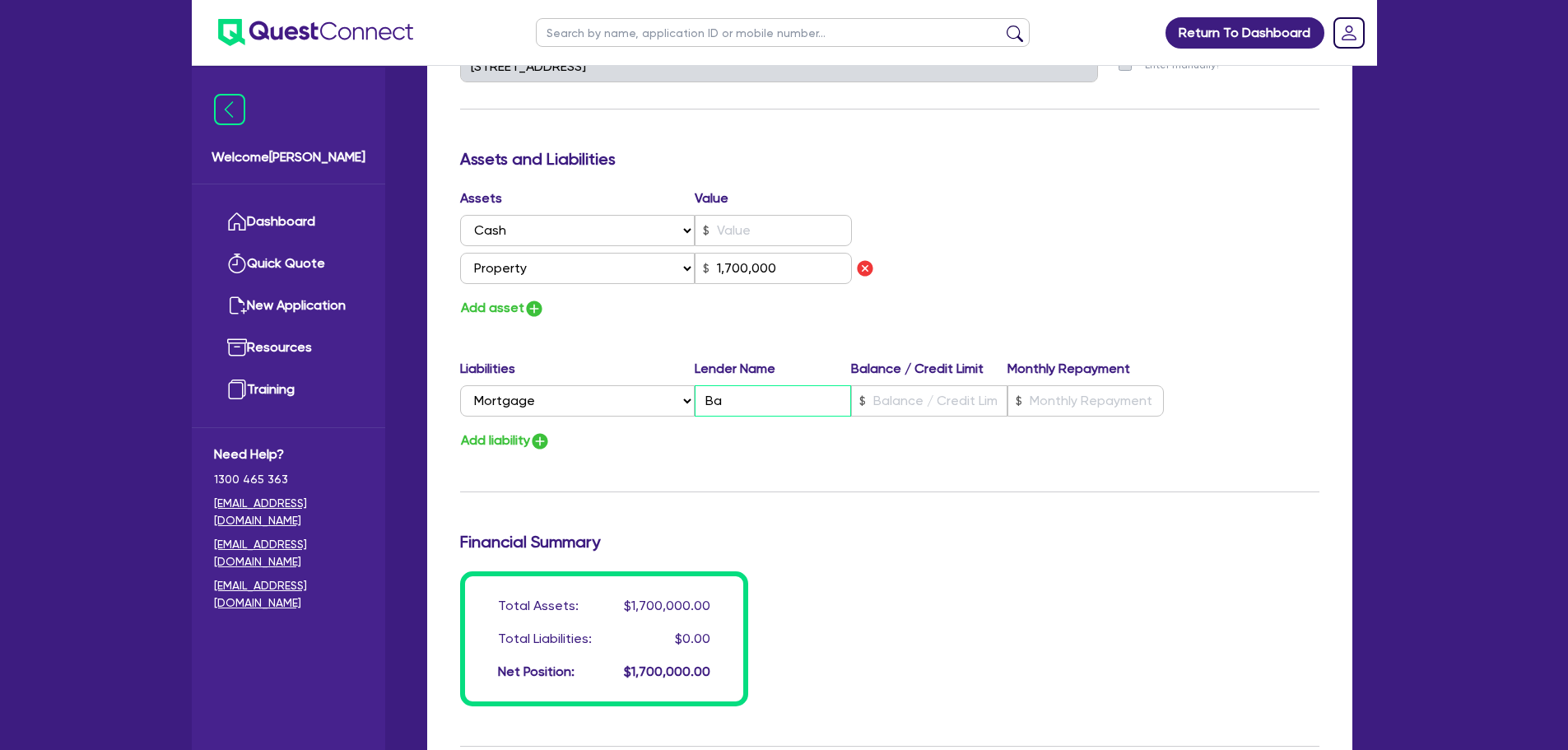
type input "1,700,000"
type input "3"
type input "0427 749 169"
type input "Bank"
type input "1,700,000"
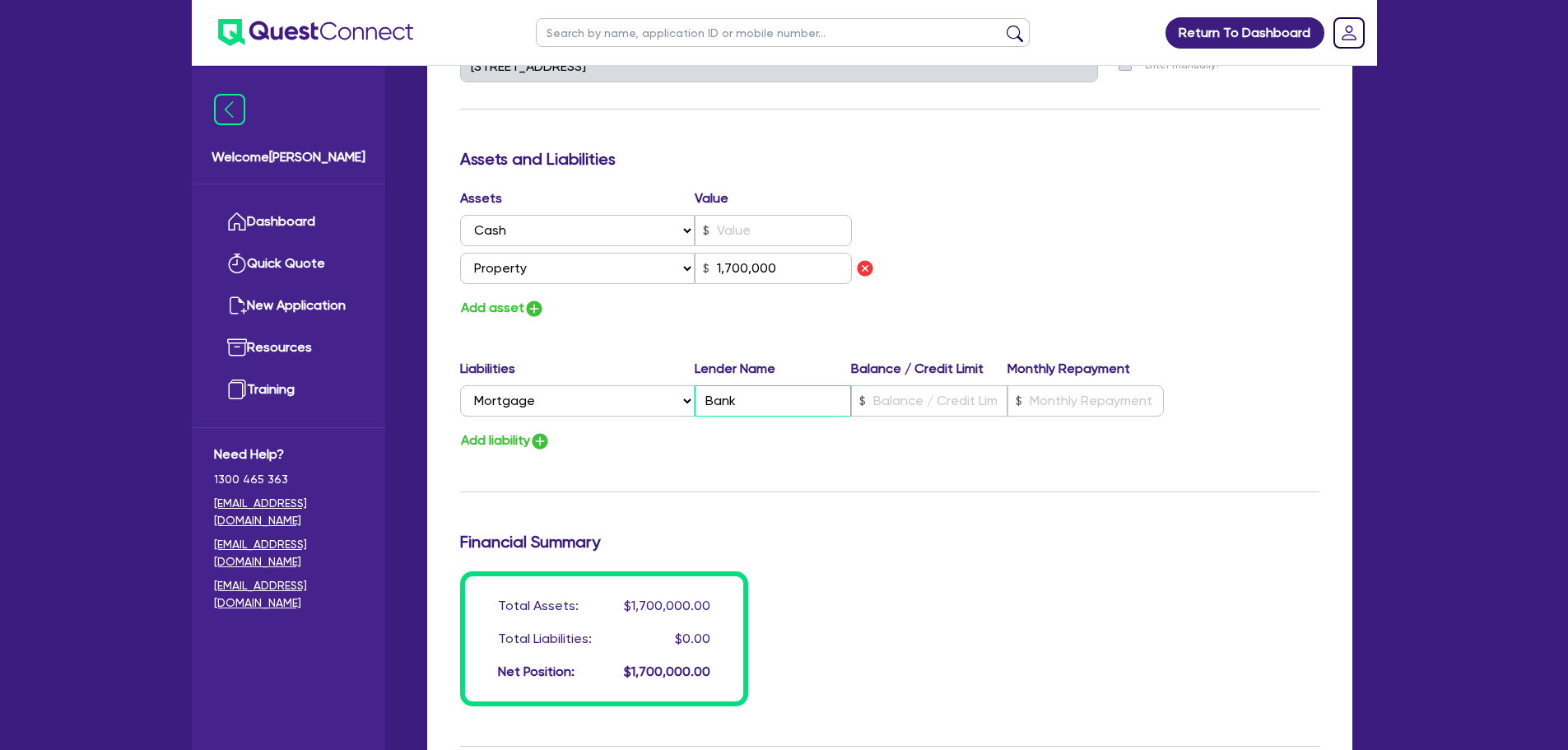
type input "3"
type input "0427 749 169"
type input "Bank"
type input "1,700,000"
type input "3"
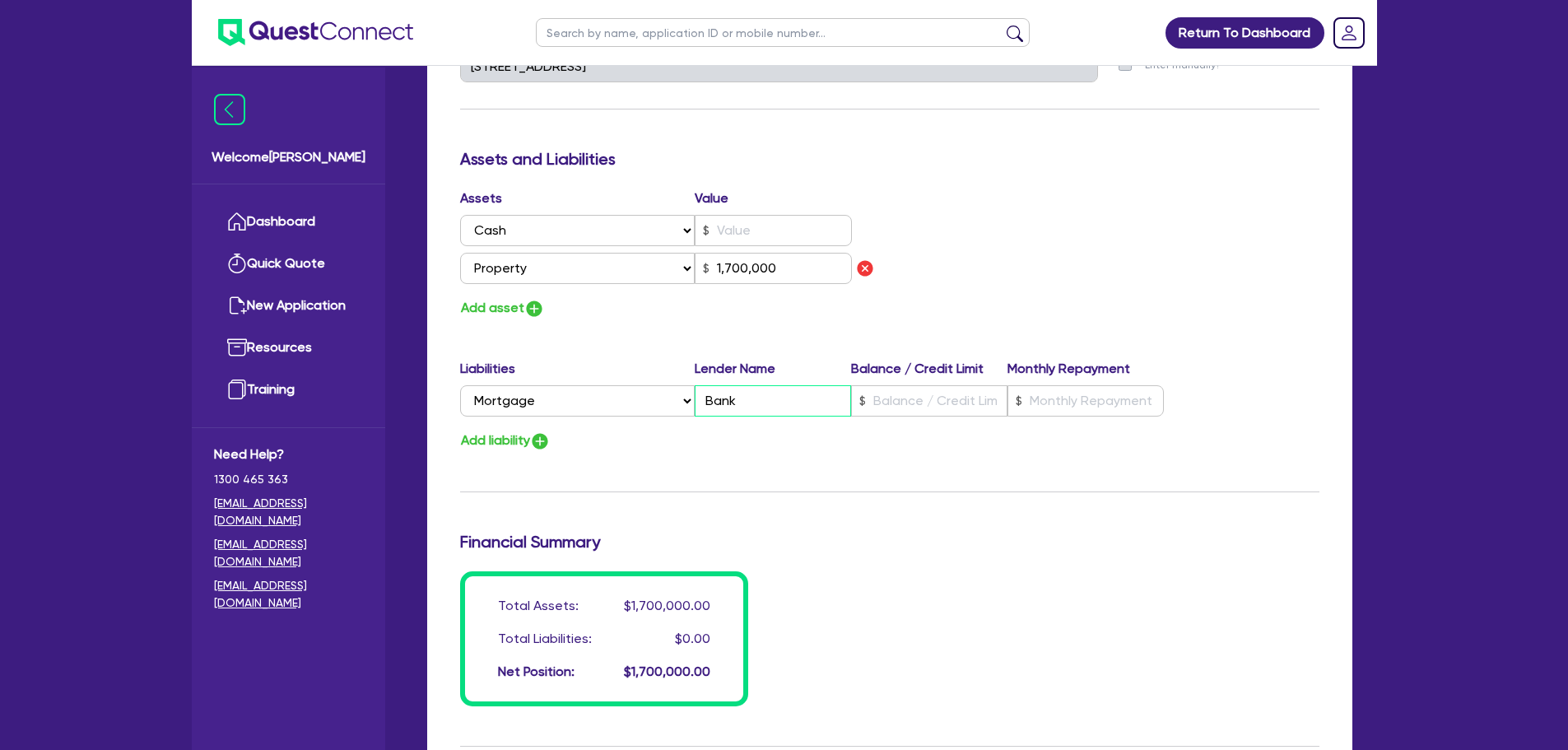
type input "0427 749 169"
type input "Bank W"
type input "1,700,000"
type input "3"
type input "0427 749 169"
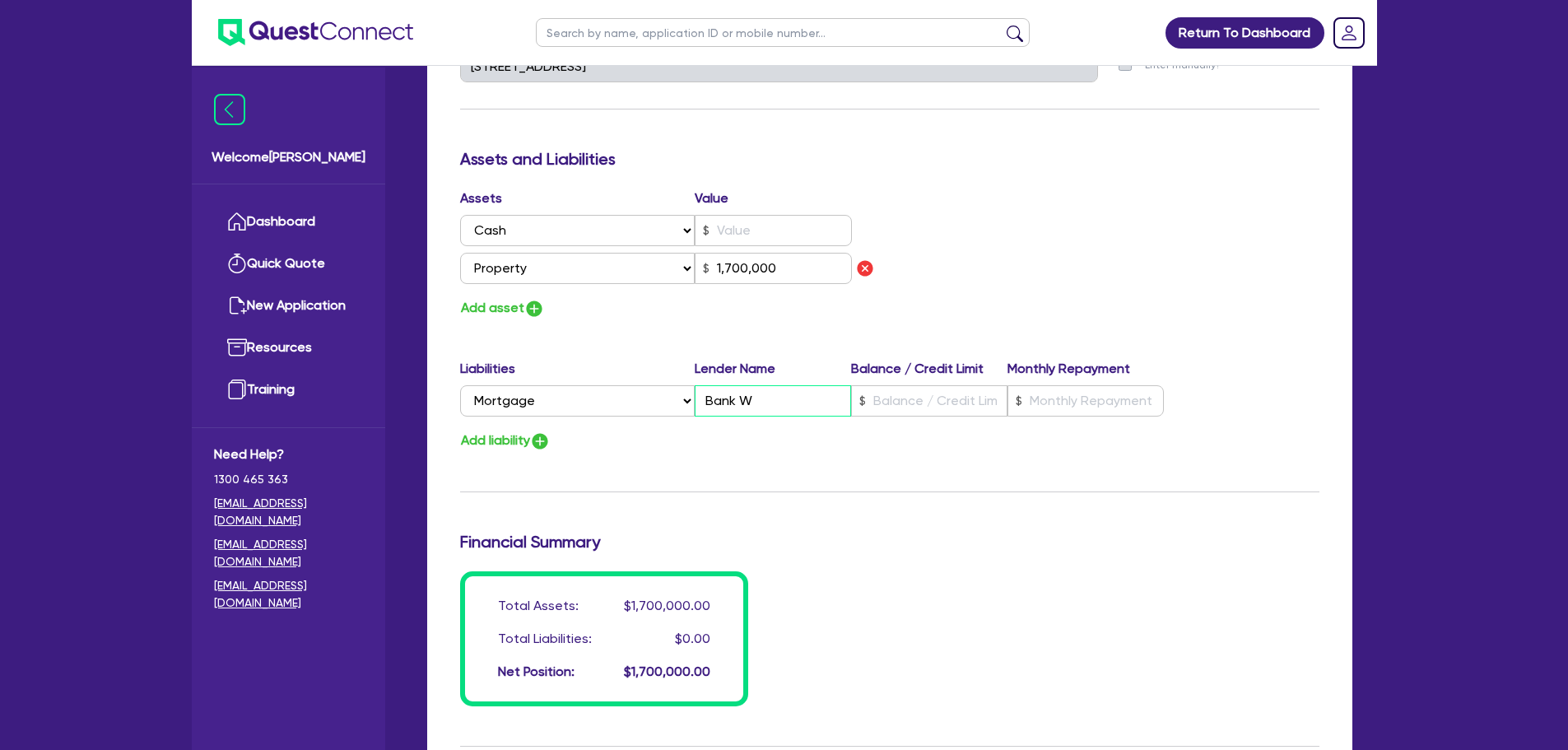
type input "Bank We"
type input "1,700,000"
type input "3"
type input "0427 749 169"
type input "Bank [PERSON_NAME]"
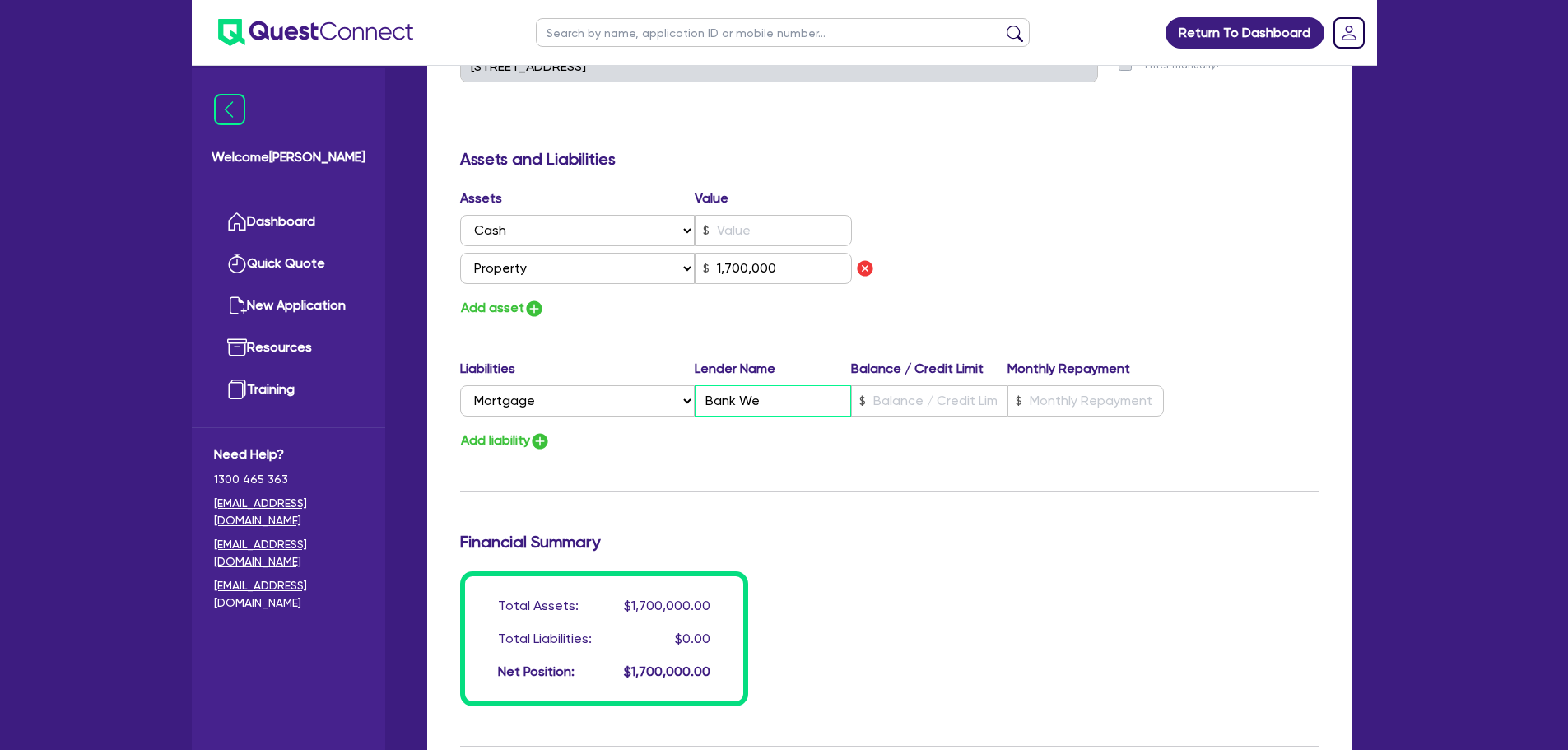
type input "1,700,000"
type input "3"
type input "0427 749 169"
type input "Bank West"
type input "1,700,000"
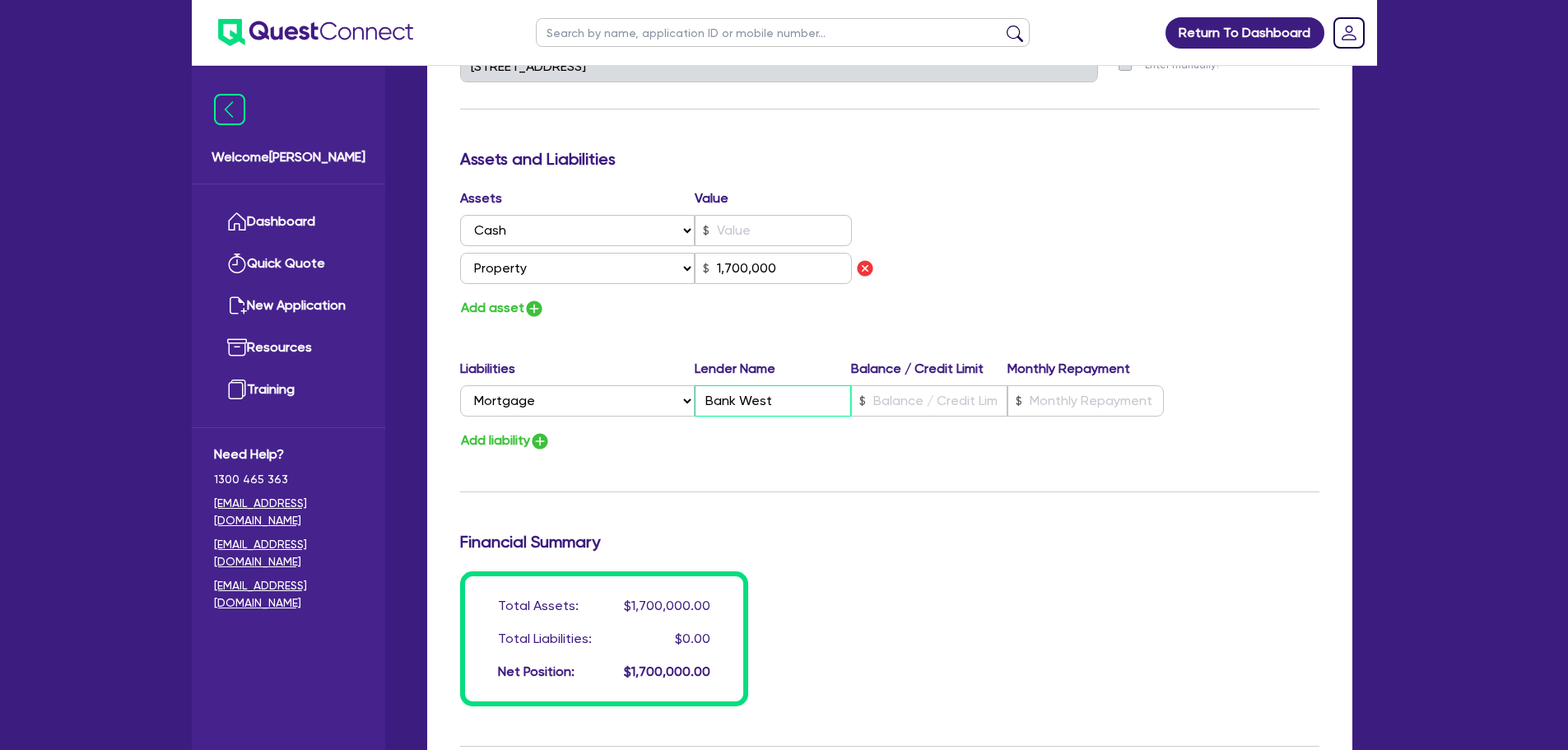
type input "Bank West"
click at [911, 385] on input "text" at bounding box center [929, 401] width 157 height 31
type input "3"
type input "0427 749 169"
type input "1"
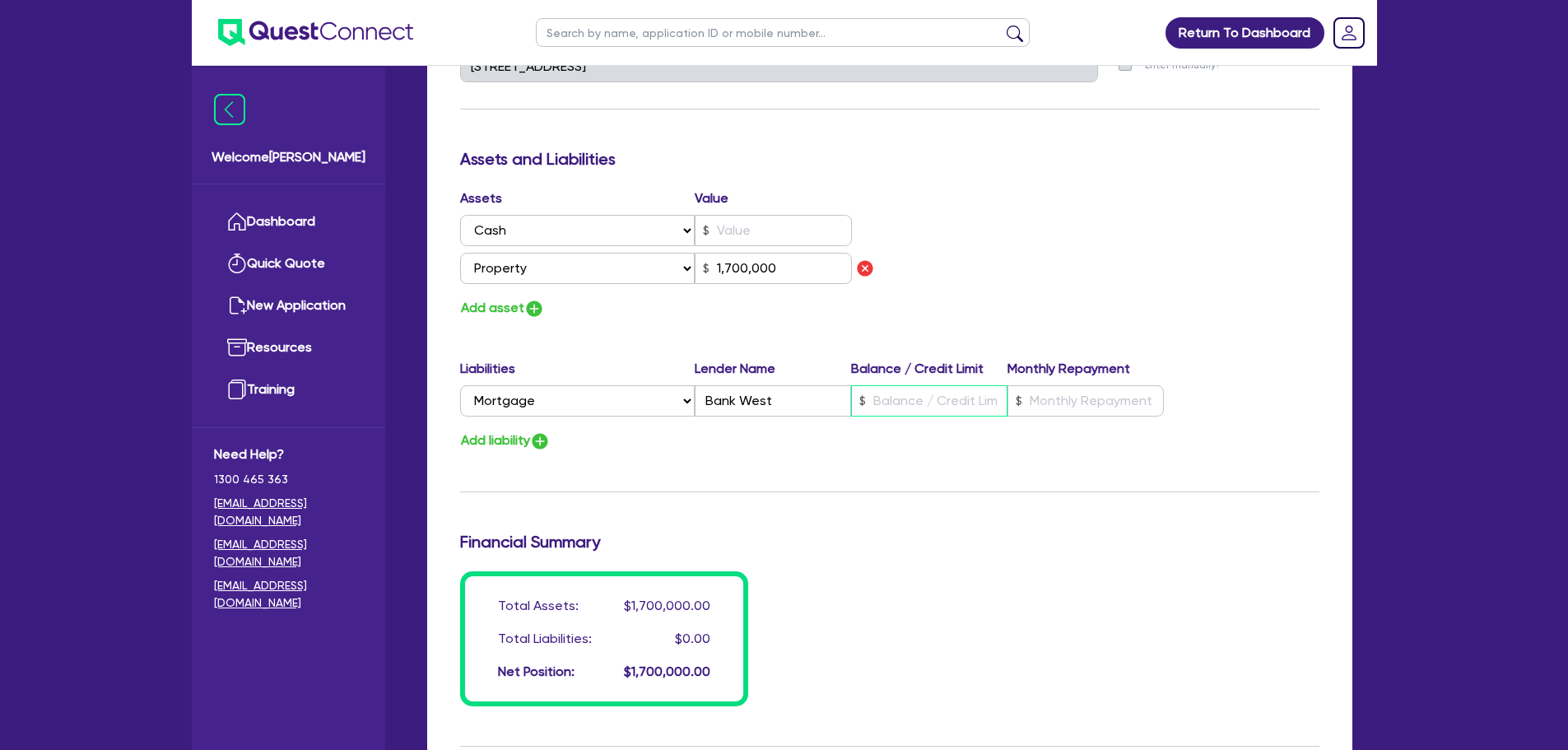
type input "1,700,000"
type input "3"
type input "0427 749 169"
type input "11"
type input "1,700,000"
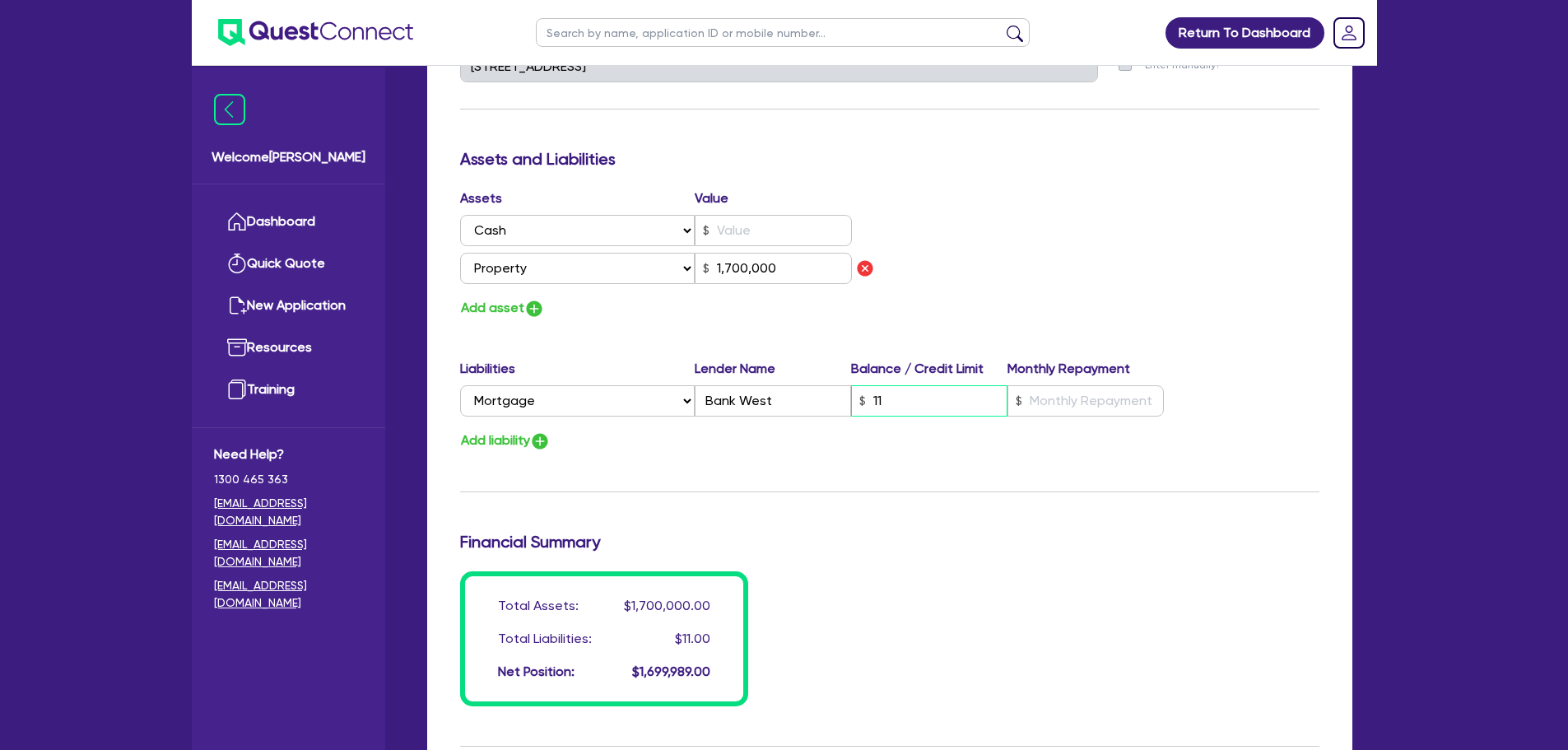
type input "3"
type input "0427 749 169"
type input "110"
type input "1,700,000"
type input "3"
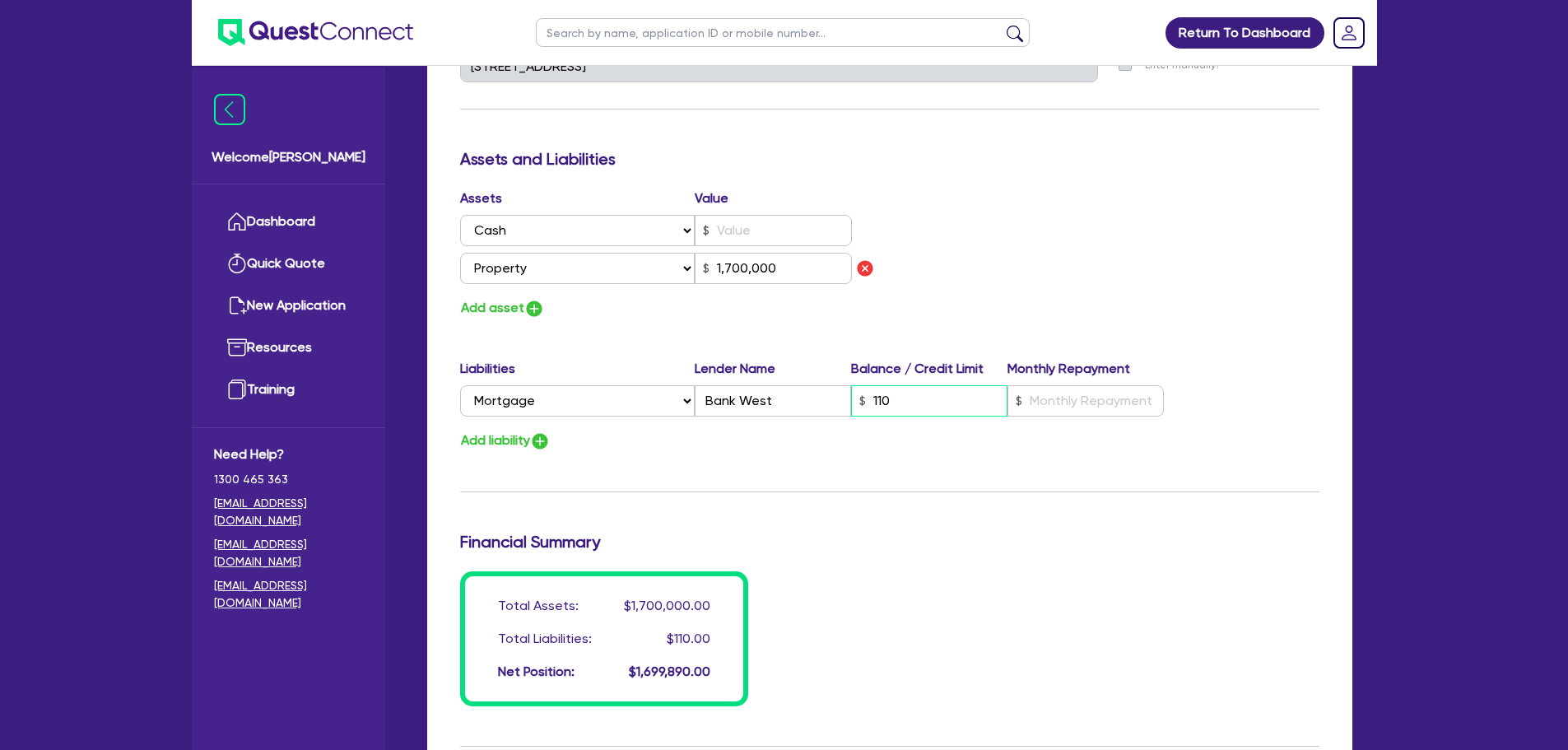
type input "0427 749 169"
type input "11"
type input "1,700,000"
type input "3"
type input "0427 749 169"
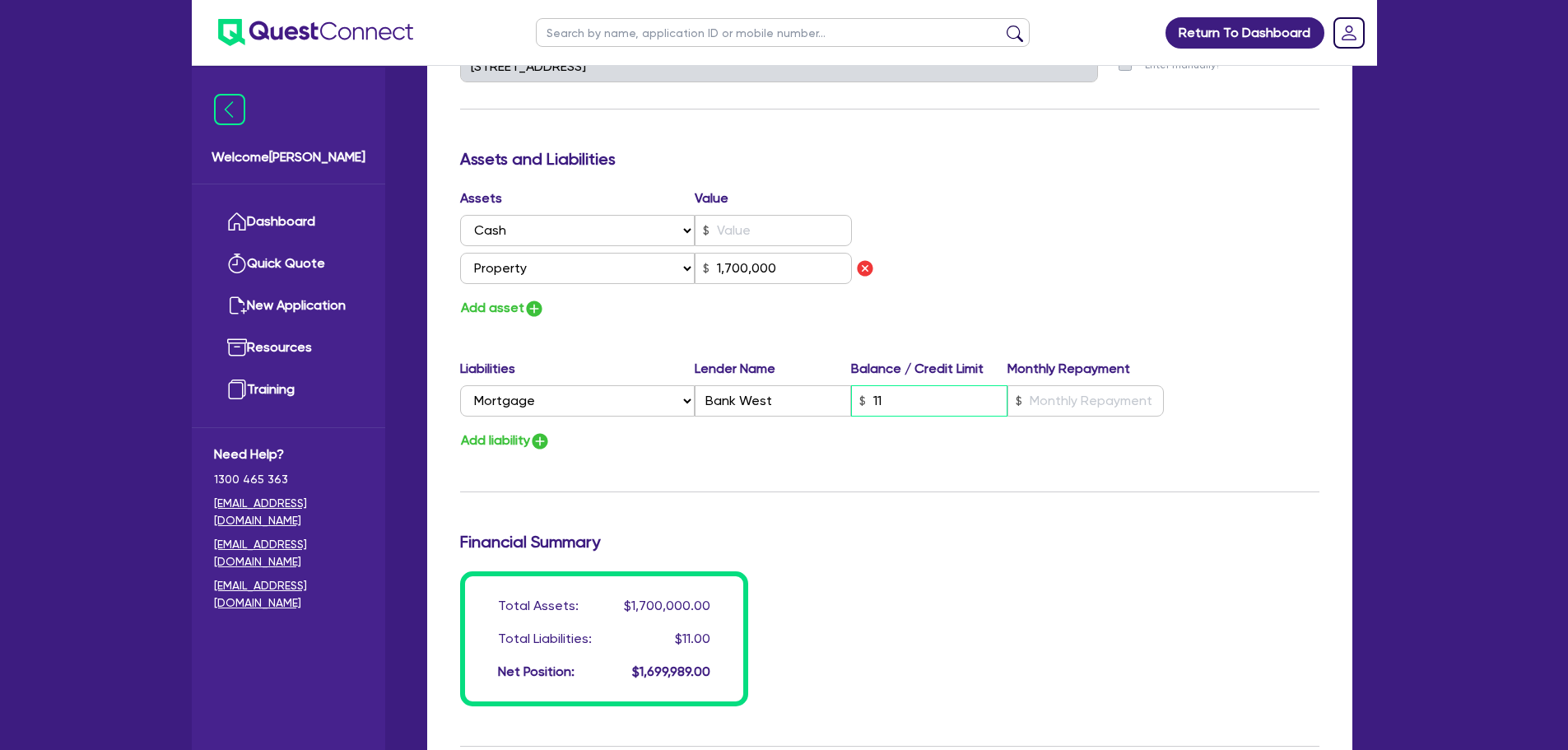
type input "111"
type input "1,700,000"
type input "3"
type input "0427 749 169"
type input "1,110"
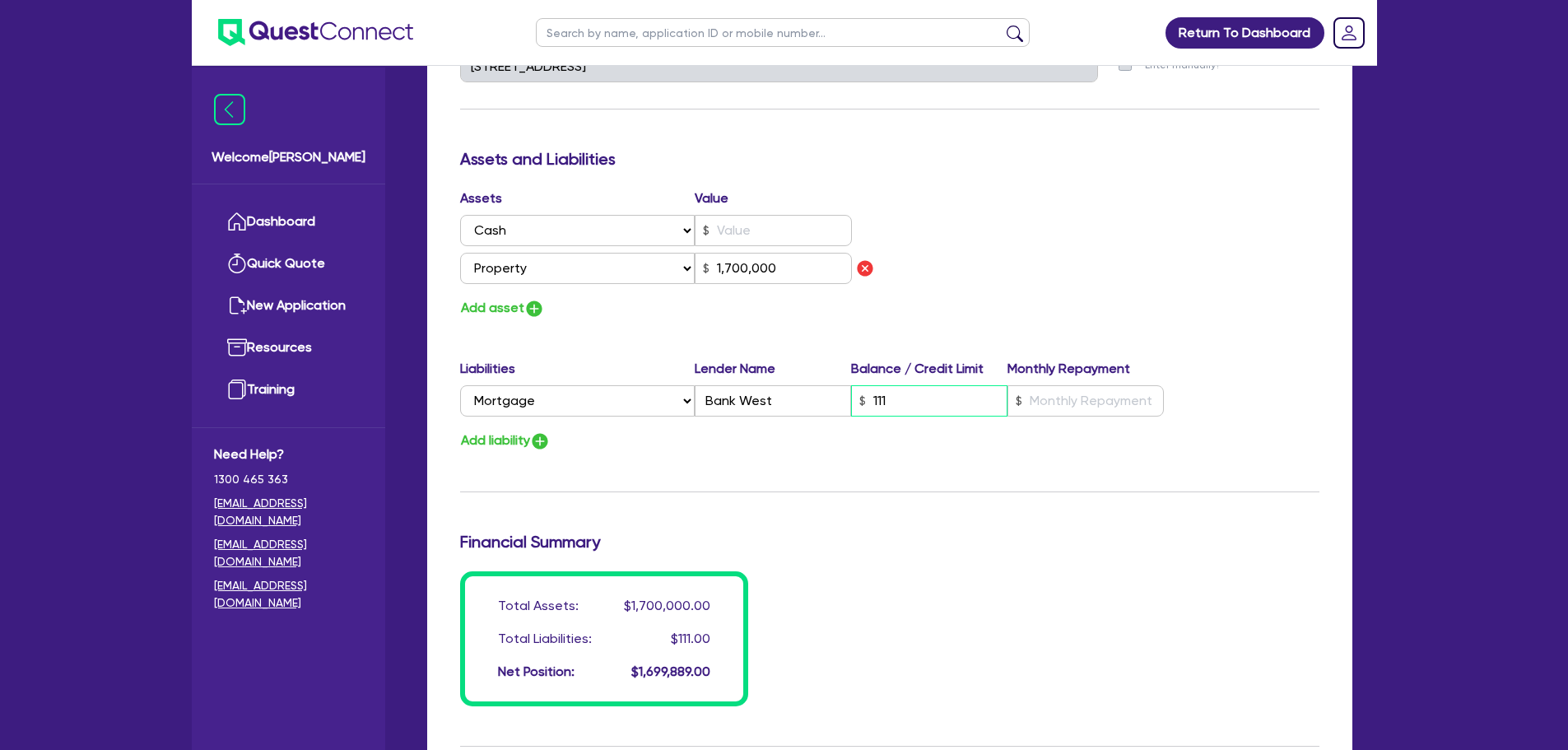
type input "1,700,000"
type input "3"
type input "0427 749 169"
type input "11,100"
type input "1,700,000"
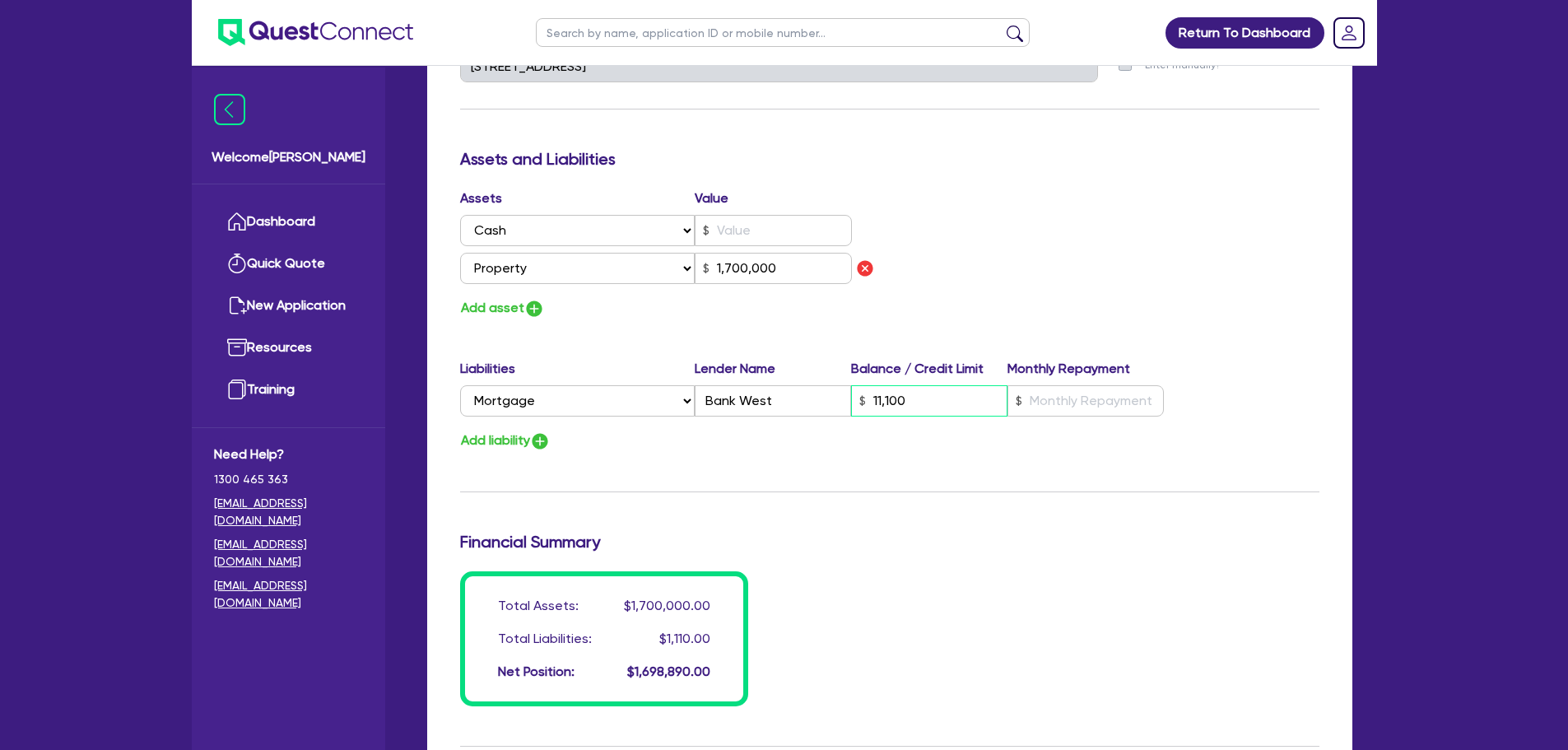
type input "3"
type input "0427 749 169"
type input "111,000"
type input "1,700,000"
type input "3"
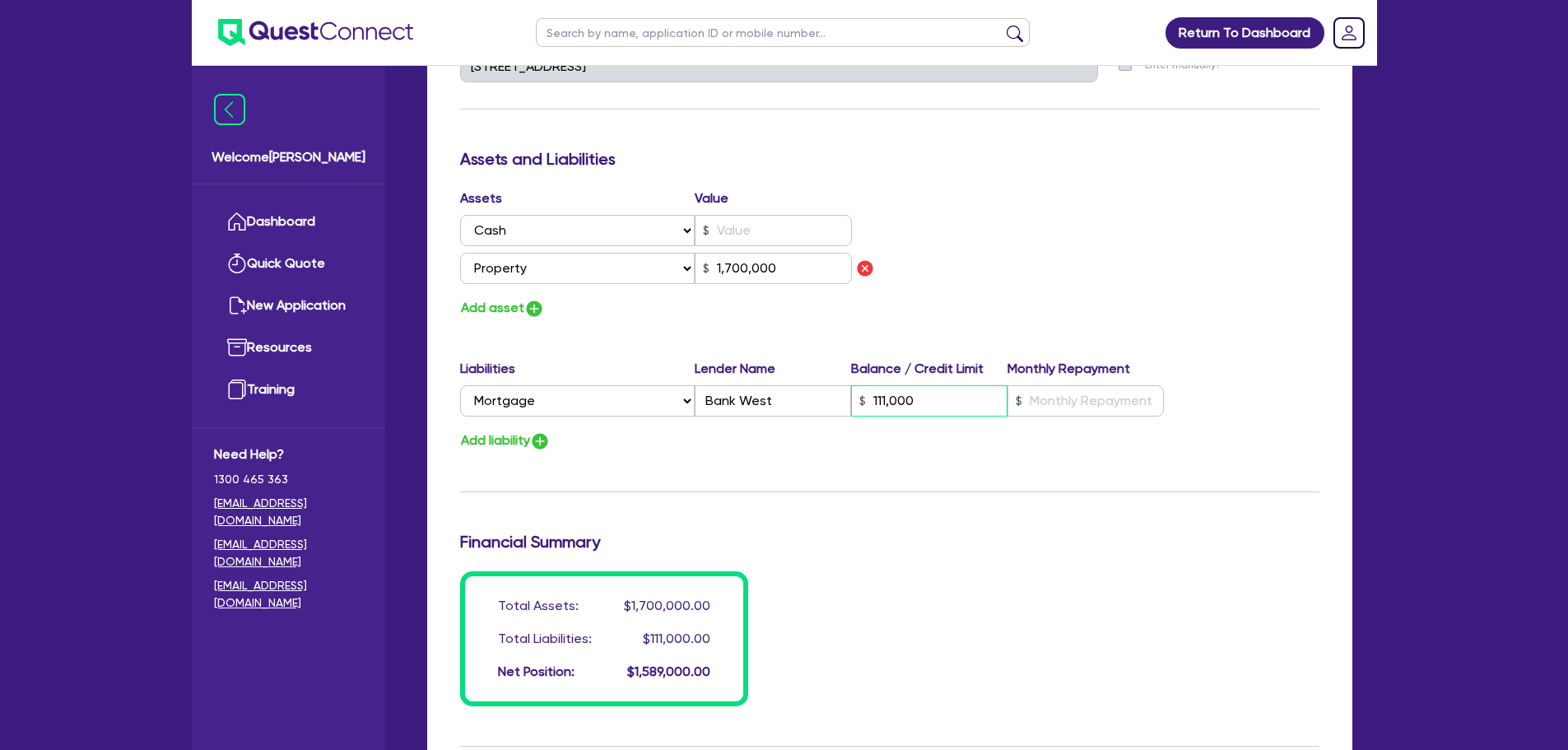
type input "0427 749 169"
type input "1,110,000"
type input "1,700,000"
type input "1,110,000"
click at [1098, 385] on input "text" at bounding box center [1085, 401] width 157 height 31
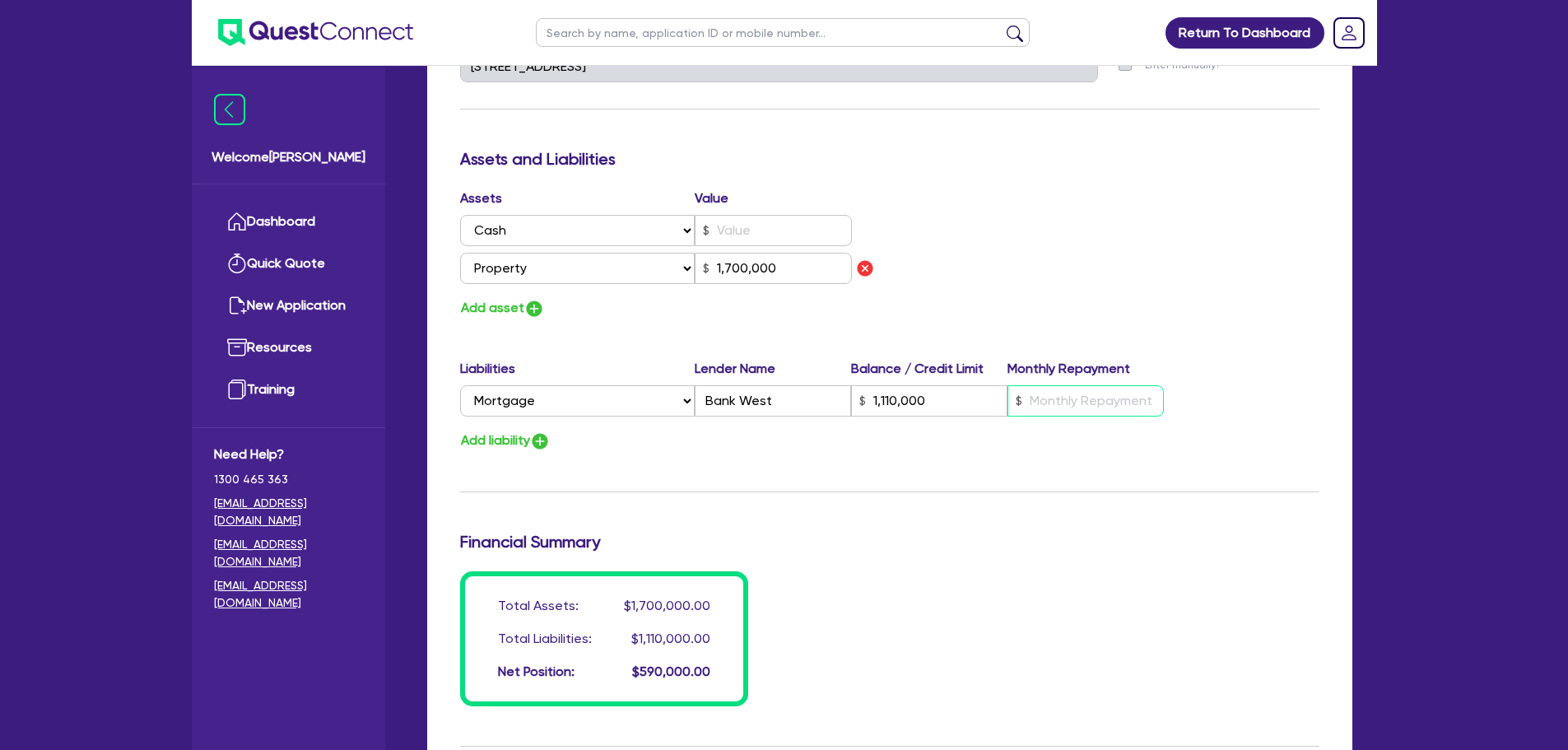
type input "3"
type input "0427 749 169"
type input "1,110,000"
type input "6"
type input "1,700,000"
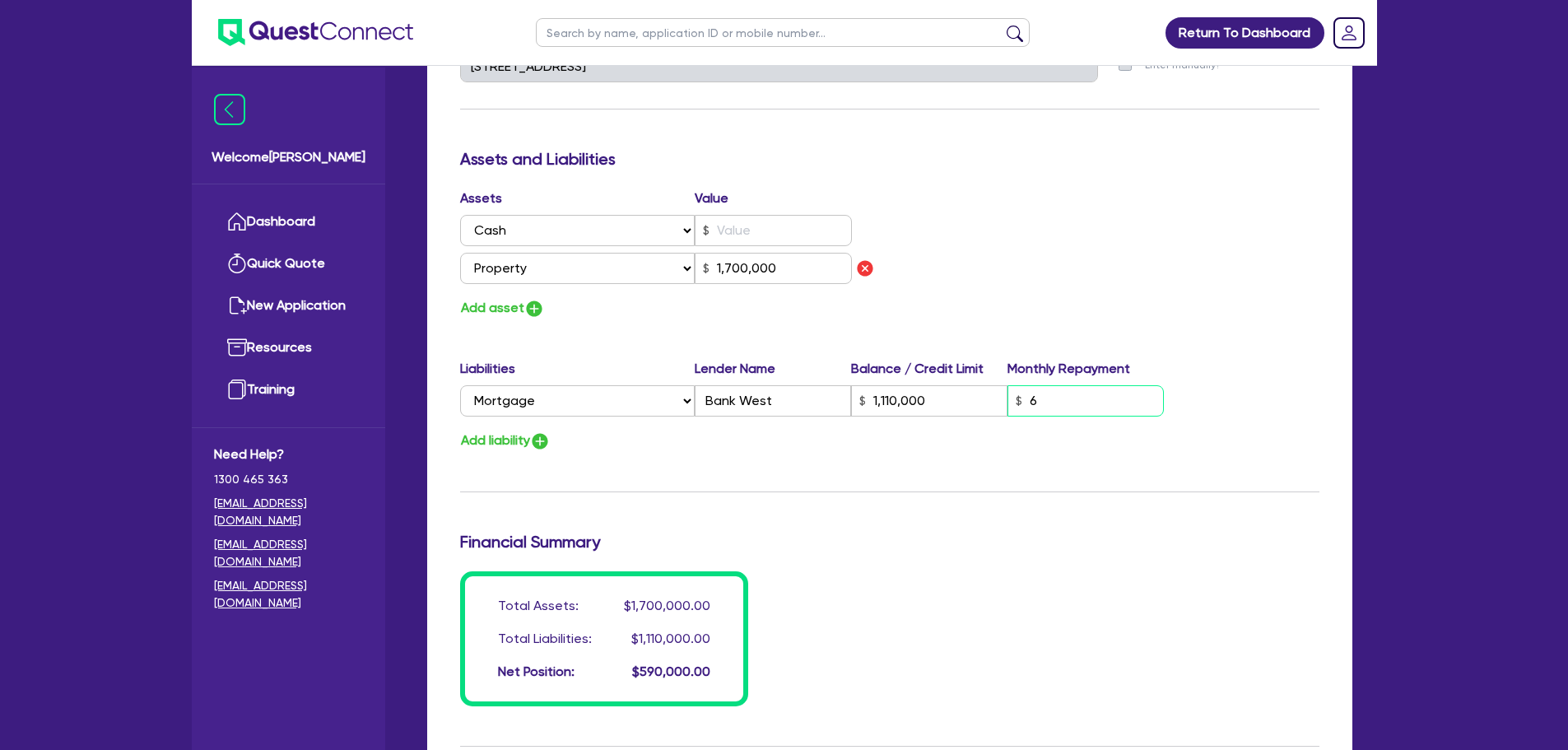
type input "3"
type input "0427 749 169"
type input "1,110,000"
type input "60"
type input "1,700,000"
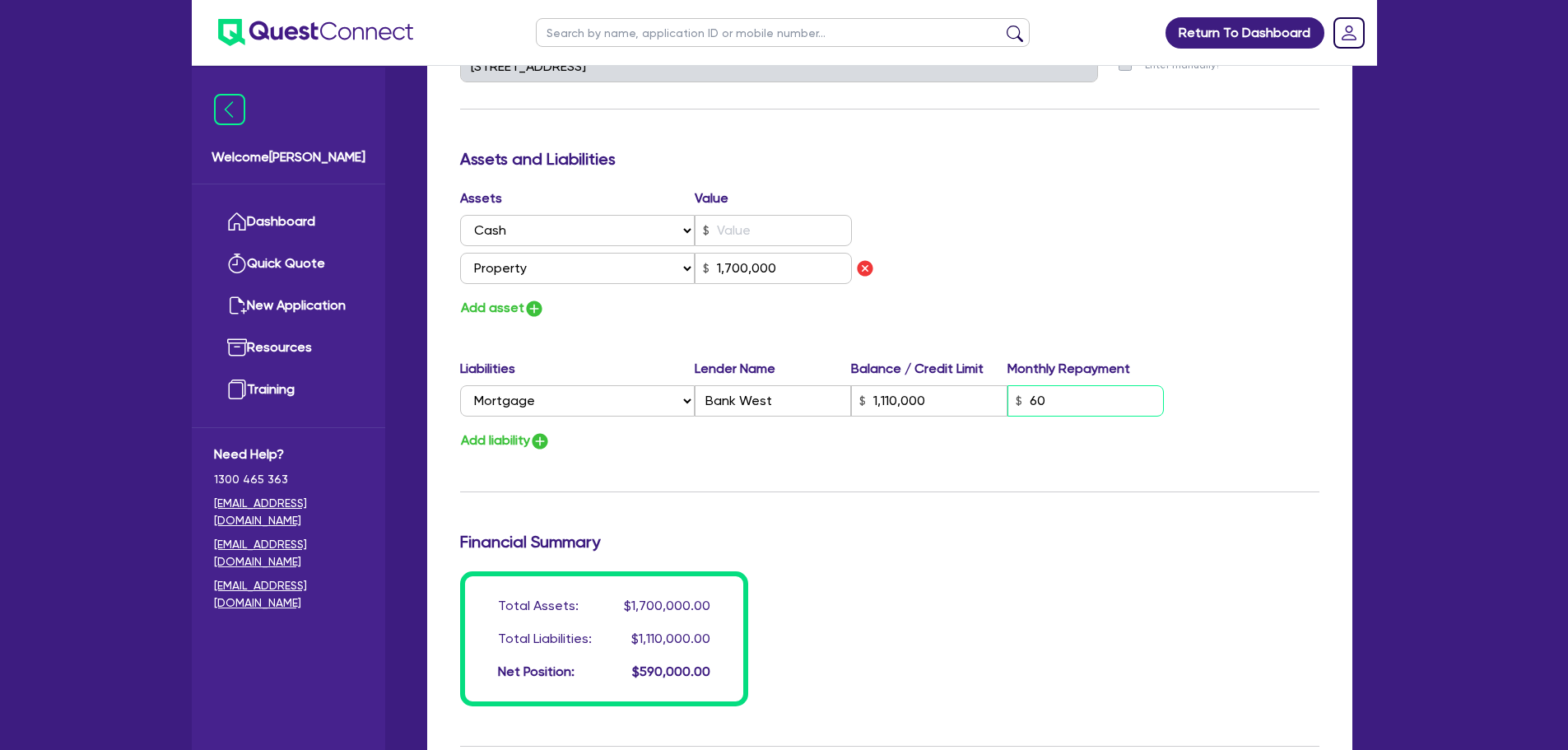
type input "3"
type input "0427 749 169"
type input "1,110,000"
type input "600"
type input "1,700,000"
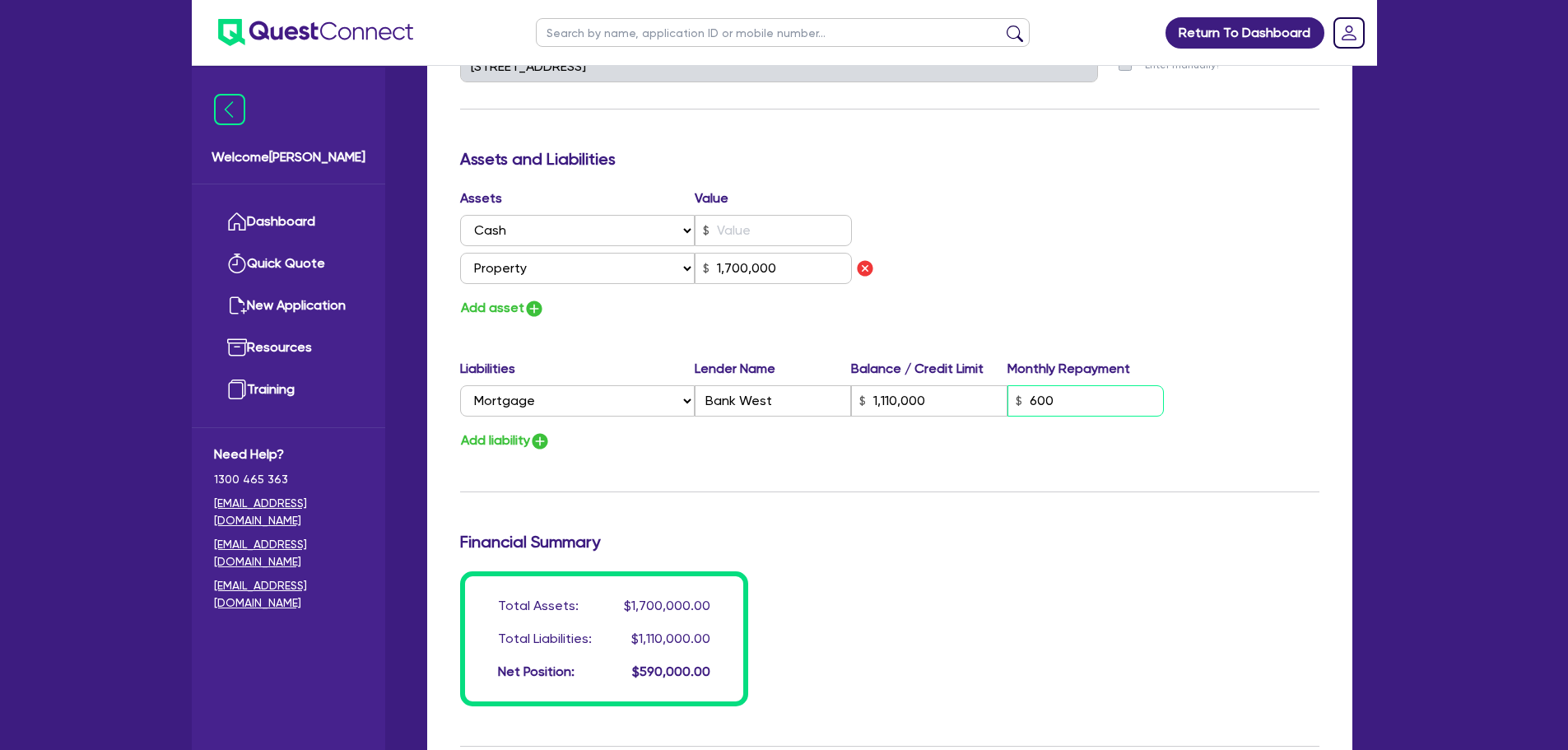
type input "3"
type input "0427 749 169"
type input "1,110,000"
type input "6,000"
type input "1,700,000"
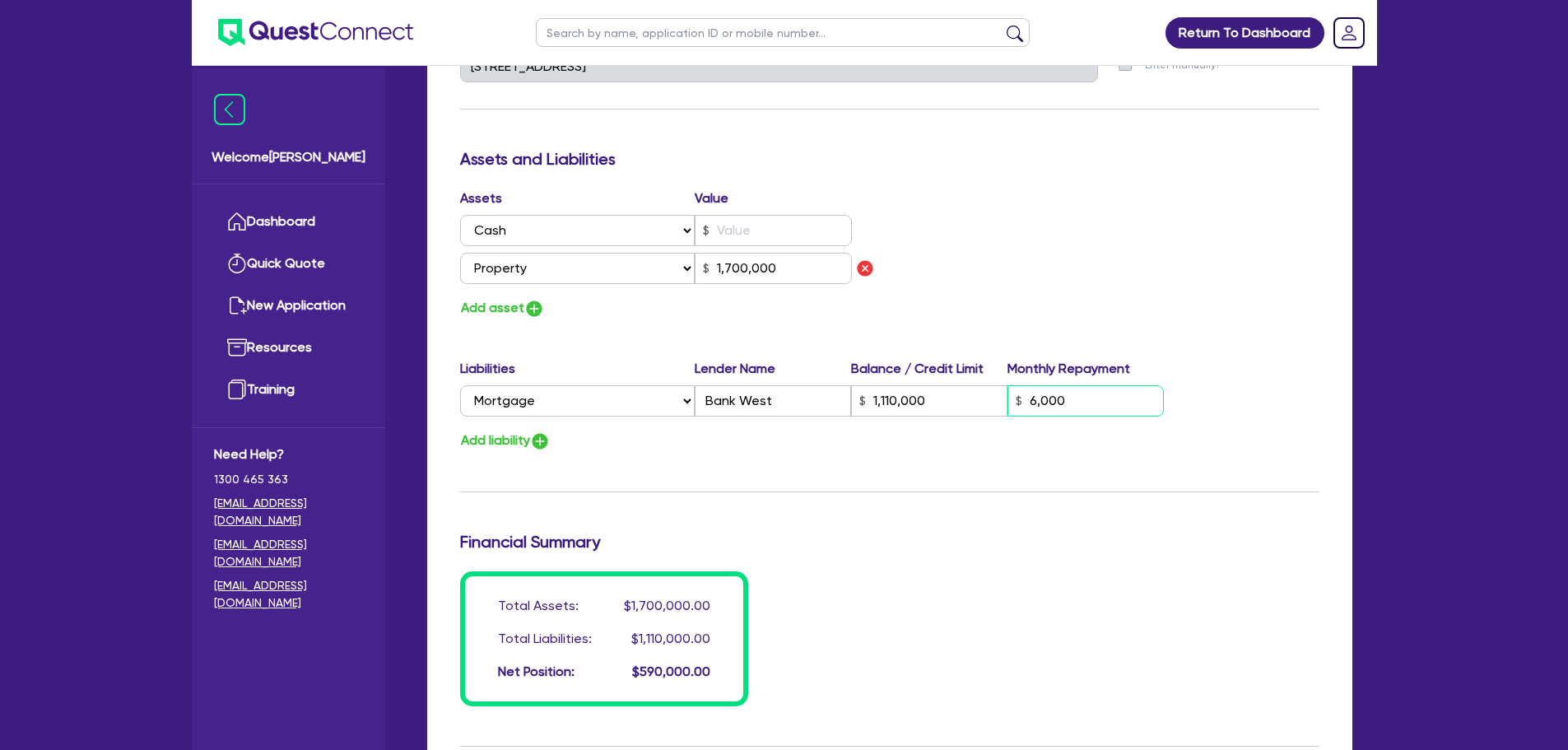
drag, startPoint x: 1080, startPoint y: 383, endPoint x: 1039, endPoint y: 381, distance: 41.0
click at [1039, 385] on input "6,000" at bounding box center [1085, 401] width 157 height 31
type input "3"
type input "0427 749 169"
type input "1,110,000"
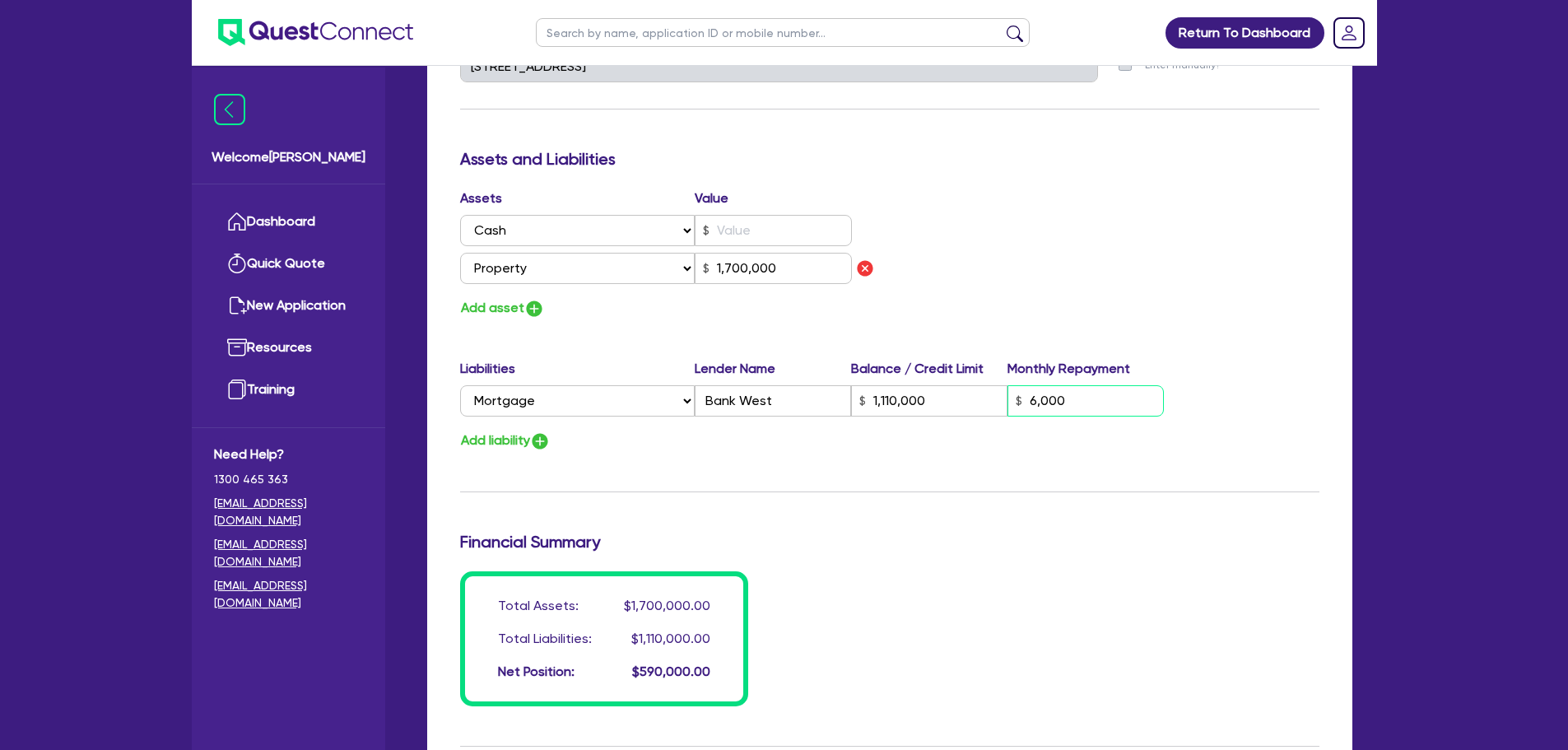
type input "61"
type input "1,700,000"
type input "3"
type input "0427 749 169"
type input "1,110,000"
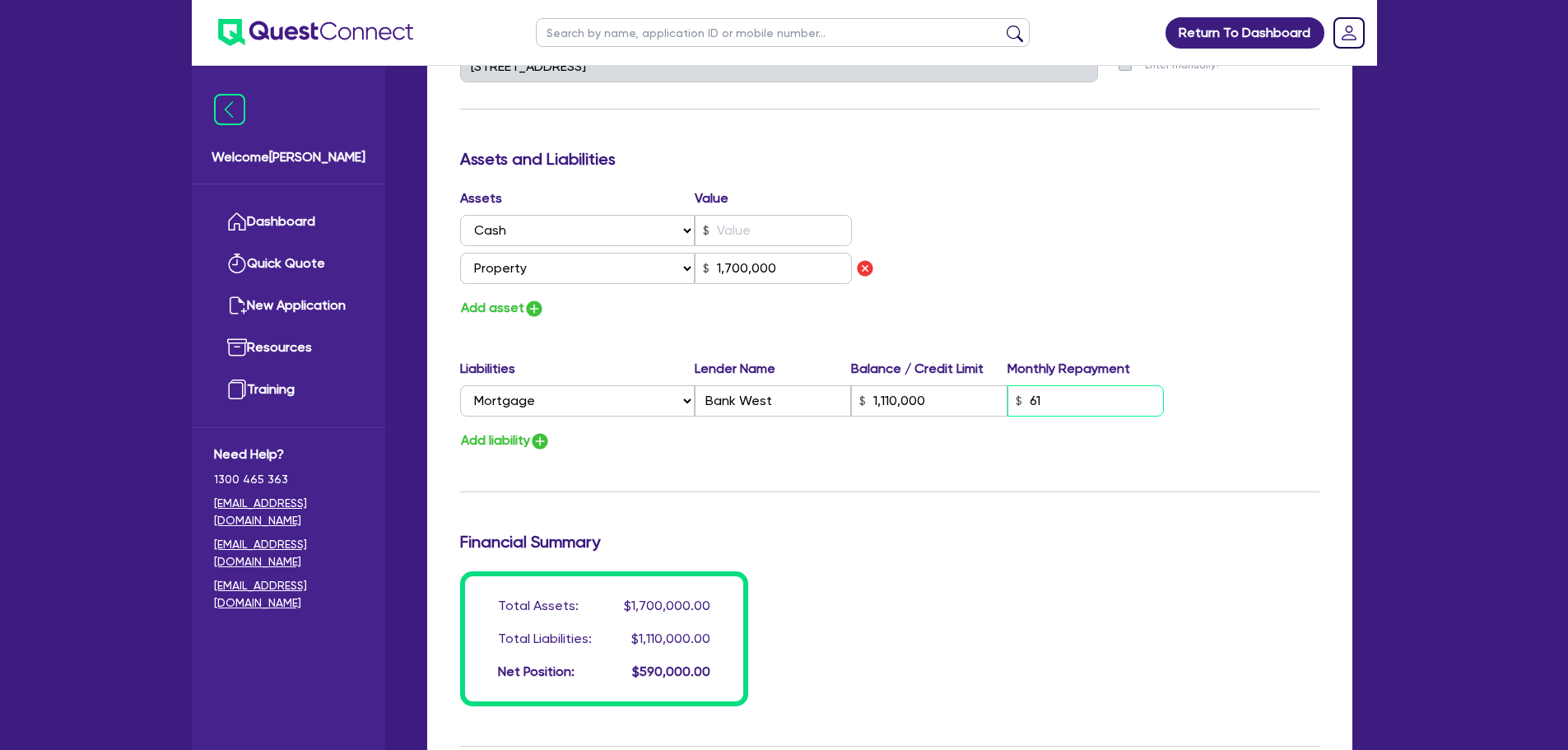
type input "610"
type input "1,700,000"
type input "3"
type input "0427 749 169"
type input "1,110,000"
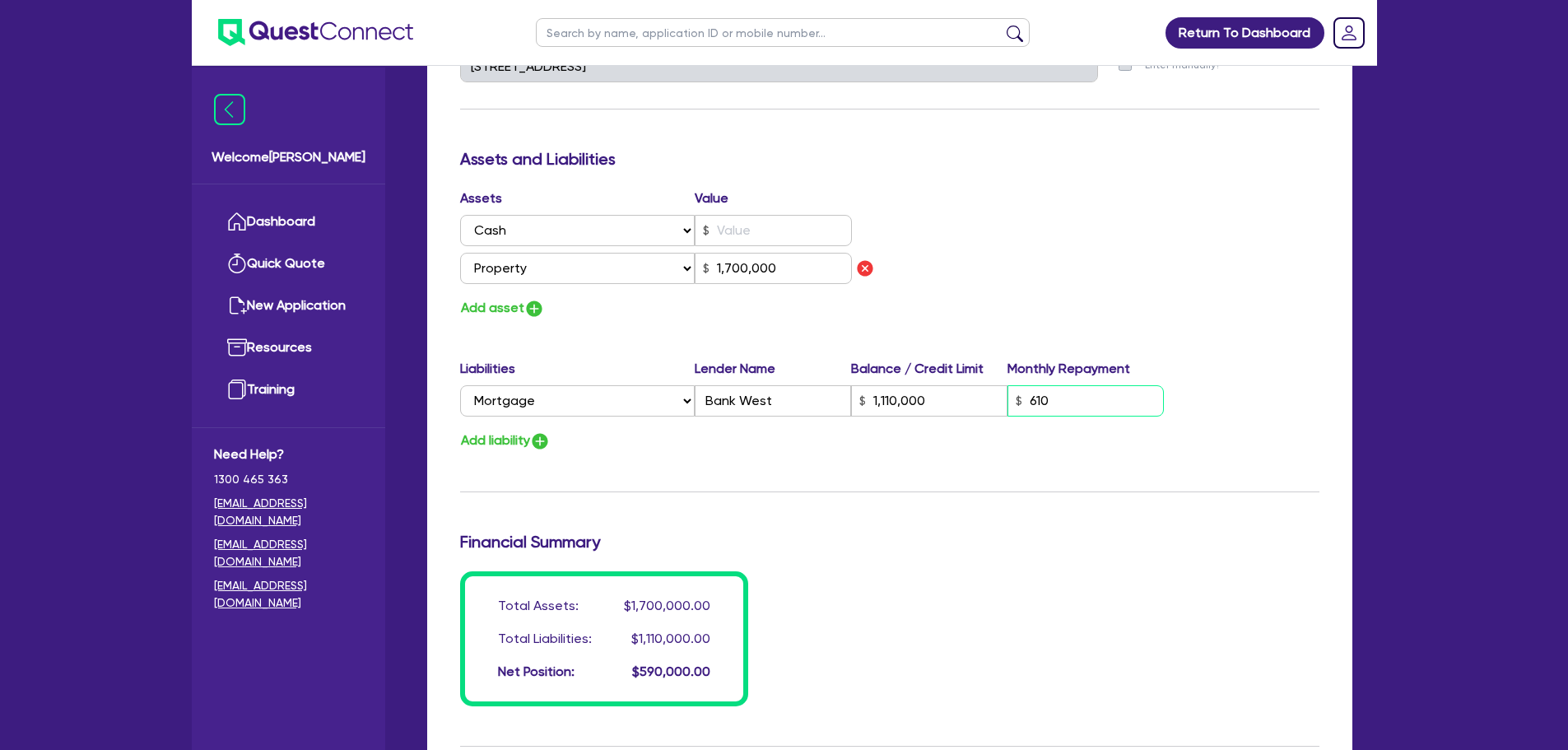
type input "6,100"
type input "1,700,000"
type input "6,100"
click at [1195, 291] on div "Assets Value Select Asset Cash Property Investment property Vehicle Truck Trail…" at bounding box center [889, 254] width 884 height 131
drag, startPoint x: 1075, startPoint y: 385, endPoint x: 971, endPoint y: 385, distance: 104.0
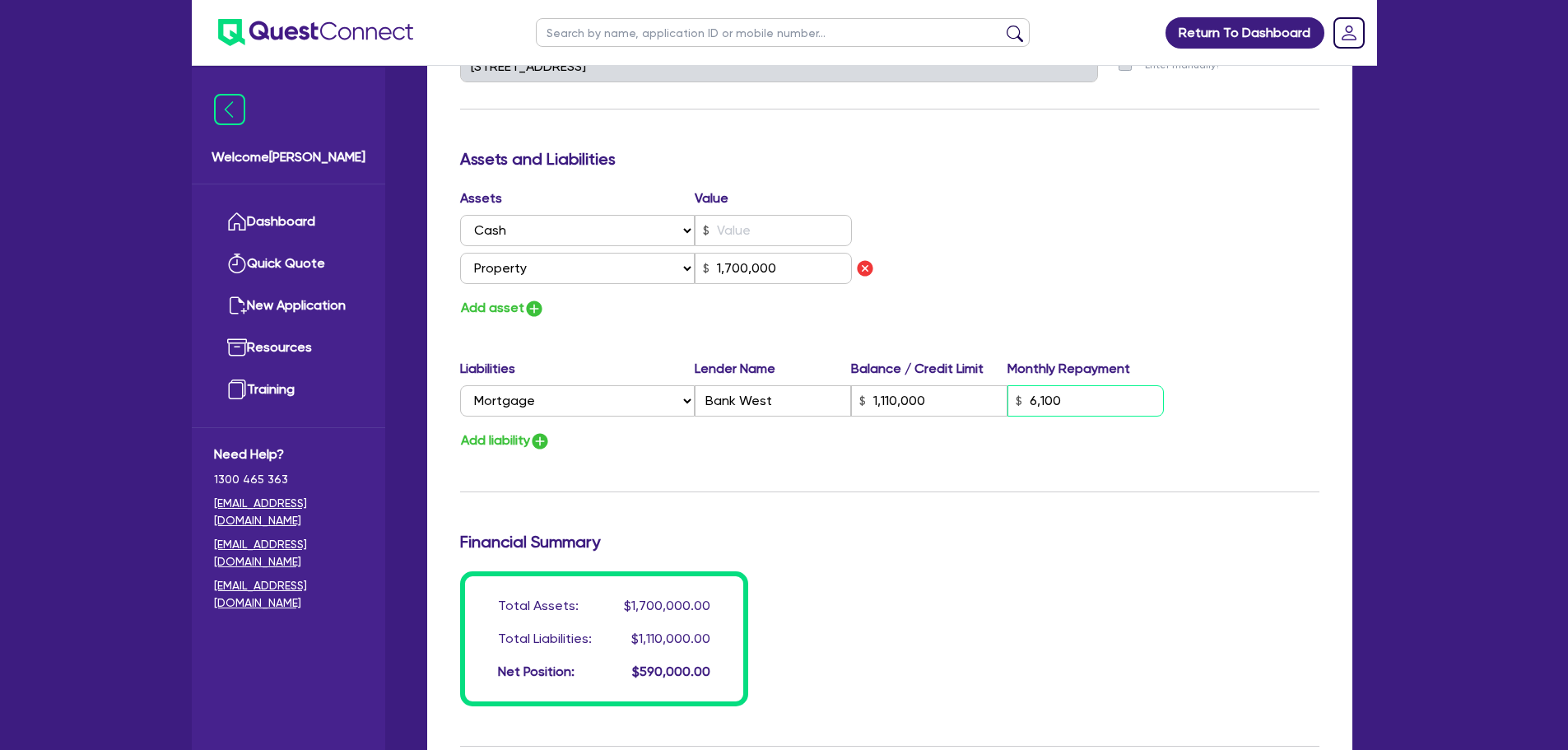
click at [971, 385] on div "Select Liability Credit card Mortgage Investment property loan Vehicle loan Tru…" at bounding box center [812, 401] width 705 height 31
type input "3"
type input "0427 749 169"
type input "1,110,000"
type input "6"
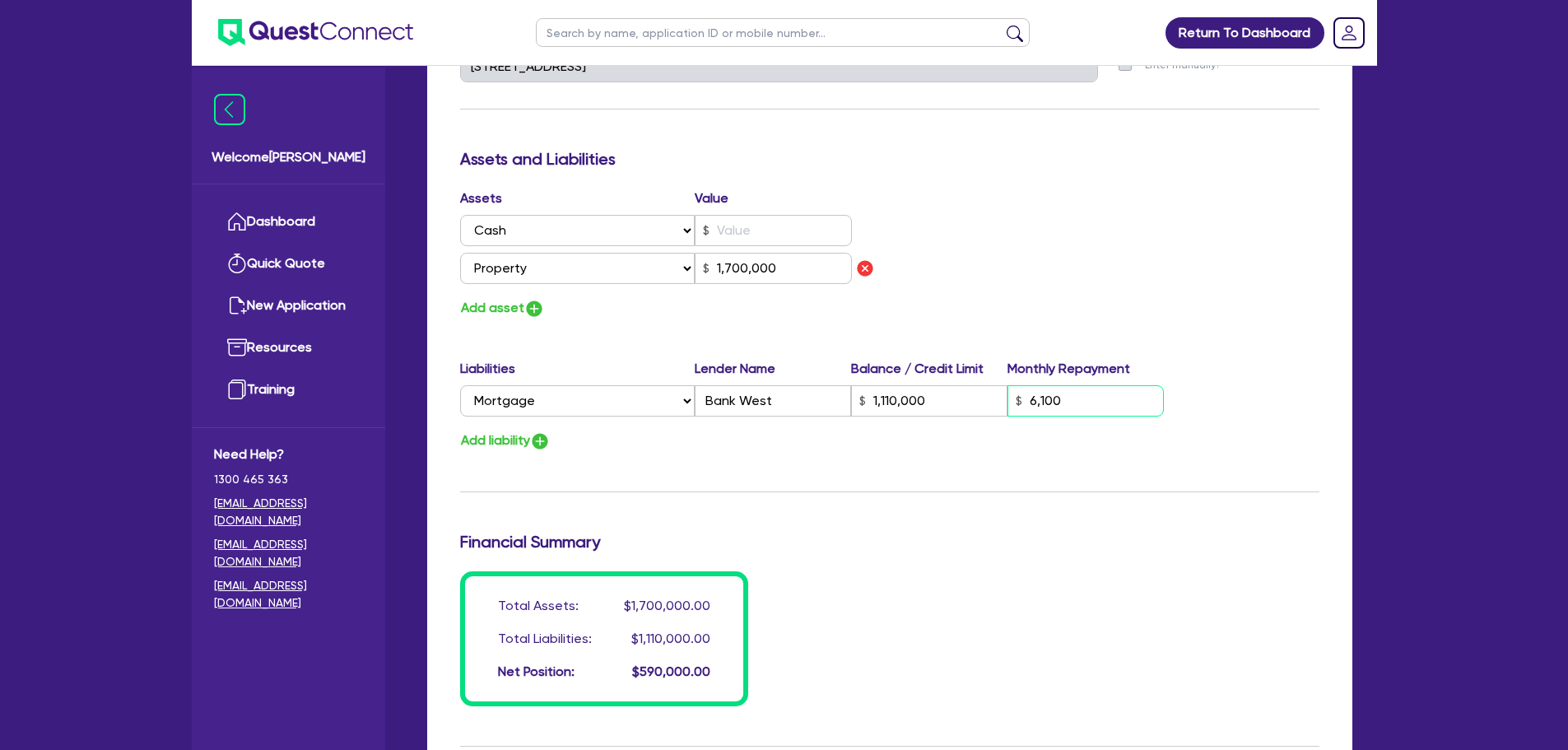
type input "1,700,000"
type input "3"
type input "0427 749 169"
type input "1,110,000"
type input "60"
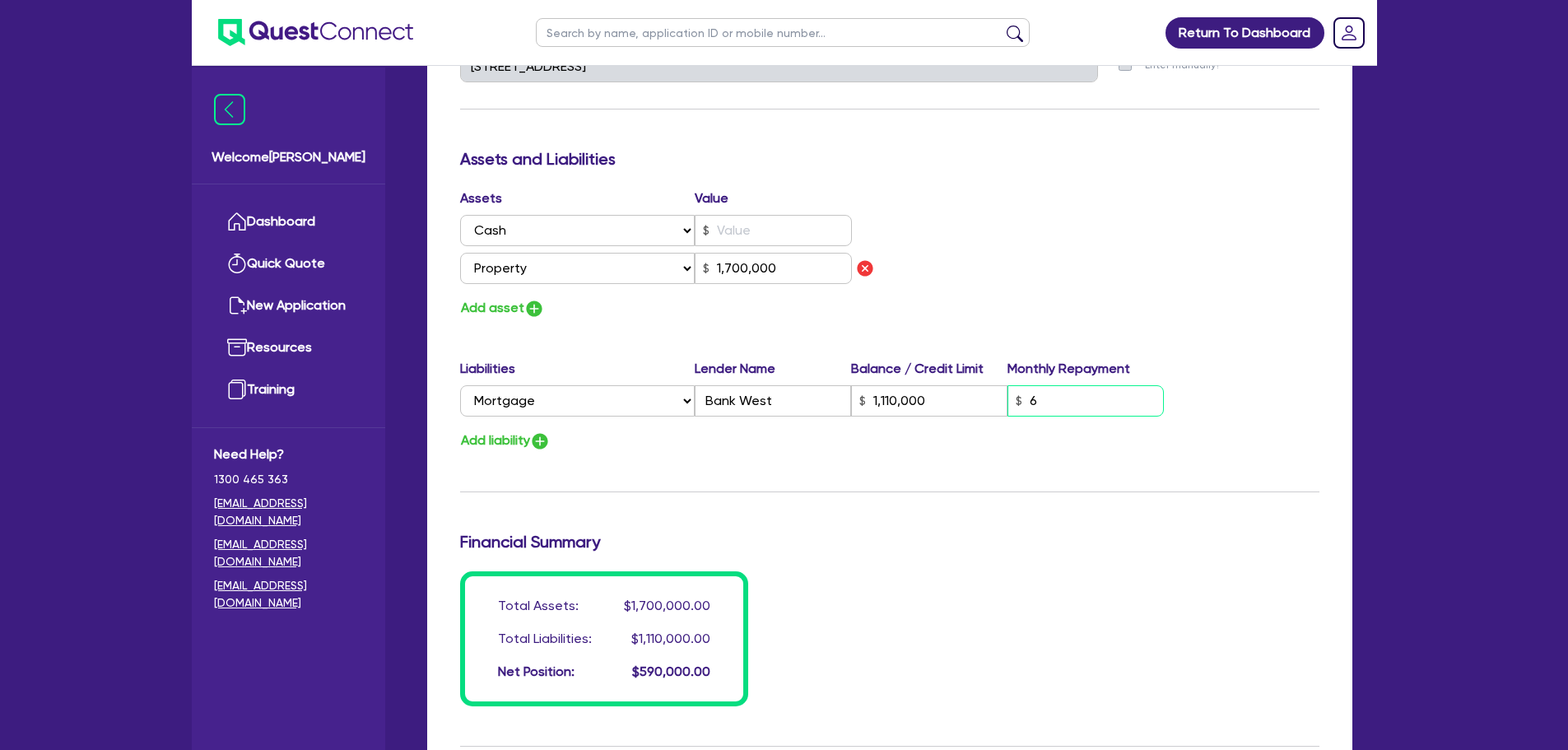
type input "1,700,000"
click at [1132, 323] on div "Update residential status for Director #1 Boarding is only acceptable when the …" at bounding box center [890, 78] width 859 height 1255
click at [527, 430] on button "Add liability" at bounding box center [506, 441] width 91 height 22
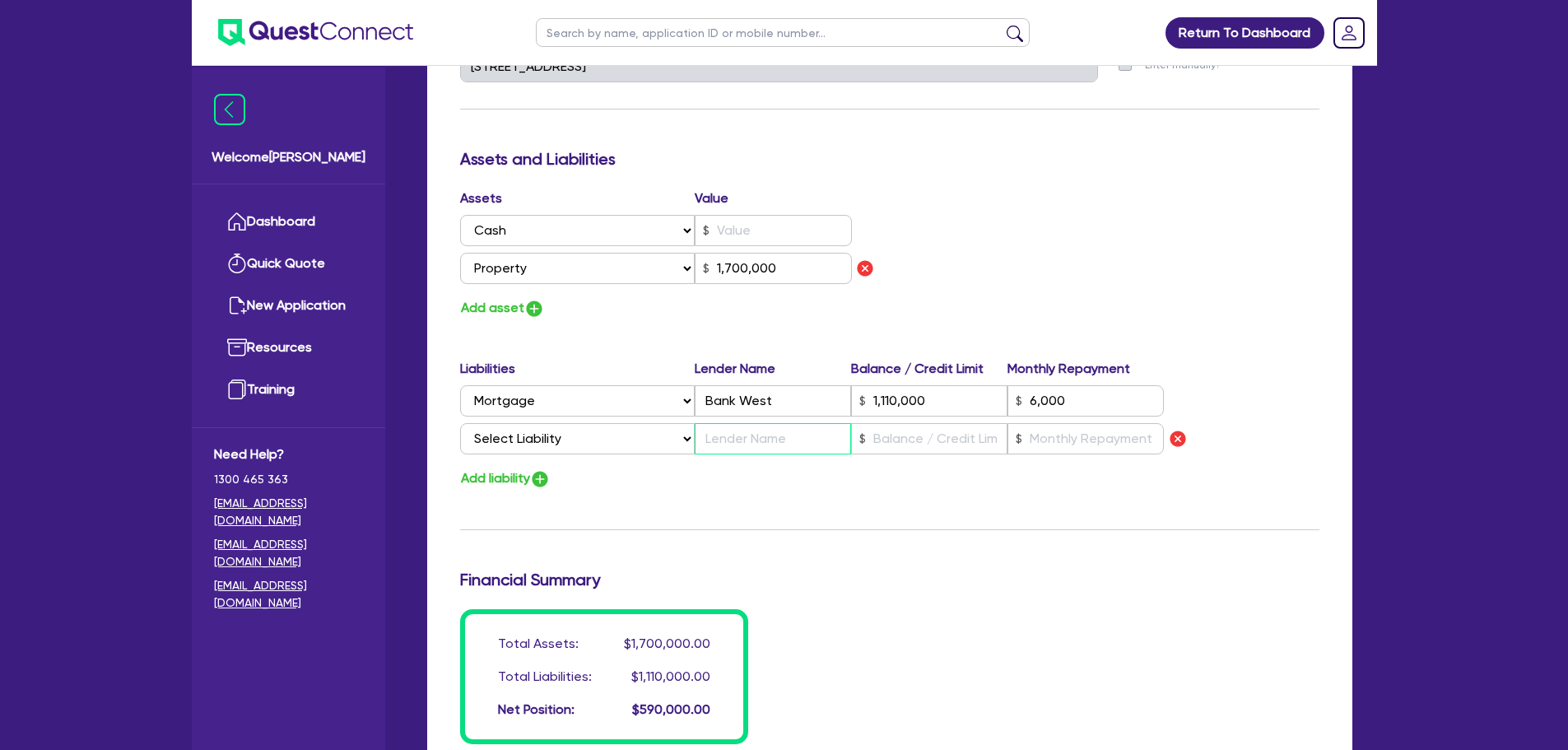
click at [738, 423] on input "text" at bounding box center [772, 439] width 157 height 31
click at [609, 423] on select "Select Liability Credit card Mortgage Investment property loan Vehicle loan Tru…" at bounding box center [577, 439] width 234 height 31
click at [460, 423] on select "Select Liability Credit card Mortgage Investment property loan Vehicle loan Tru…" at bounding box center [577, 439] width 234 height 31
click at [915, 423] on input "text" at bounding box center [929, 439] width 157 height 31
click at [913, 423] on input "text" at bounding box center [929, 439] width 157 height 31
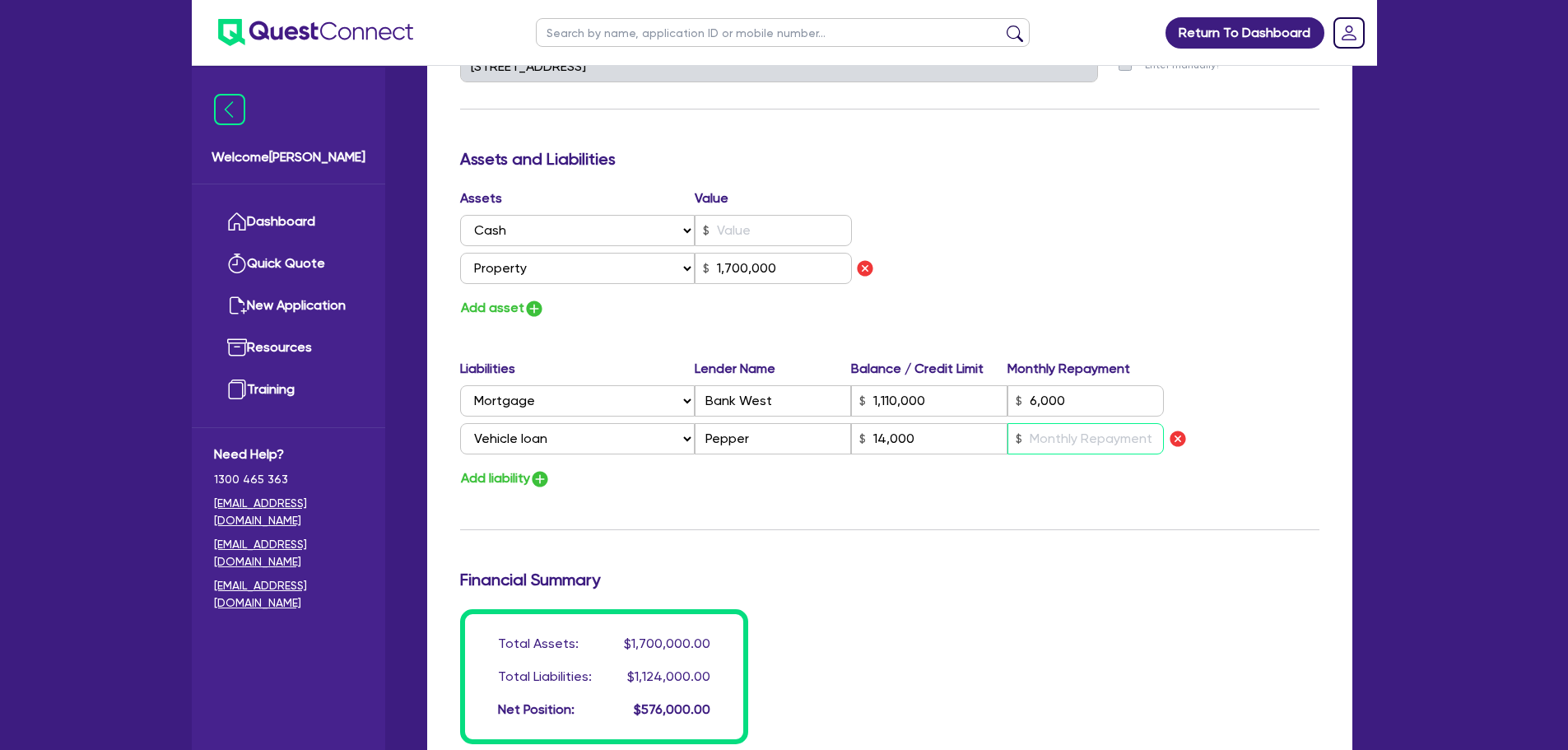
click at [1109, 425] on input "text" at bounding box center [1085, 439] width 157 height 31
click at [1177, 297] on div "Assets Value Select Asset Cash Property Investment property Vehicle Truck Trail…" at bounding box center [889, 254] width 884 height 131
drag, startPoint x: 1098, startPoint y: 426, endPoint x: 1007, endPoint y: 417, distance: 91.4
click at [1007, 423] on div "Select Liability Credit card Mortgage Investment property loan Vehicle loan Tru…" at bounding box center [812, 439] width 705 height 31
click at [1074, 423] on input "500" at bounding box center [1085, 439] width 157 height 31
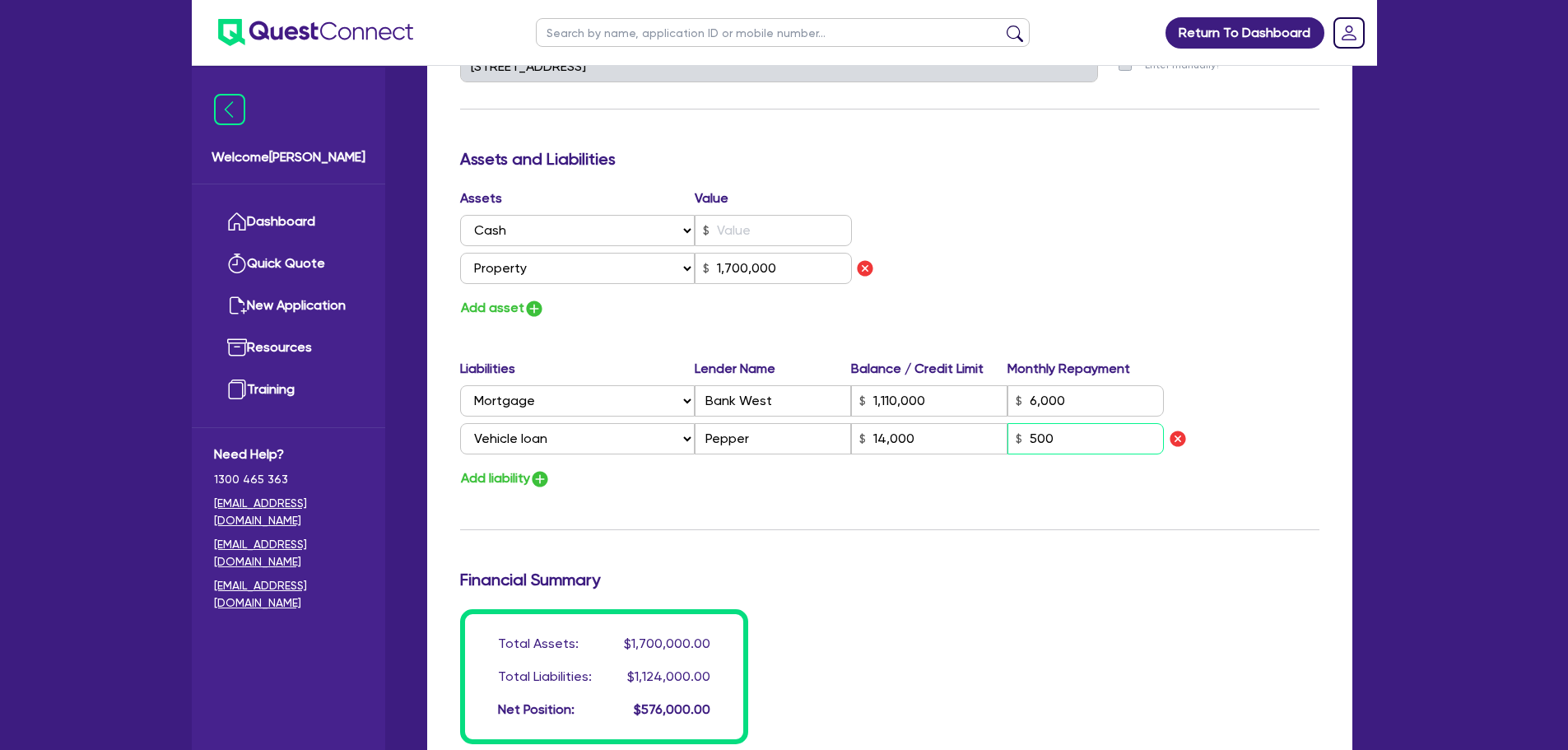
drag, startPoint x: 1086, startPoint y: 415, endPoint x: 985, endPoint y: 411, distance: 101.1
click at [985, 423] on div "Select Liability Credit card Mortgage Investment property loan Vehicle loan Tru…" at bounding box center [812, 439] width 705 height 31
click at [519, 297] on button "Add asset" at bounding box center [503, 308] width 85 height 22
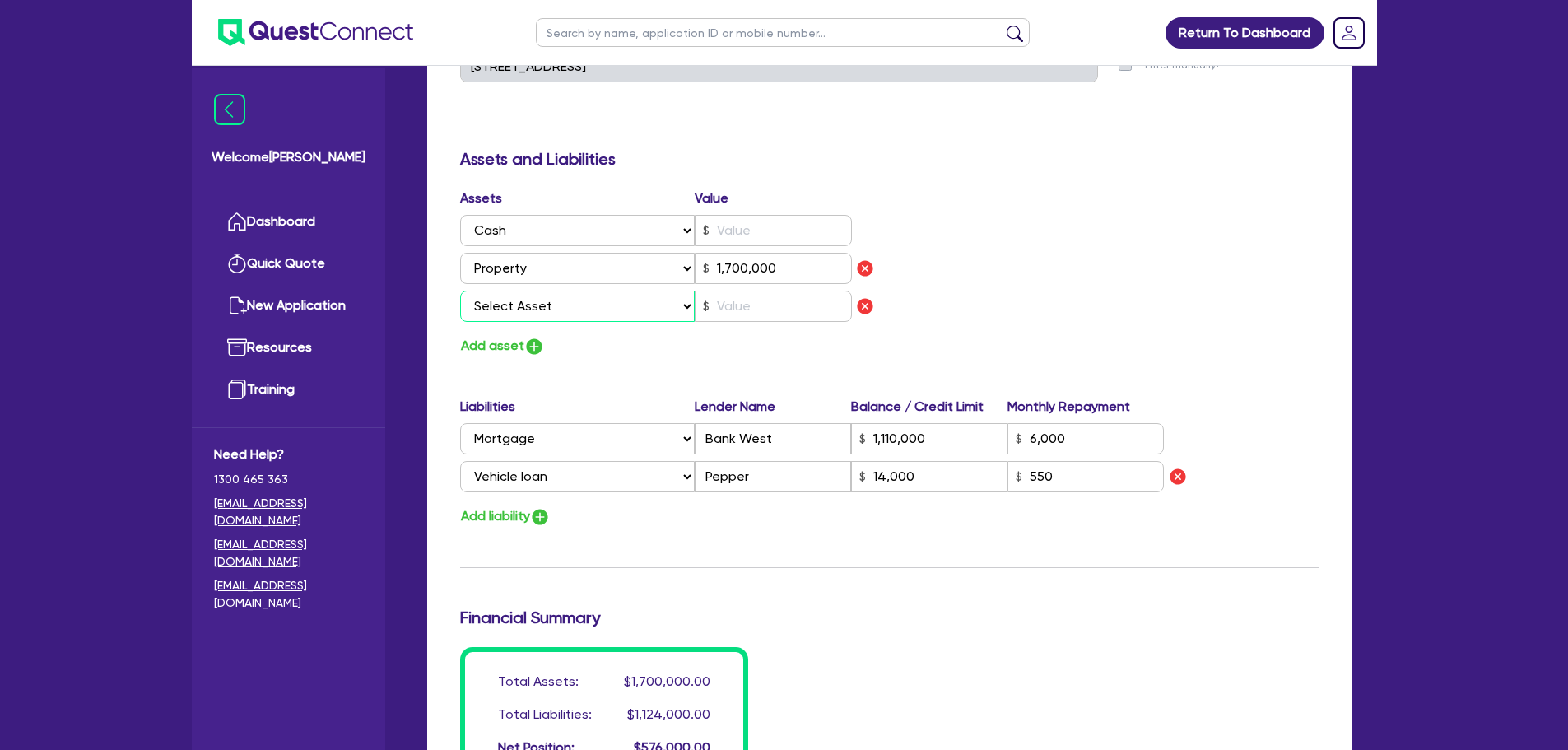
click at [558, 291] on select "Select Asset Cash Property Investment property Vehicle Truck Trailer Equipment …" at bounding box center [578, 306] width 235 height 31
click at [460, 291] on select "Select Asset Cash Property Investment property Vehicle Truck Trailer Equipment …" at bounding box center [578, 306] width 235 height 31
click at [744, 291] on input "text" at bounding box center [773, 306] width 157 height 31
click at [506, 335] on button "Add asset" at bounding box center [503, 346] width 85 height 22
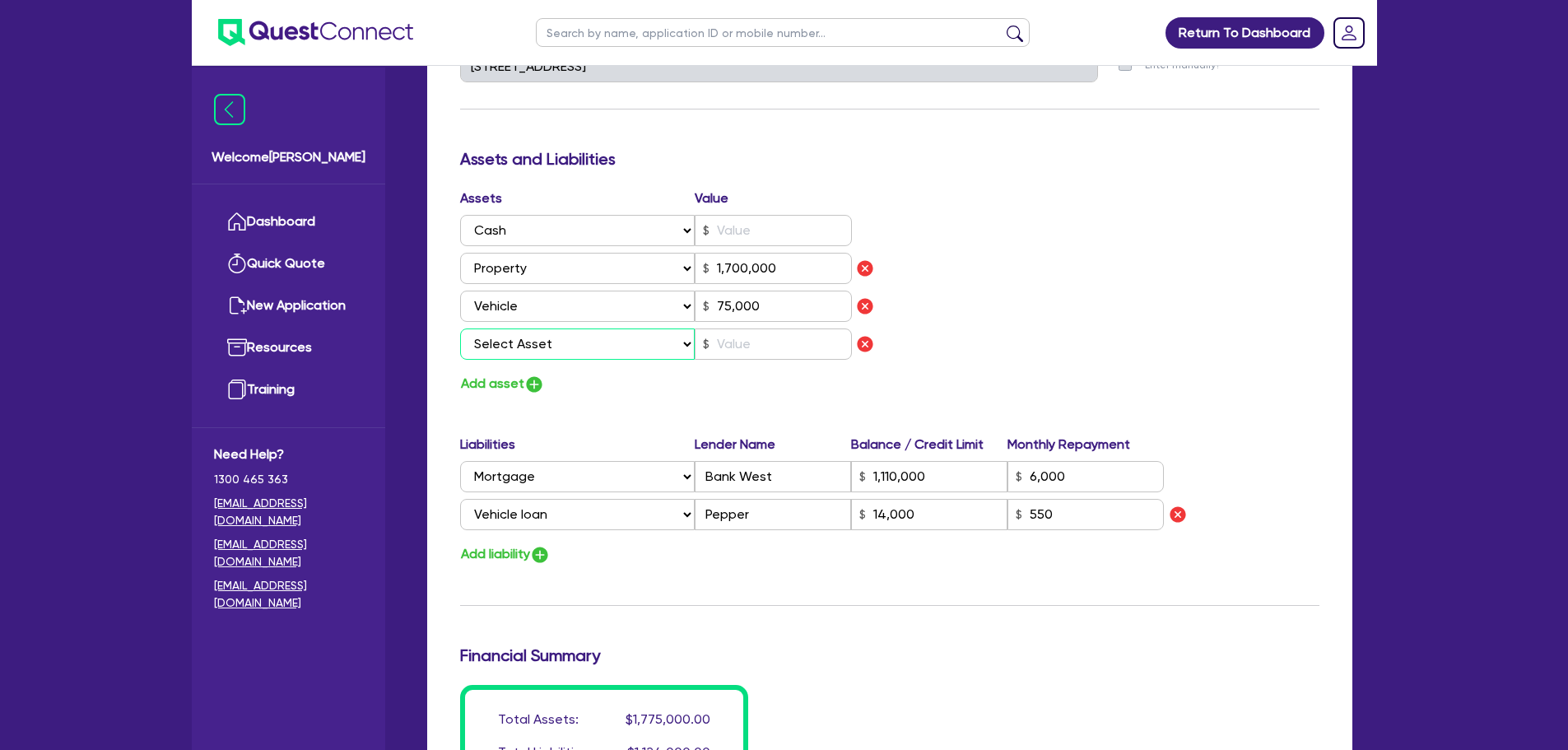
click at [542, 329] on select "Select Asset Cash Property Investment property Vehicle Truck Trailer Equipment …" at bounding box center [578, 344] width 235 height 31
click at [460, 329] on select "Select Asset Cash Property Investment property Vehicle Truck Trailer Equipment …" at bounding box center [578, 344] width 235 height 31
click at [737, 330] on input "text" at bounding box center [773, 344] width 157 height 31
click at [477, 373] on button "Add asset" at bounding box center [503, 384] width 85 height 22
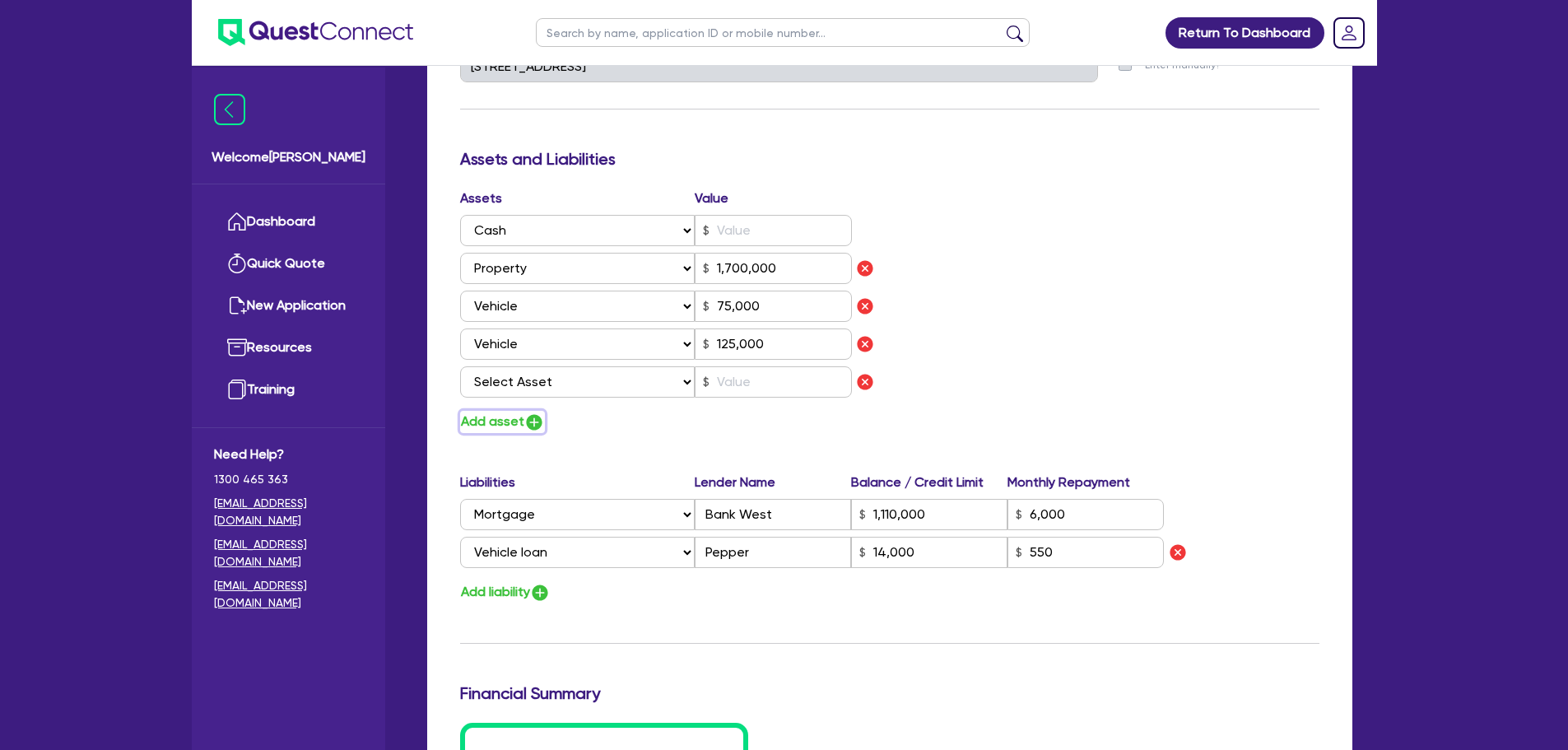
click at [489, 410] on button "Add asset" at bounding box center [503, 421] width 85 height 22
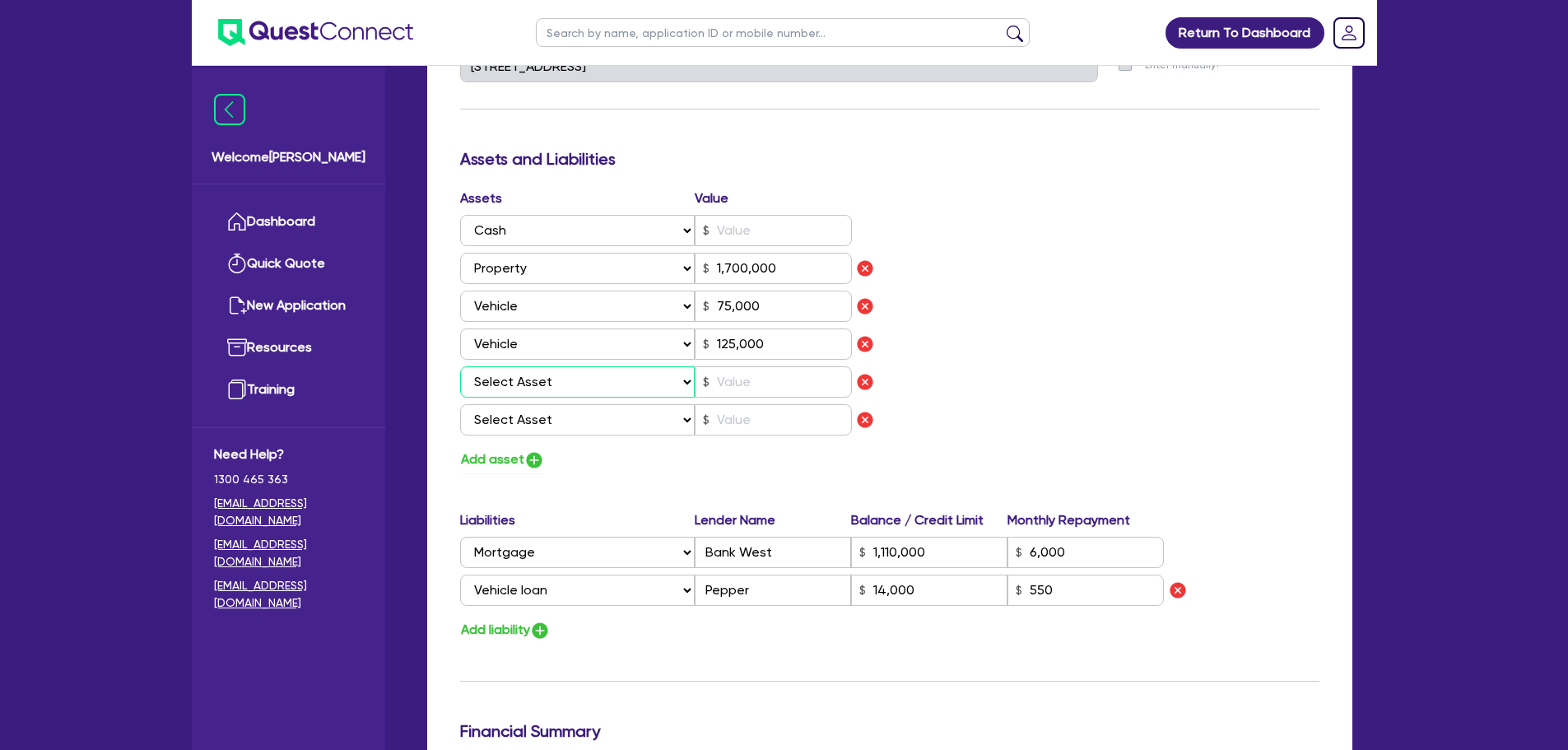
click at [558, 366] on select "Select Asset Cash Property Investment property Vehicle Truck Trailer Equipment …" at bounding box center [578, 381] width 235 height 31
click at [460, 366] on select "Select Asset Cash Property Investment property Vehicle Truck Trailer Equipment …" at bounding box center [578, 381] width 235 height 31
click at [536, 404] on select "Select Asset Cash Property Investment property Vehicle Truck Trailer Equipment …" at bounding box center [578, 419] width 235 height 31
click at [460, 404] on select "Select Asset Cash Property Investment property Vehicle Truck Trailer Equipment …" at bounding box center [578, 419] width 235 height 31
click at [746, 366] on input "text" at bounding box center [773, 381] width 157 height 31
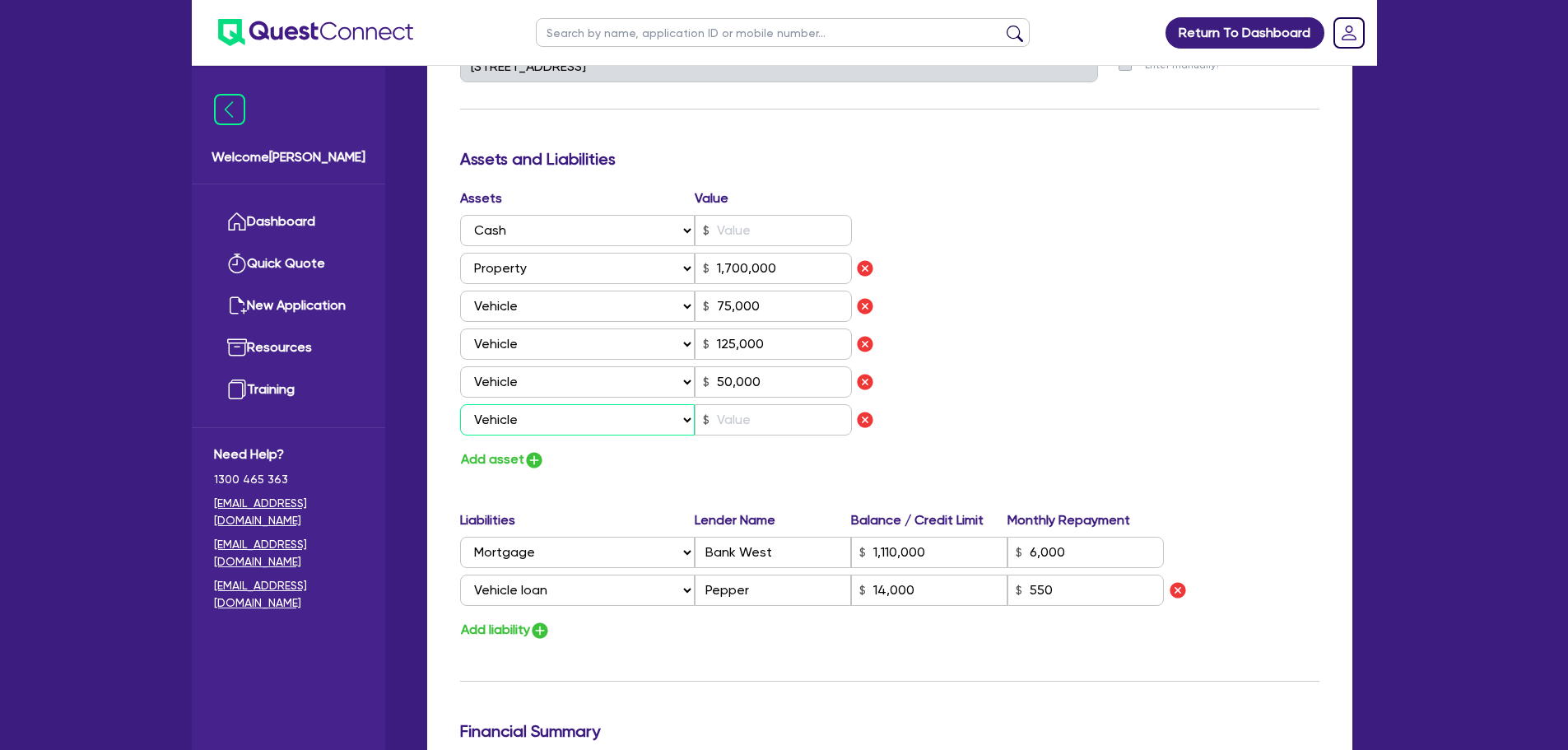
click at [557, 404] on select "Select Asset Cash Property Investment property Vehicle Truck Trailer Equipment …" at bounding box center [578, 419] width 235 height 31
click at [460, 404] on select "Select Asset Cash Property Investment property Vehicle Truck Trailer Equipment …" at bounding box center [578, 419] width 235 height 31
click at [745, 404] on input "text" at bounding box center [773, 419] width 157 height 31
click at [997, 406] on div "Assets Value Select Asset Cash Property Investment property Vehicle Truck Trail…" at bounding box center [889, 330] width 884 height 282
click at [529, 450] on img "button" at bounding box center [533, 459] width 19 height 19
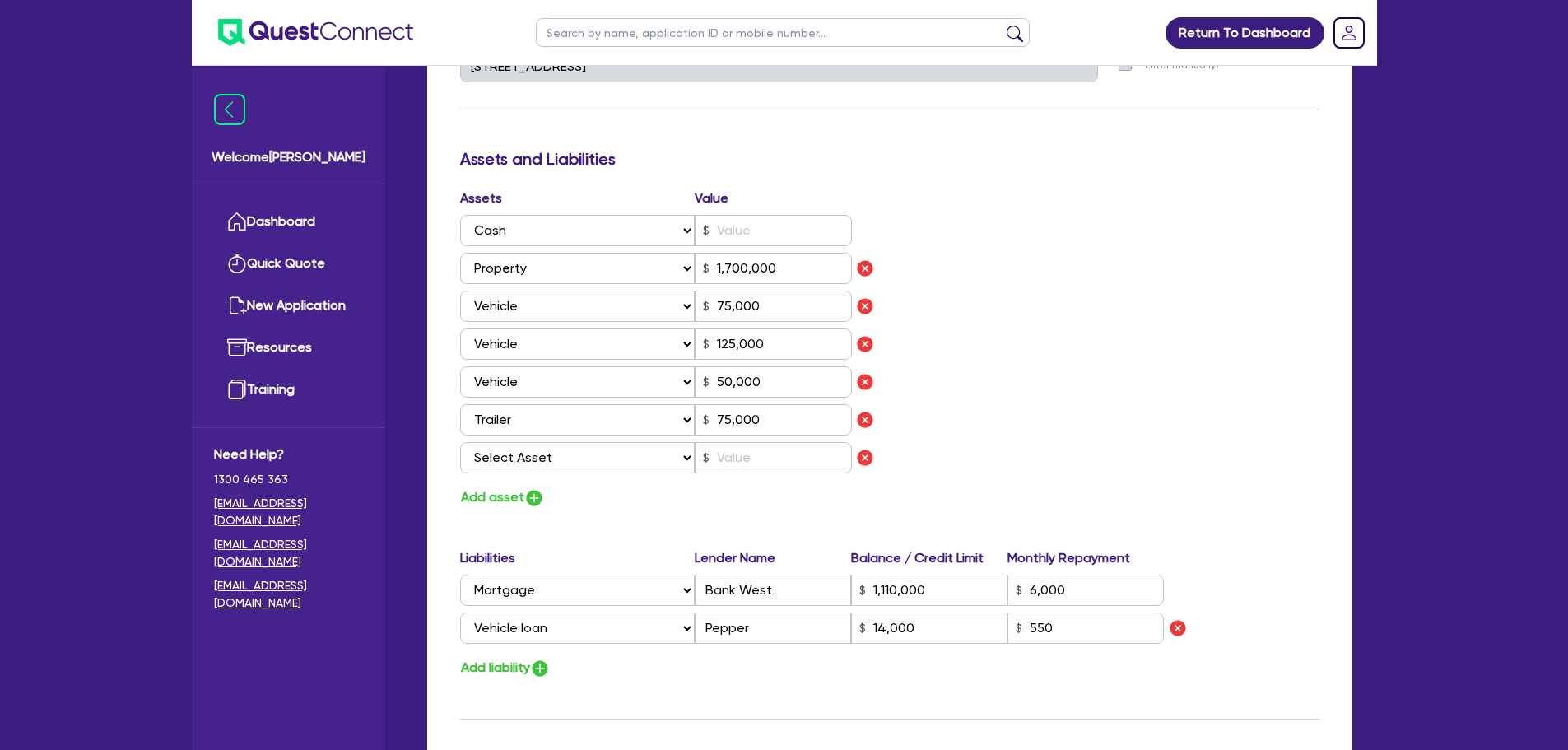
click at [522, 465] on div "Assets Value Select Asset Cash Property Investment property Vehicle Truck Trail…" at bounding box center [668, 349] width 442 height 320
click at [540, 442] on select "Select Asset Cash Property Investment property Vehicle Truck Trailer Equipment …" at bounding box center [578, 457] width 235 height 31
click at [460, 442] on select "Select Asset Cash Property Investment property Vehicle Truck Trailer Equipment …" at bounding box center [578, 457] width 235 height 31
click at [750, 442] on input "text" at bounding box center [773, 457] width 157 height 31
click at [970, 319] on div "Assets Value Select Asset Cash Property Investment property Vehicle Truck Trail…" at bounding box center [889, 349] width 884 height 320
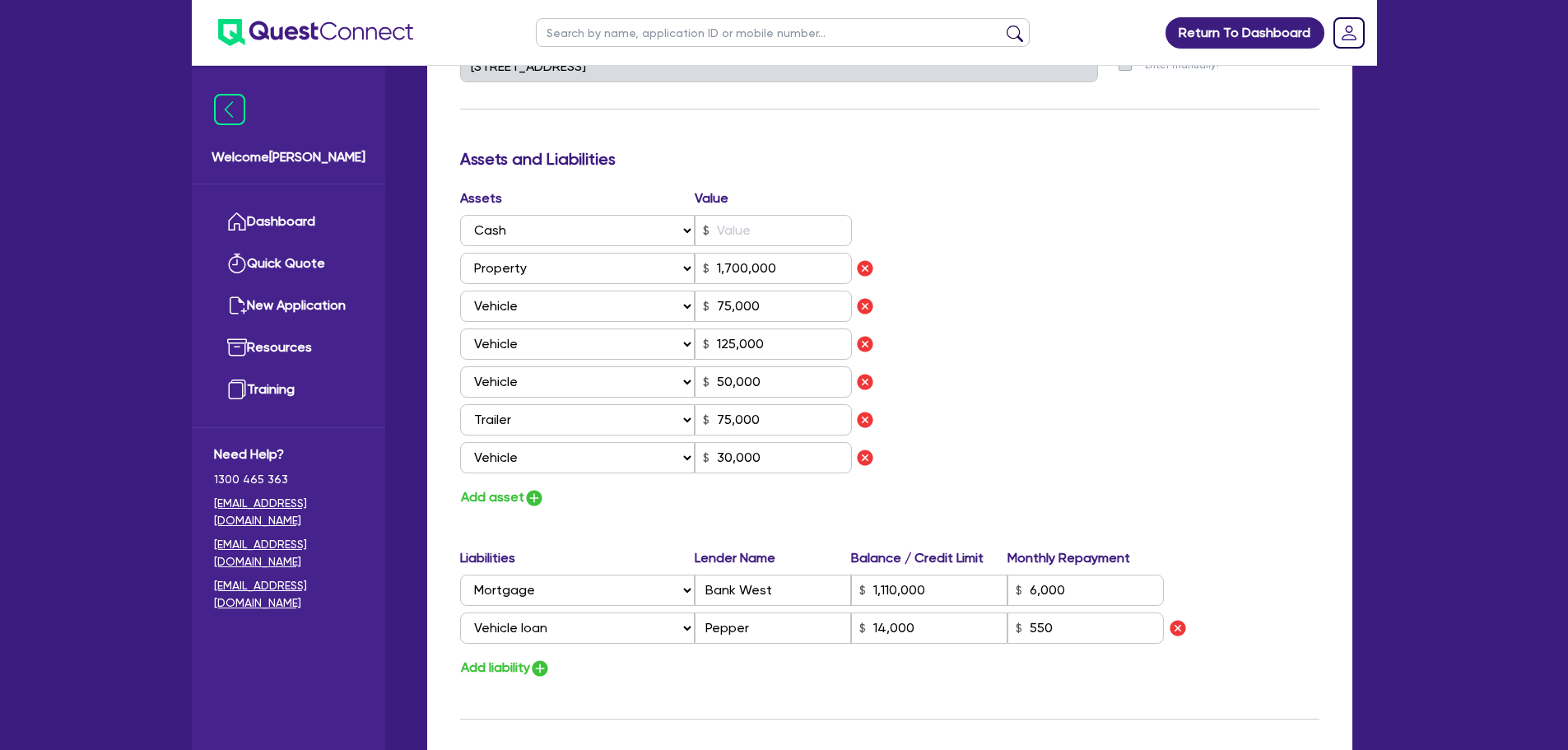
click at [1086, 332] on div "Assets Value Select Asset Cash Property Investment property Vehicle Truck Trail…" at bounding box center [889, 349] width 884 height 320
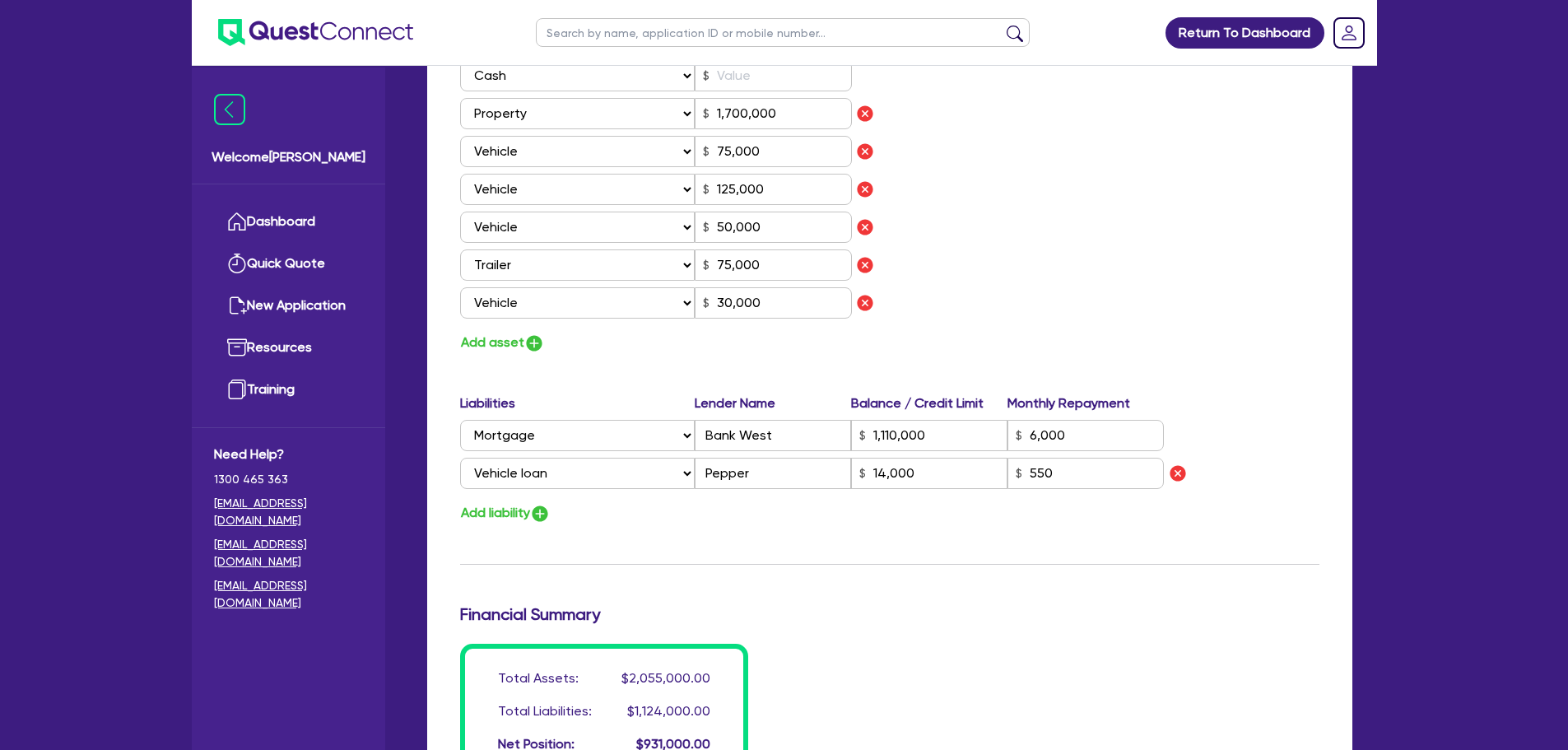
scroll to position [1069, 0]
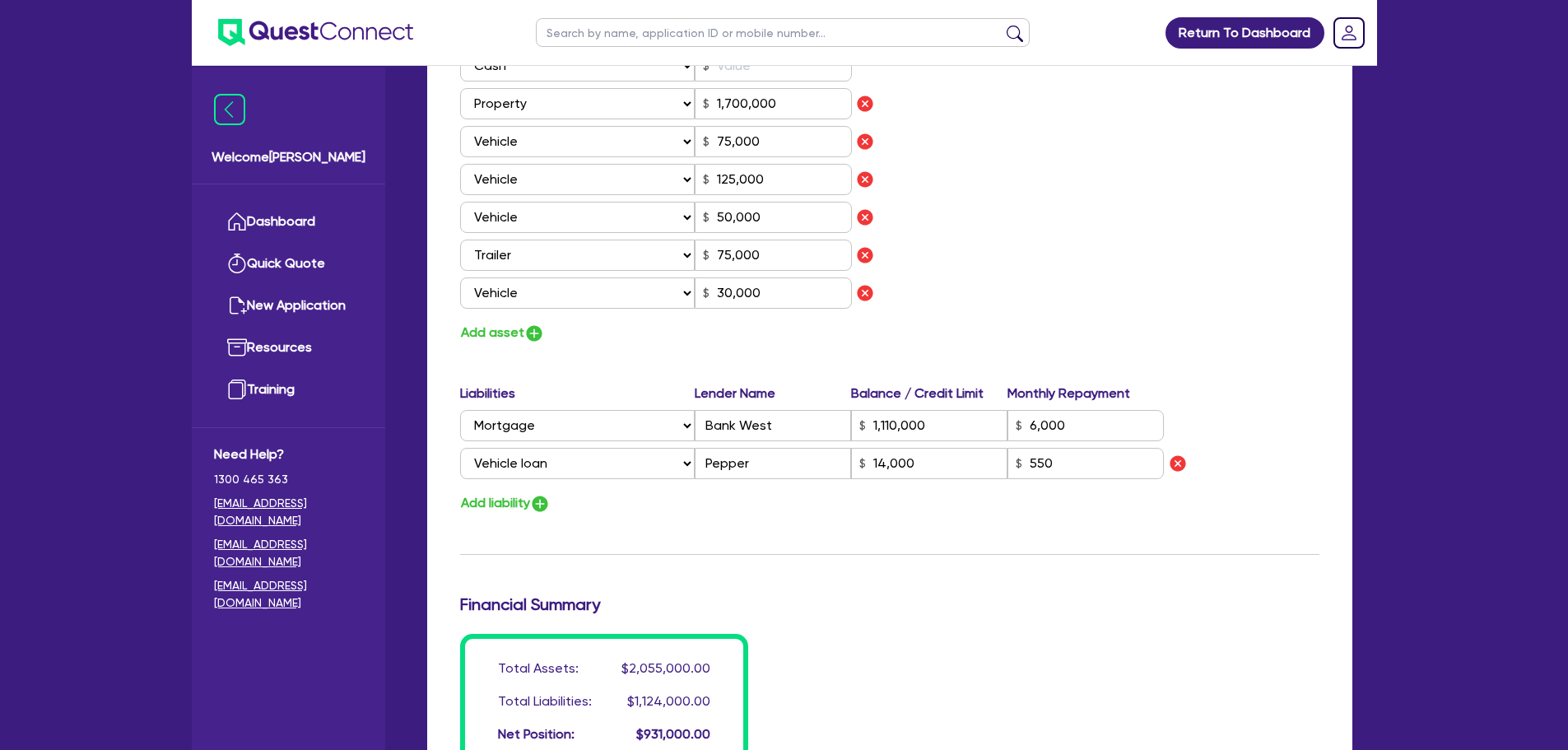
click at [1222, 253] on div "Assets Value Select Asset Cash Property Investment property Vehicle Truck Trail…" at bounding box center [889, 184] width 884 height 320
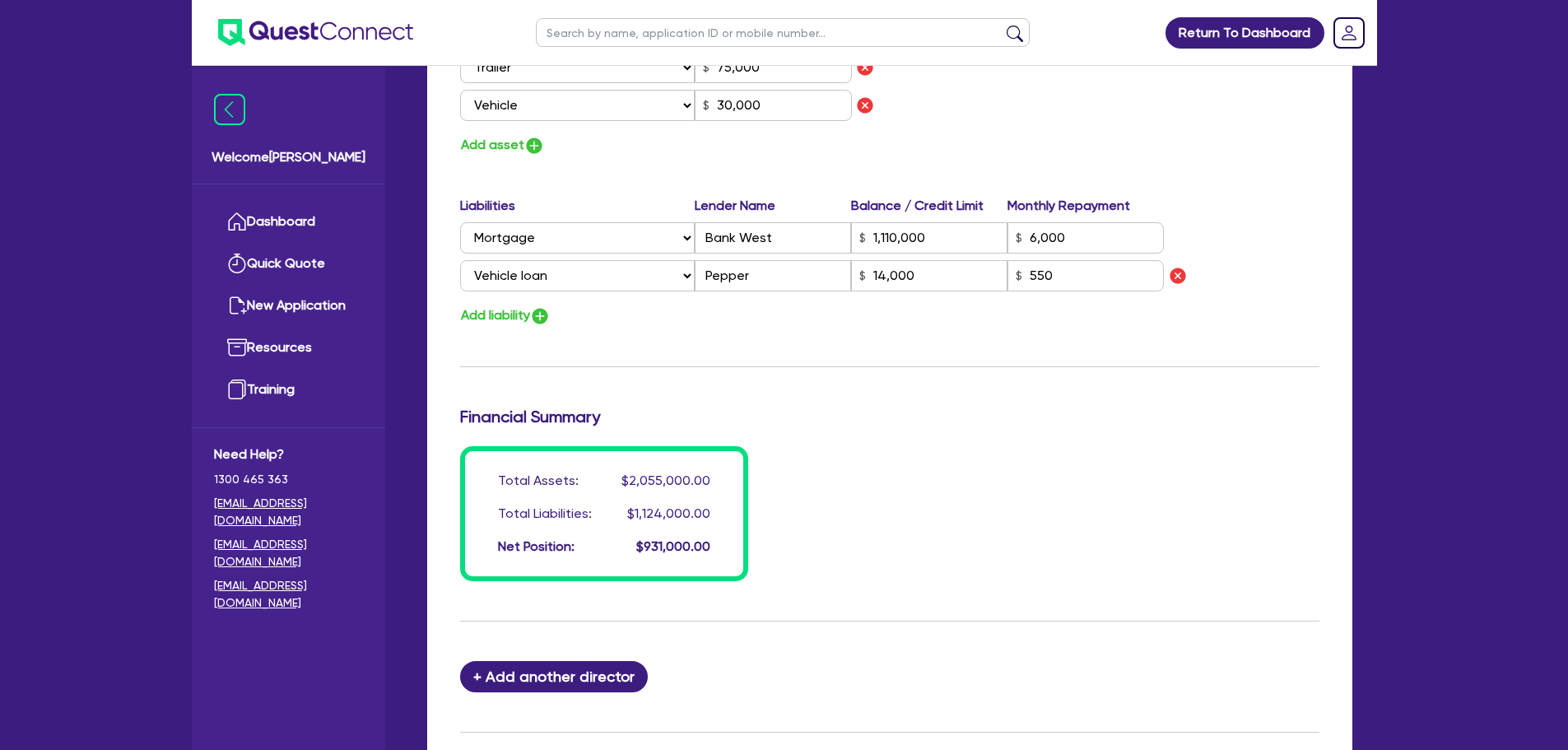
scroll to position [1424, 0]
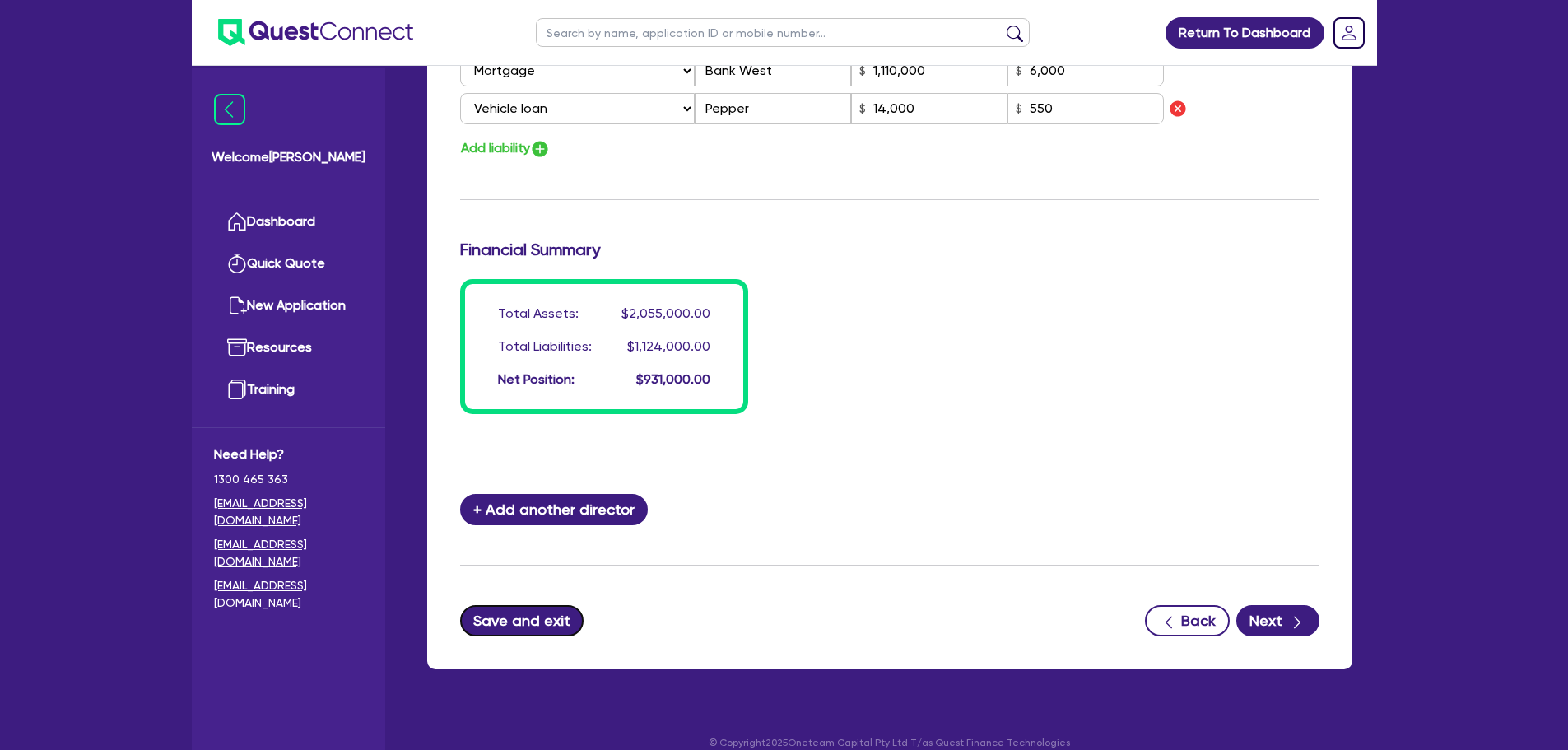
click at [499, 605] on button "Save and exit" at bounding box center [522, 620] width 124 height 31
